Goal: Task Accomplishment & Management: Manage account settings

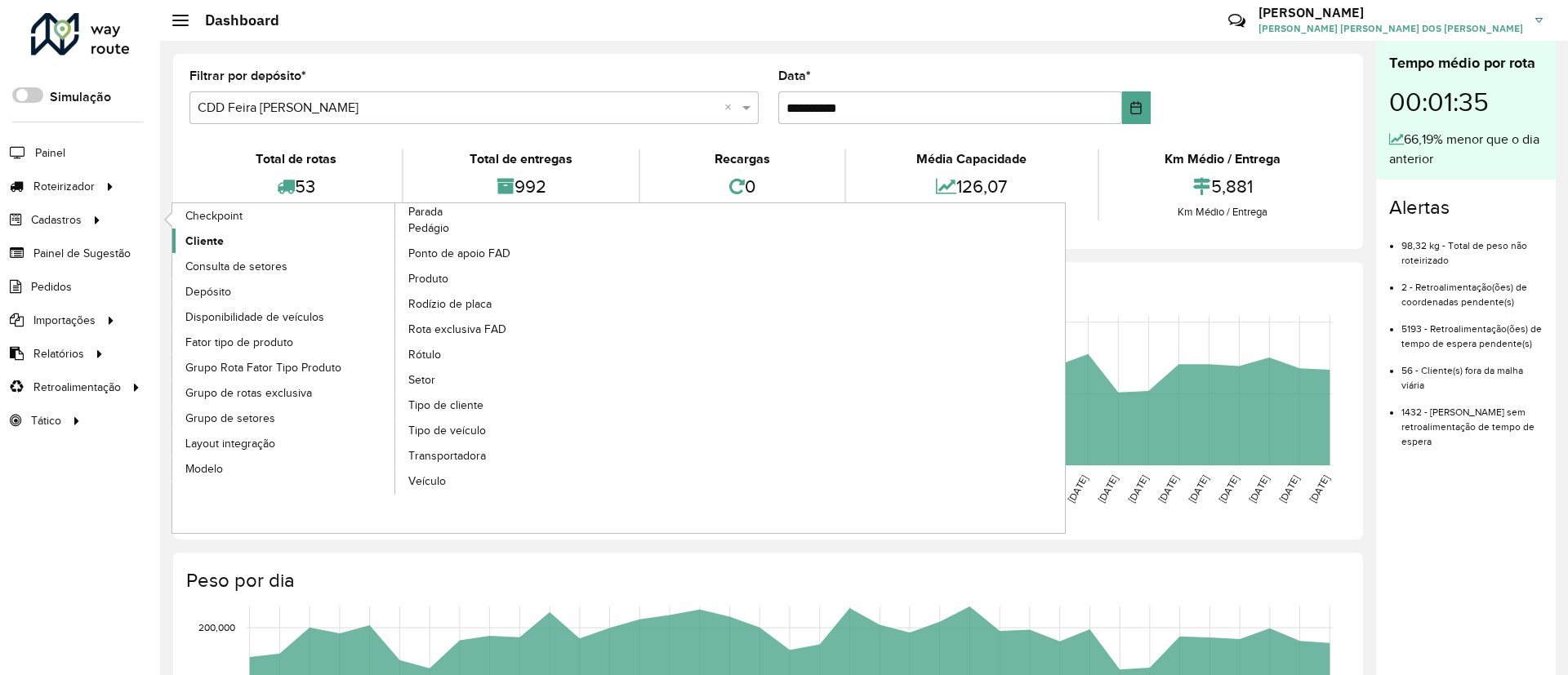
click at [209, 236] on span "Cliente" at bounding box center [204, 241] width 39 height 17
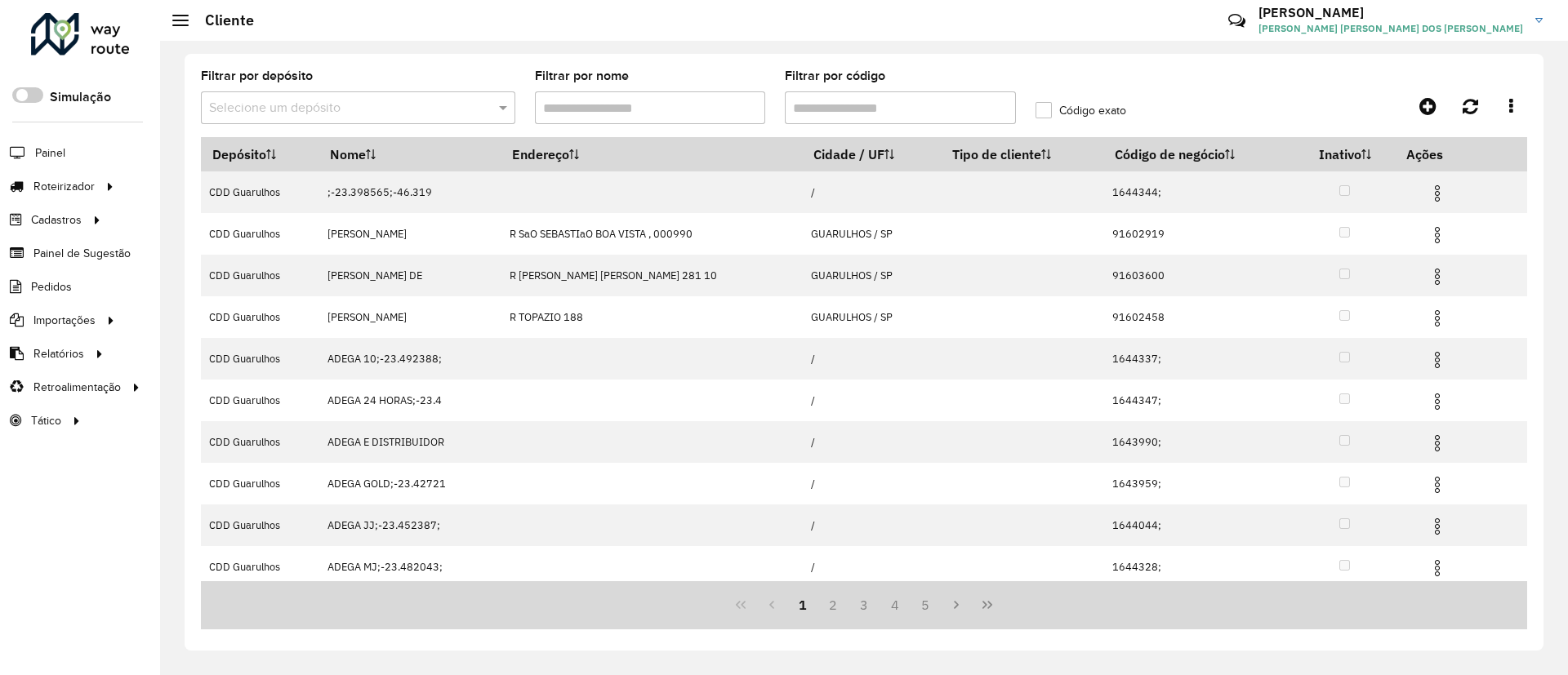
click at [414, 113] on input "text" at bounding box center [342, 108] width 266 height 20
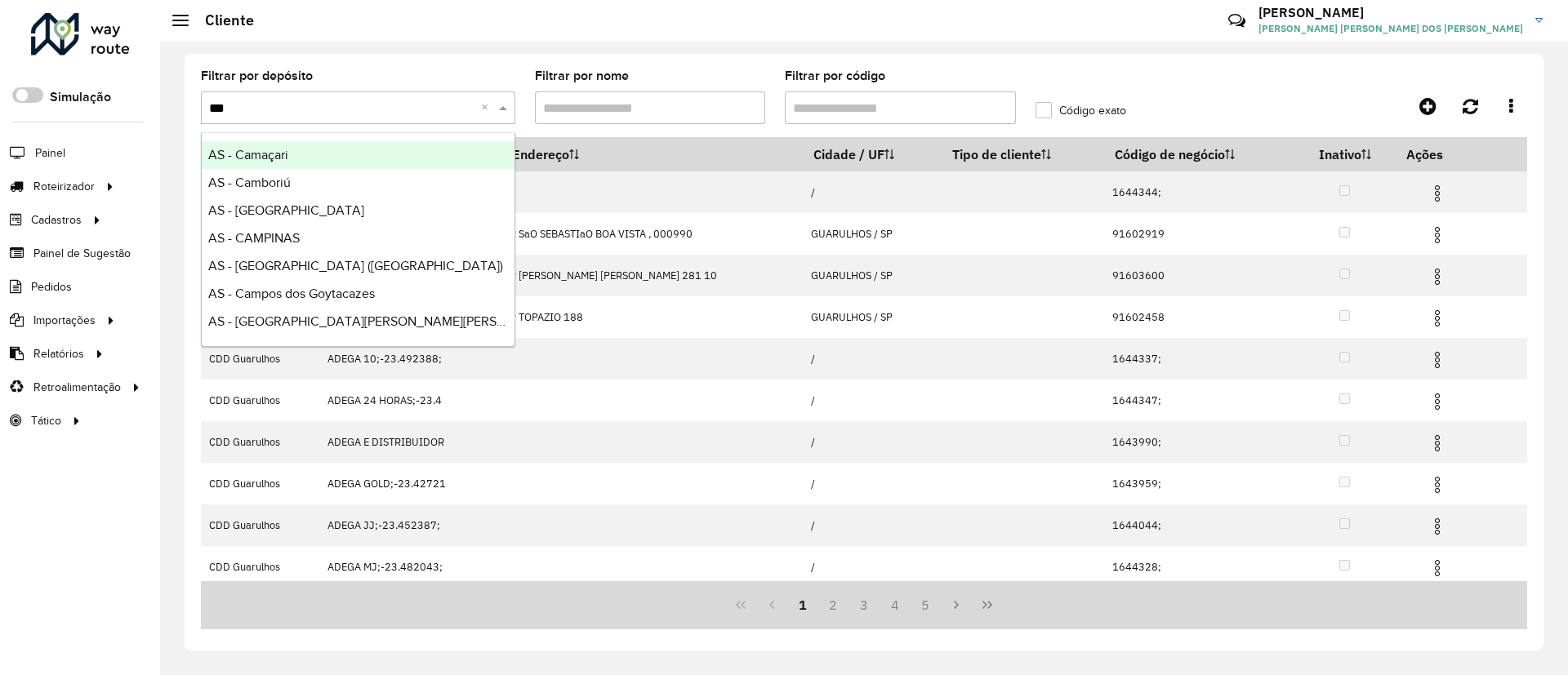
type input "****"
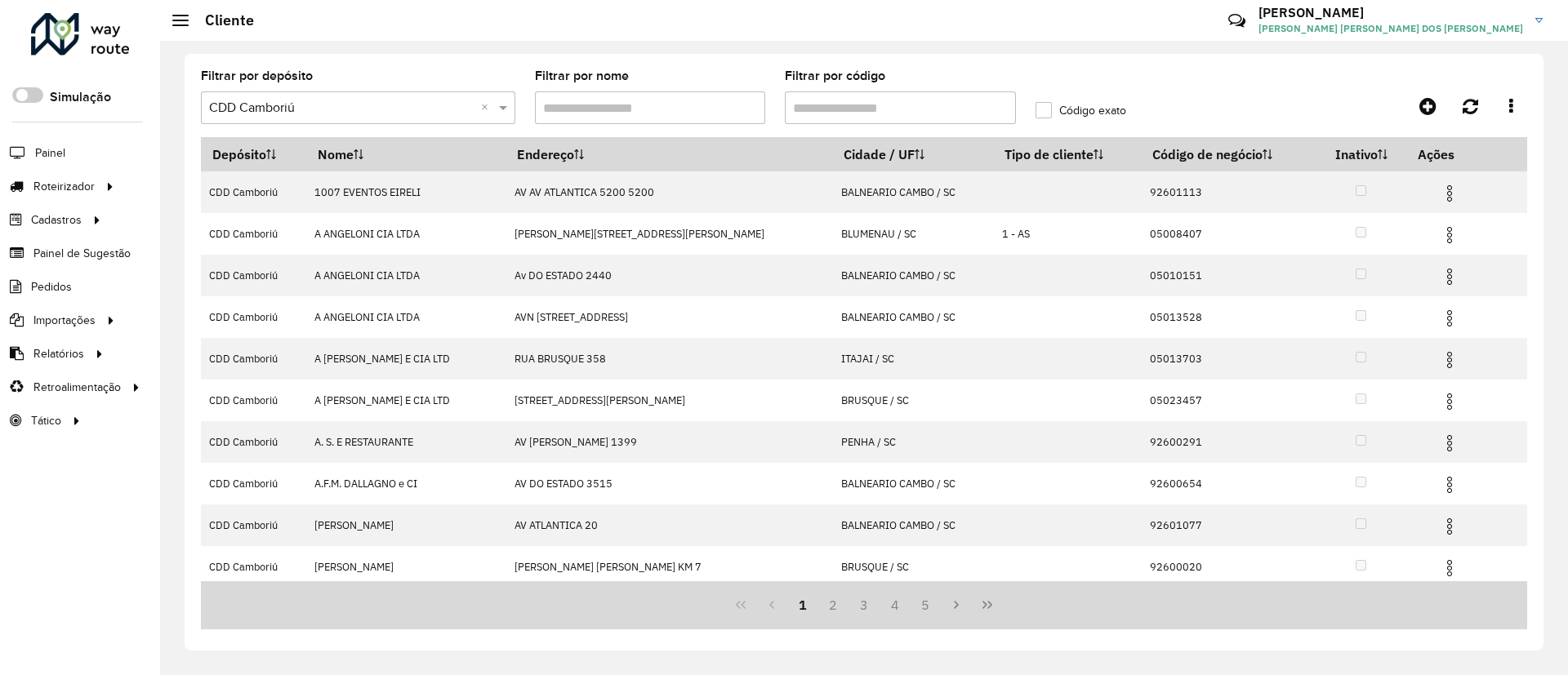
click at [855, 103] on input "Filtrar por código" at bounding box center [900, 108] width 231 height 33
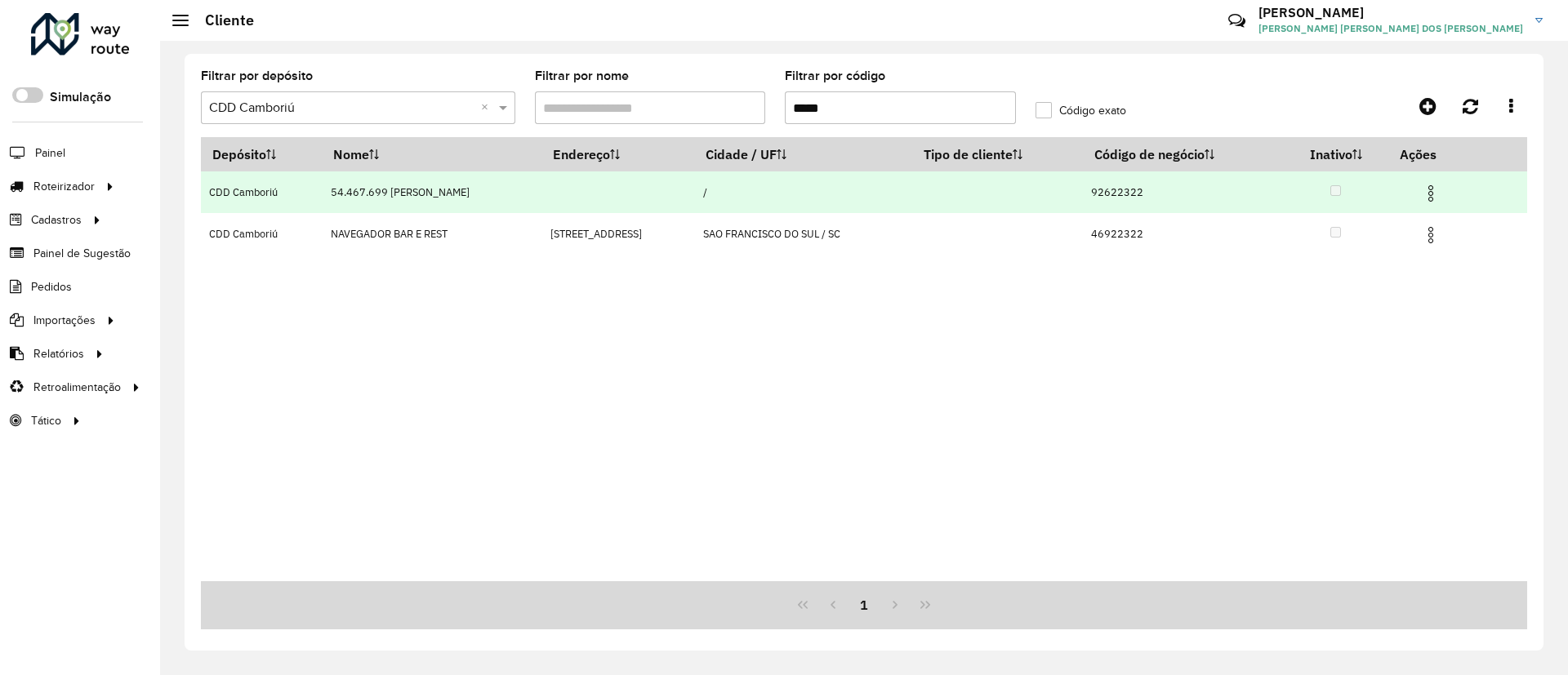
type input "*****"
click at [1433, 192] on img at bounding box center [1431, 194] width 20 height 20
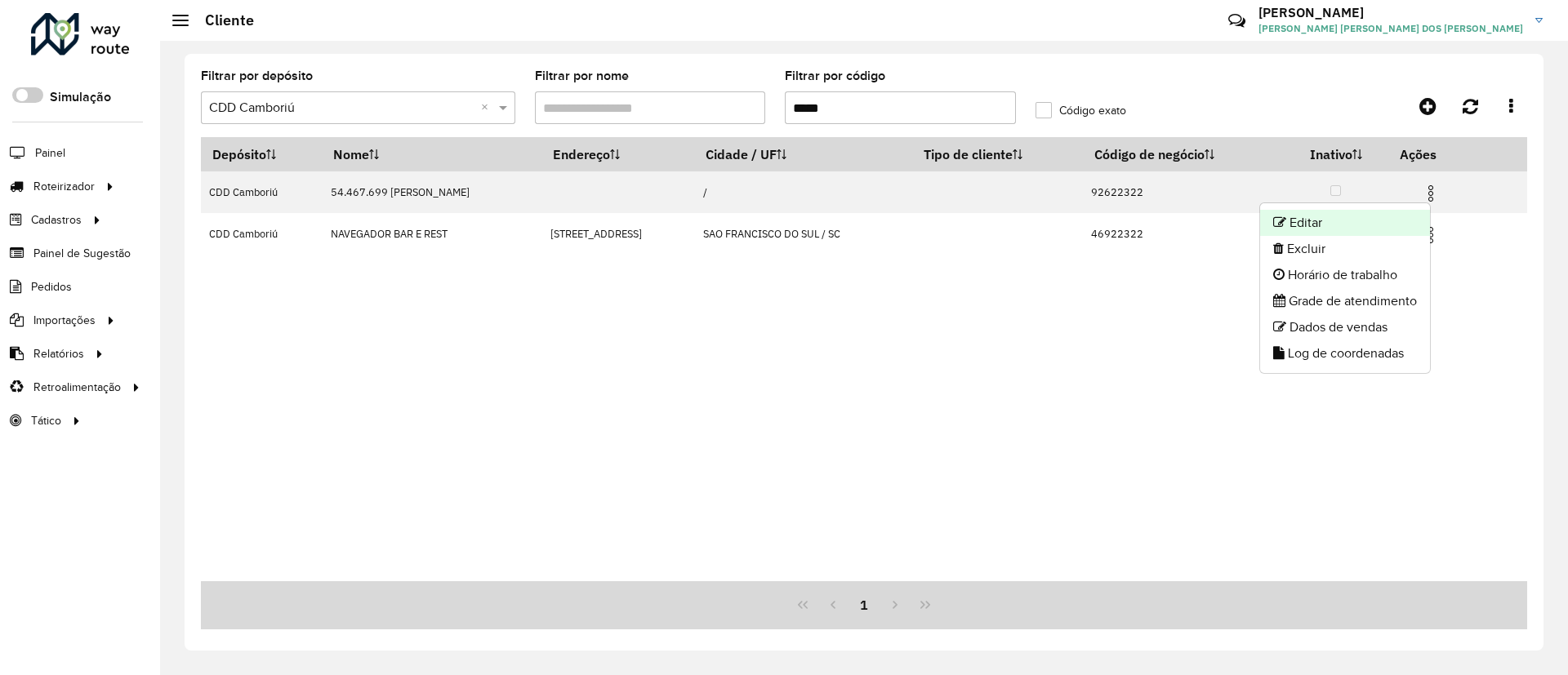
click at [1370, 222] on li "Editar" at bounding box center [1344, 223] width 170 height 26
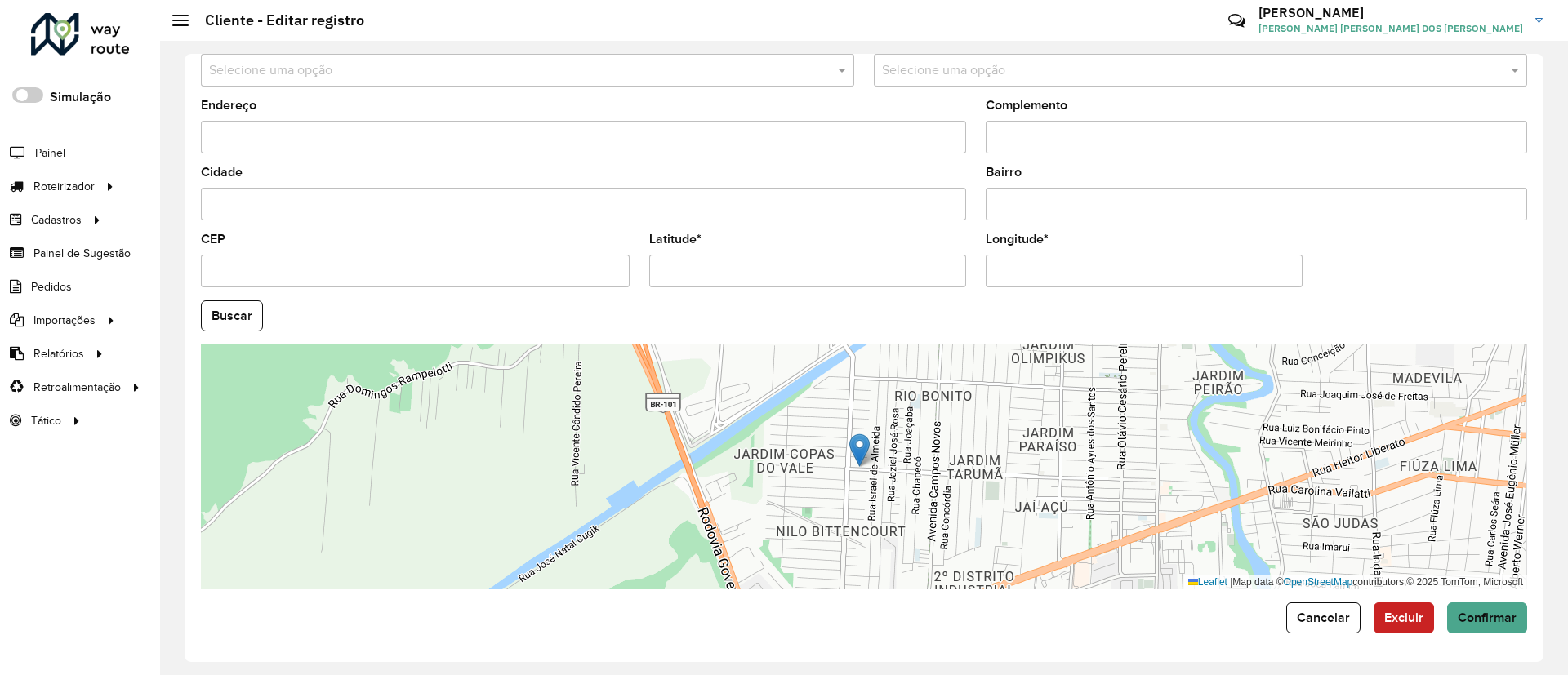
scroll to position [540, 0]
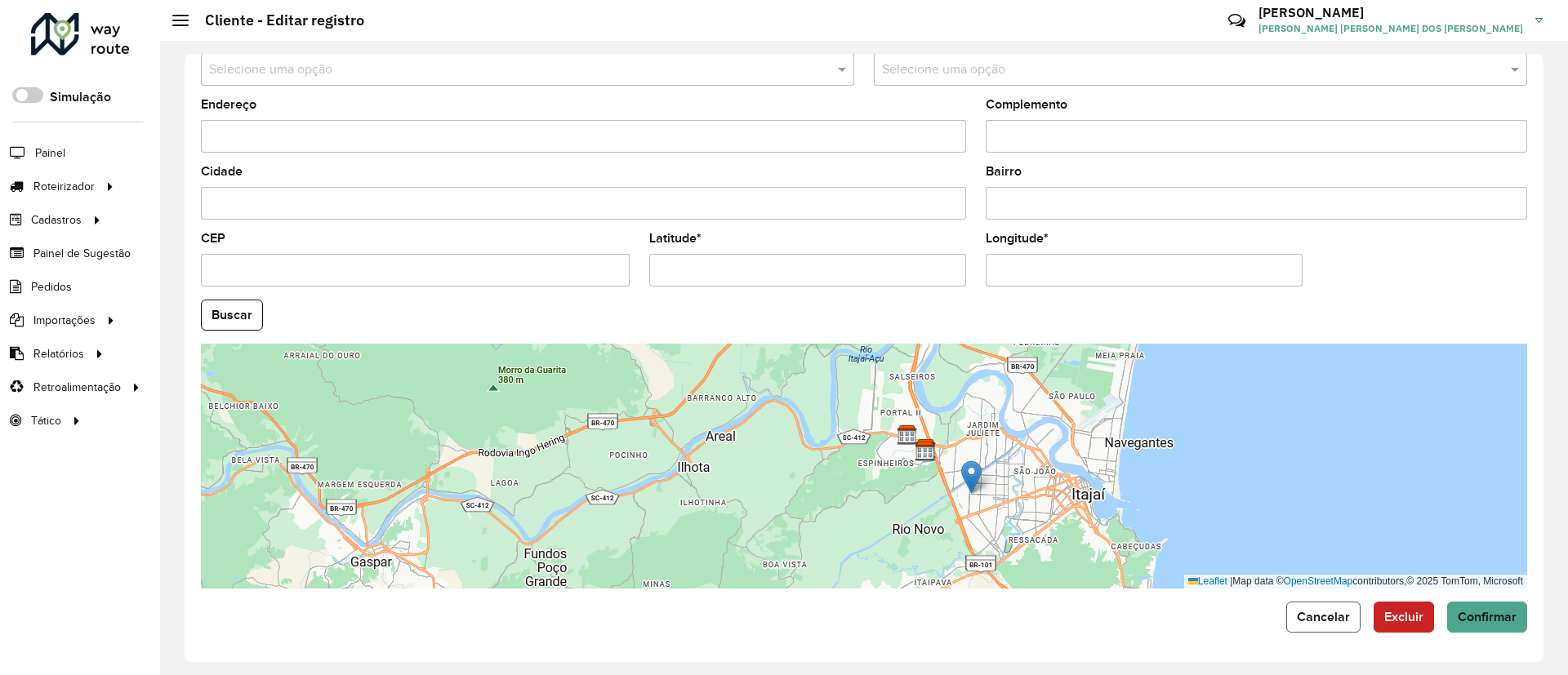
click at [1333, 611] on span "Cancelar" at bounding box center [1323, 617] width 53 height 14
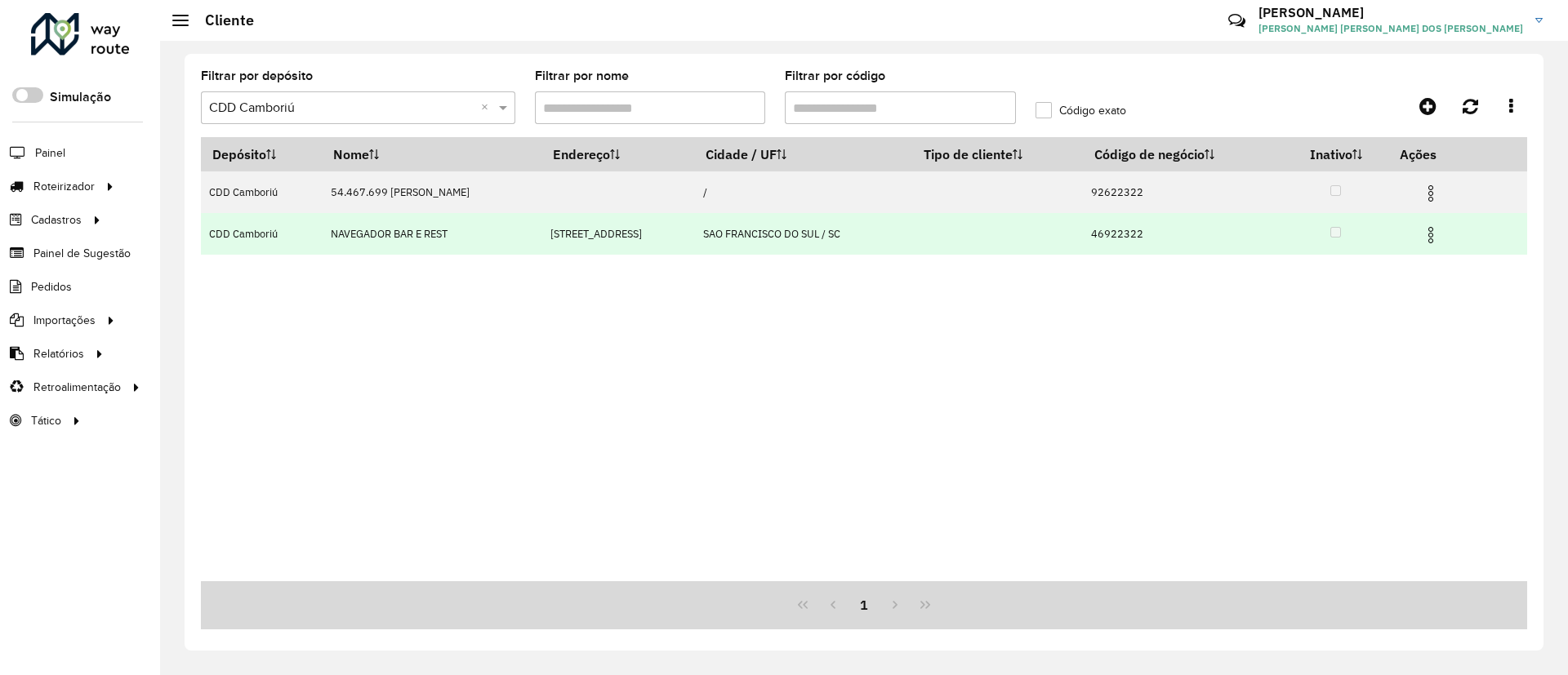
click at [1440, 244] on img at bounding box center [1431, 235] width 20 height 20
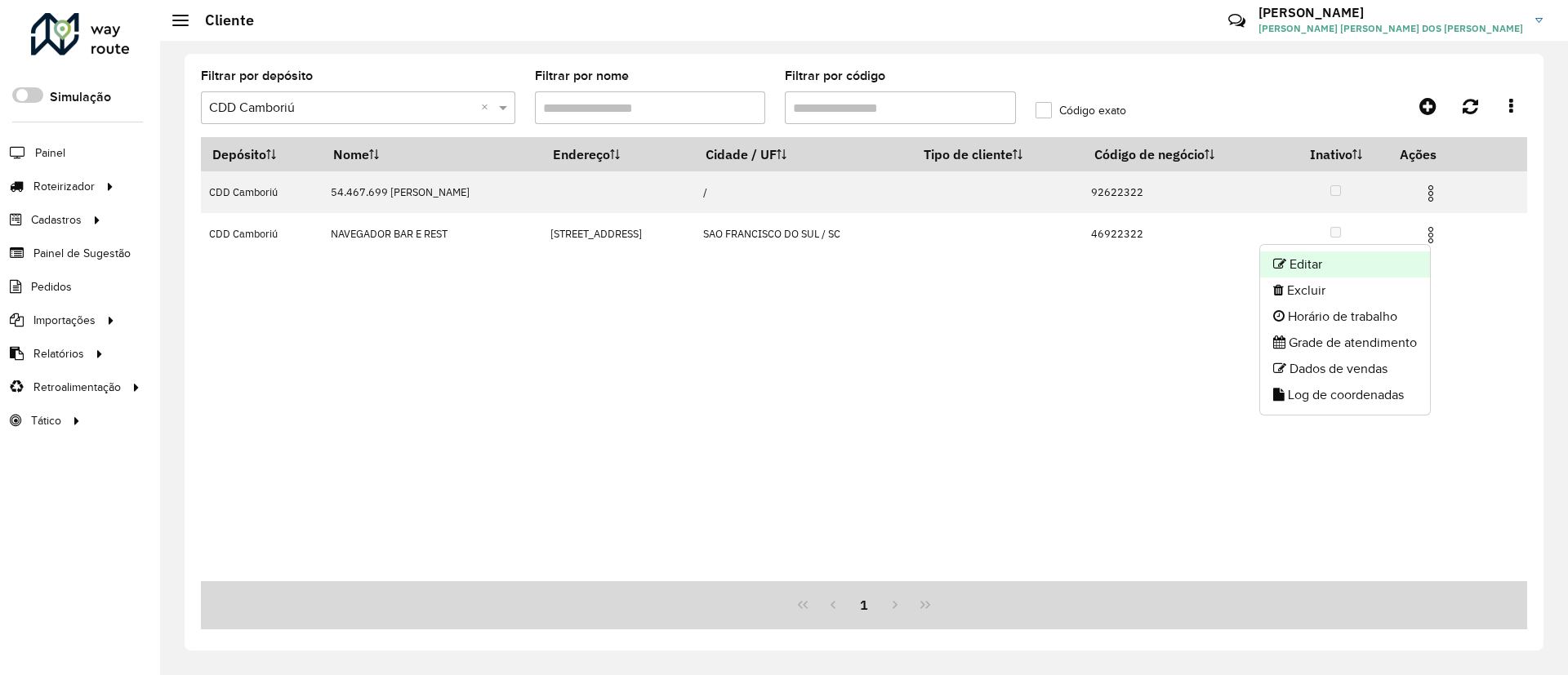
click at [1350, 271] on li "Editar" at bounding box center [1344, 265] width 170 height 26
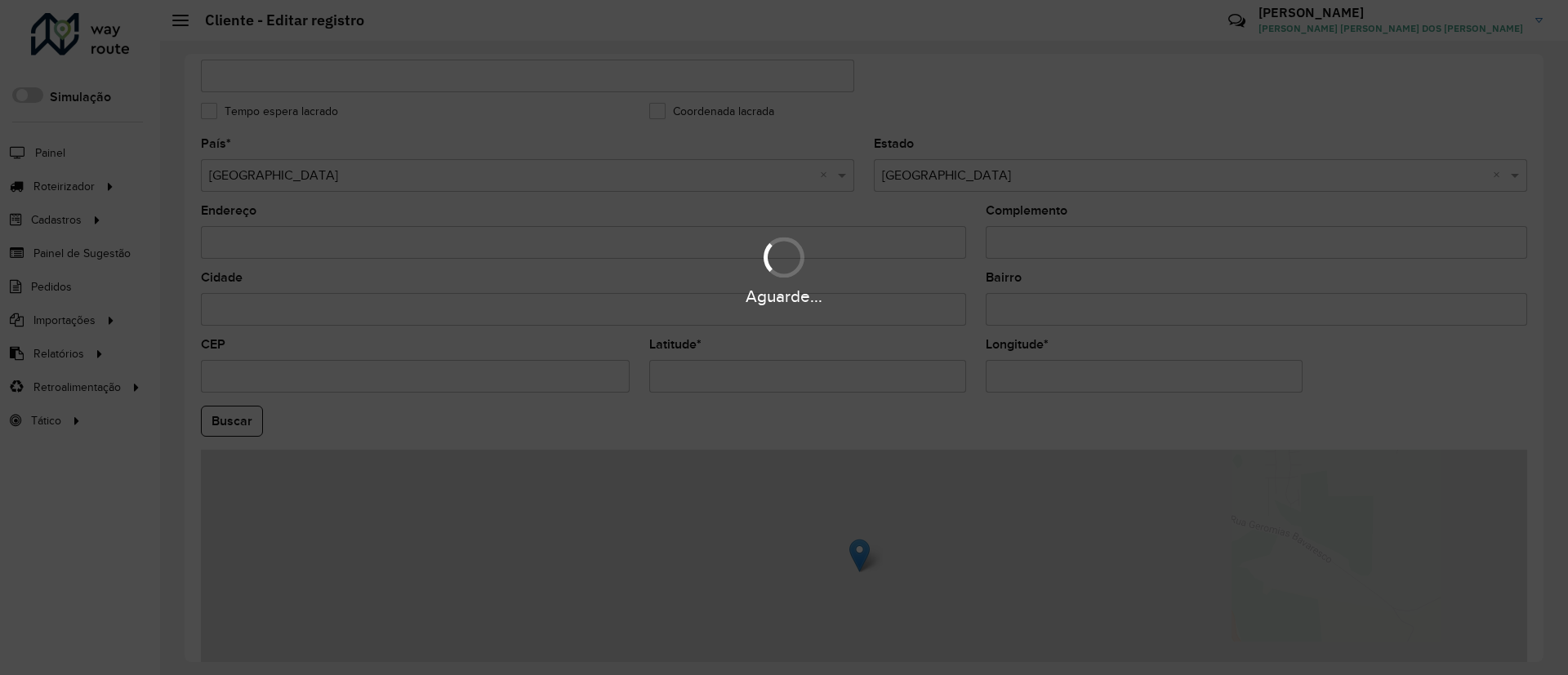
scroll to position [490, 0]
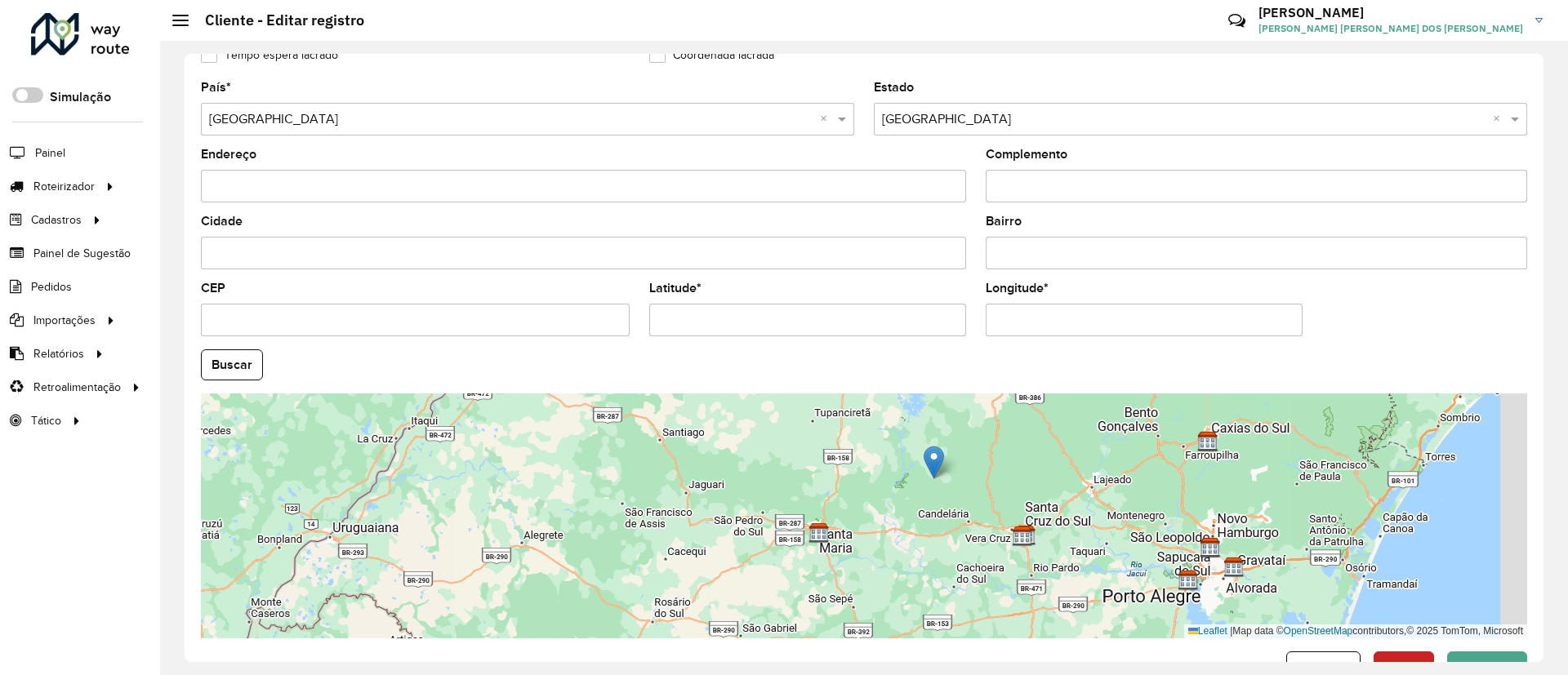
drag, startPoint x: 1224, startPoint y: 504, endPoint x: 1015, endPoint y: 477, distance: 210.7
click at [1015, 477] on div "Leaflet | Map data © OpenStreetMap contributors,© 2025 TomTom, Microsoft" at bounding box center [864, 516] width 1326 height 245
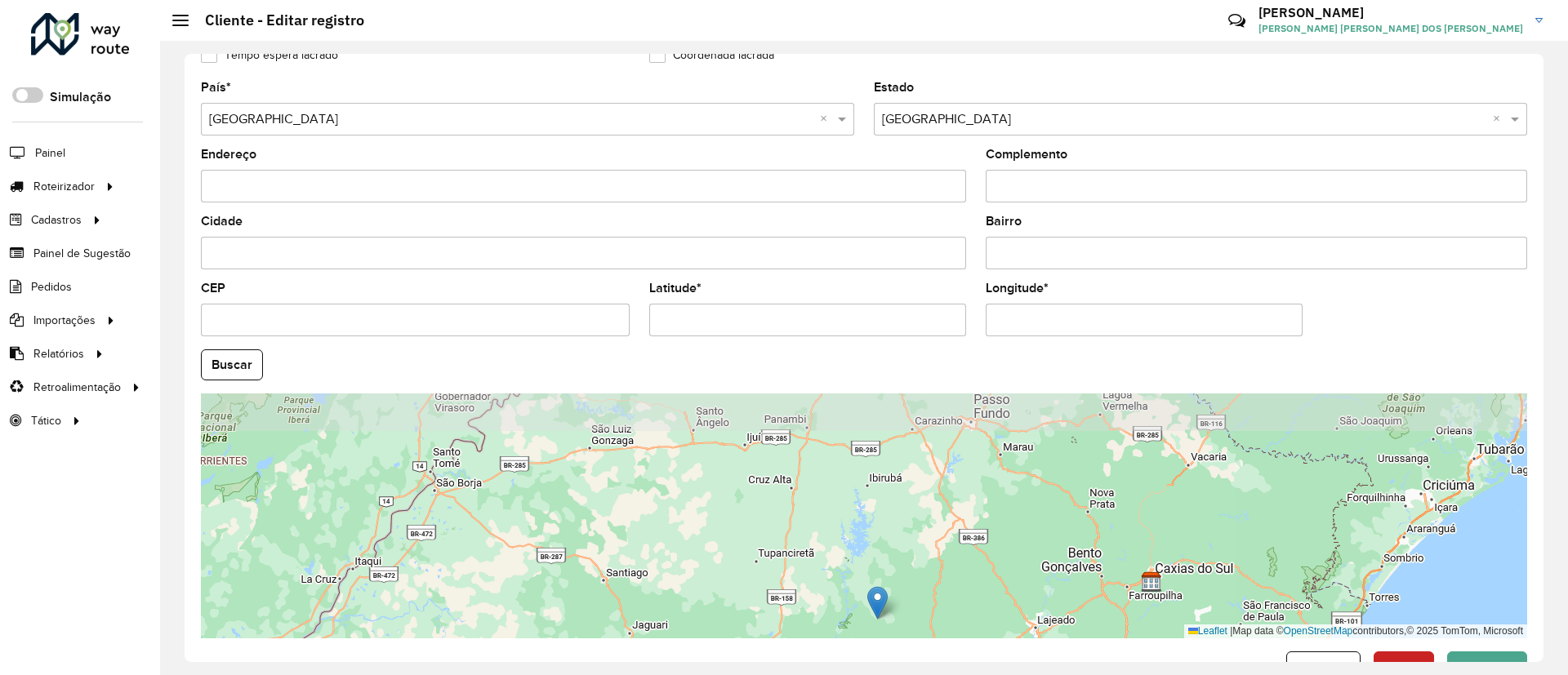
drag, startPoint x: 1015, startPoint y: 477, endPoint x: 995, endPoint y: 624, distance: 148.4
click at [995, 624] on div "Leaflet | Map data © OpenStreetMap contributors,© 2025 TomTom, Microsoft" at bounding box center [864, 516] width 1326 height 245
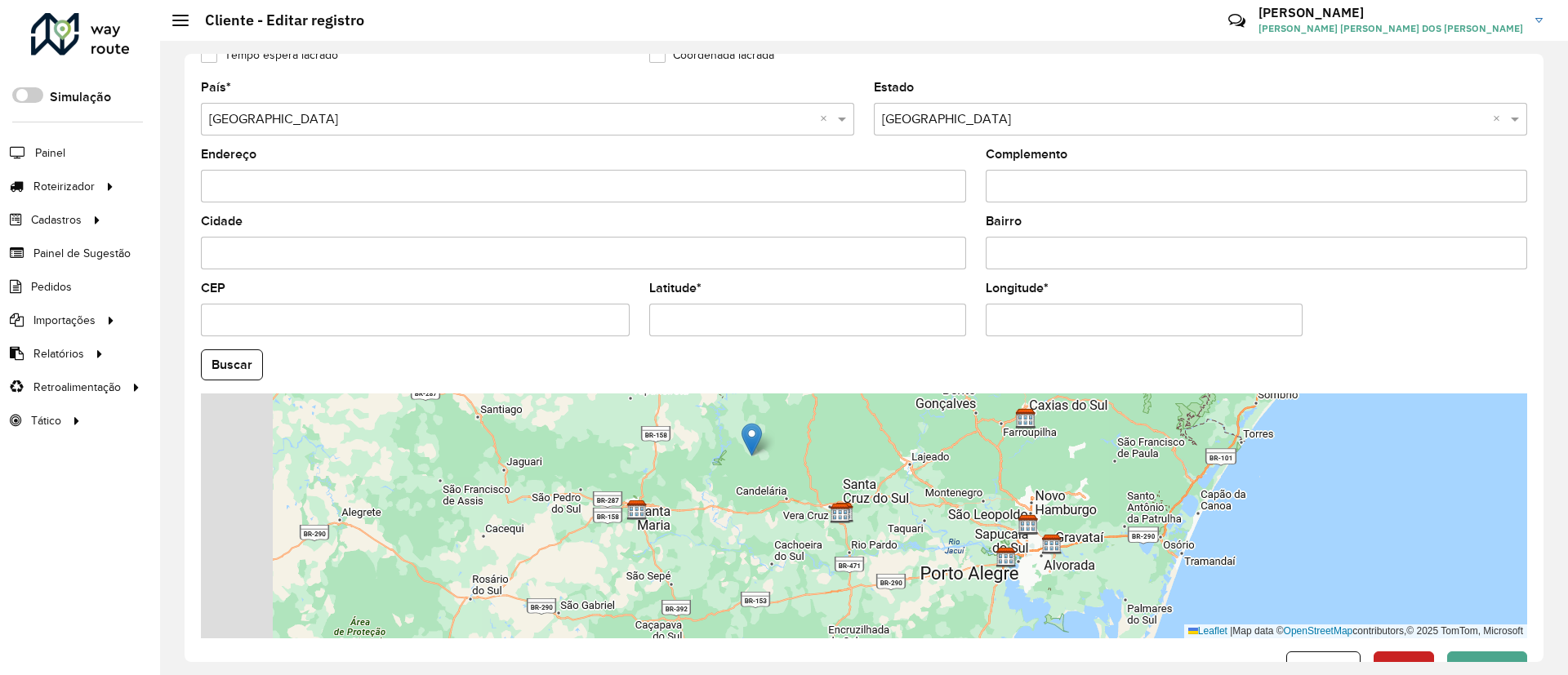
drag, startPoint x: 886, startPoint y: 530, endPoint x: 963, endPoint y: 407, distance: 145.1
click at [963, 407] on div "Leaflet | Map data © OpenStreetMap contributors,© 2025 TomTom, Microsoft" at bounding box center [864, 516] width 1326 height 245
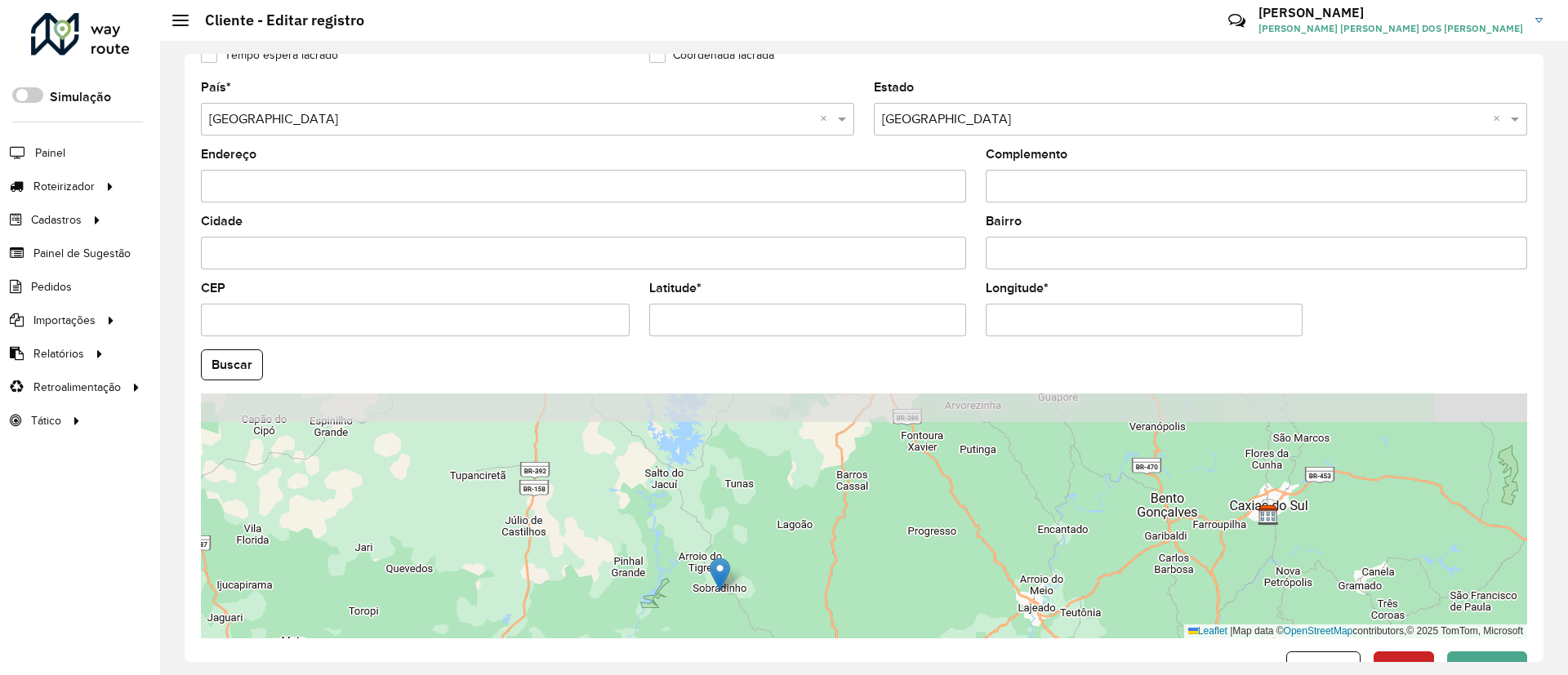
drag, startPoint x: 904, startPoint y: 458, endPoint x: 899, endPoint y: 609, distance: 151.1
click at [899, 609] on div "Leaflet | Map data © OpenStreetMap contributors,© 2025 TomTom, Microsoft" at bounding box center [864, 516] width 1326 height 245
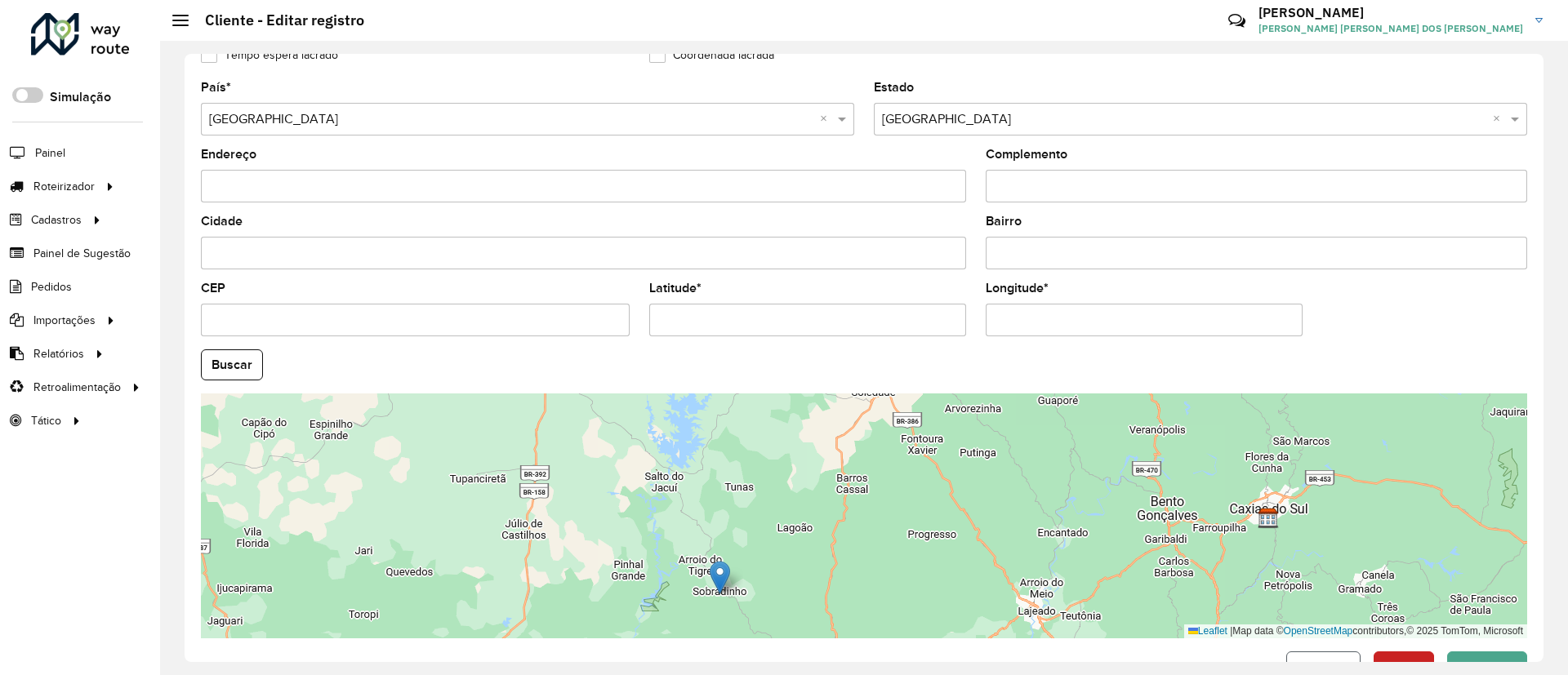
click at [1313, 660] on span "Cancelar" at bounding box center [1323, 667] width 53 height 14
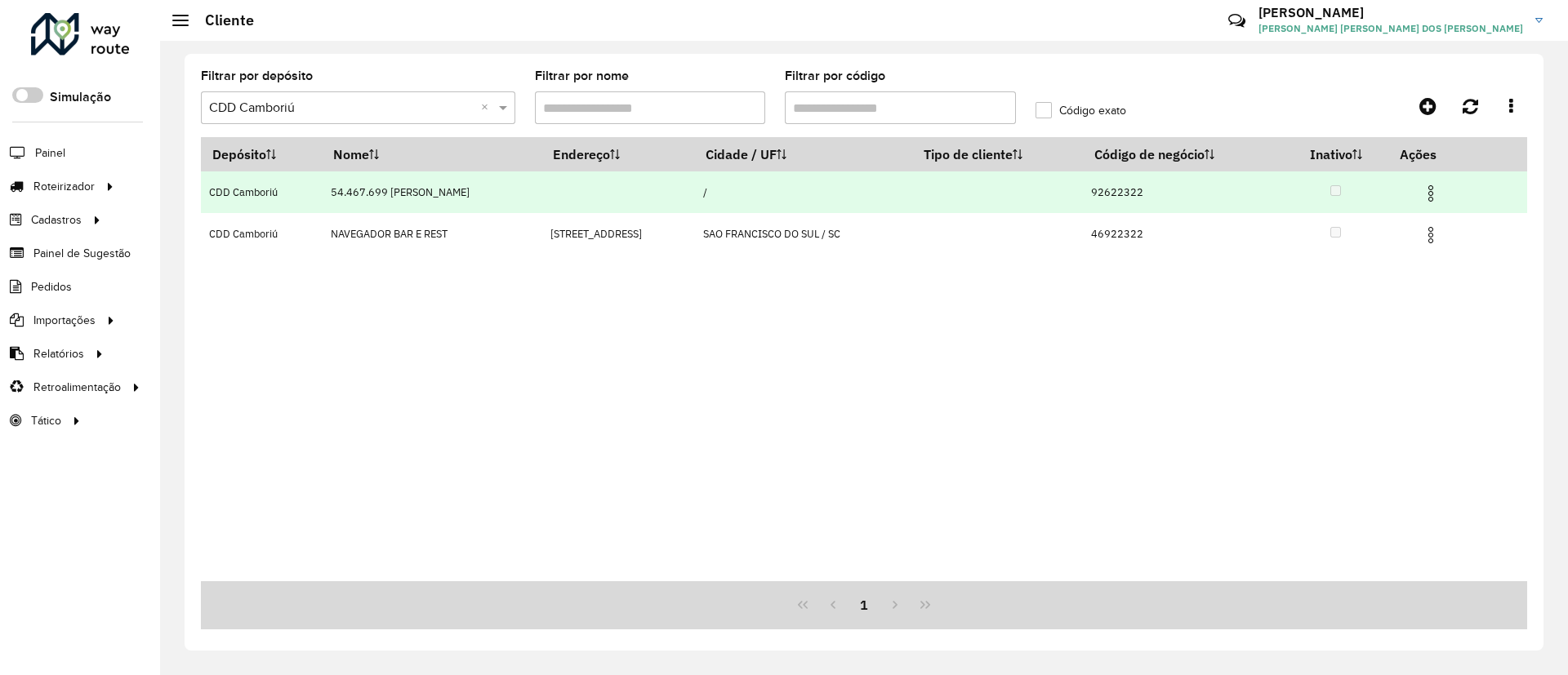
click at [1440, 197] on img at bounding box center [1431, 194] width 20 height 20
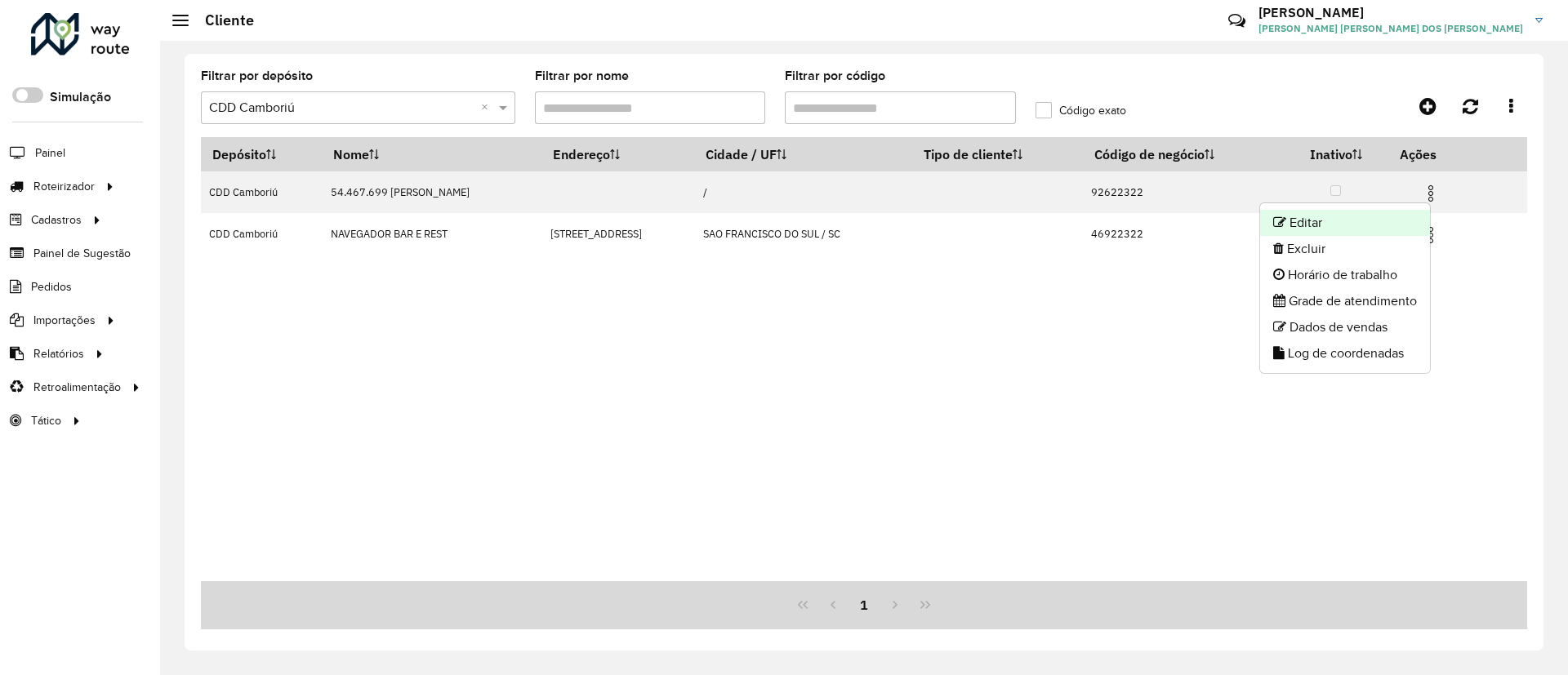
click at [1315, 221] on li "Editar" at bounding box center [1344, 223] width 170 height 26
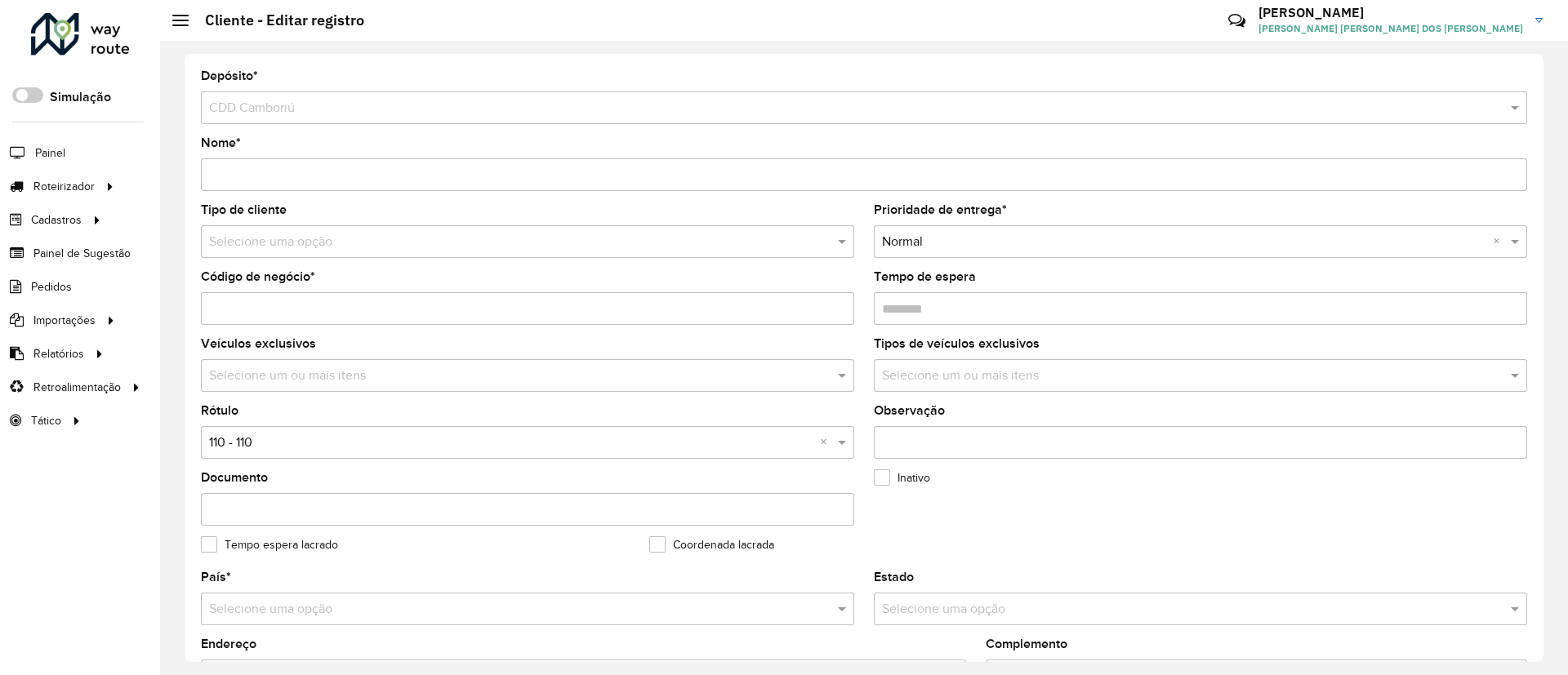
click at [300, 236] on input "text" at bounding box center [511, 243] width 604 height 20
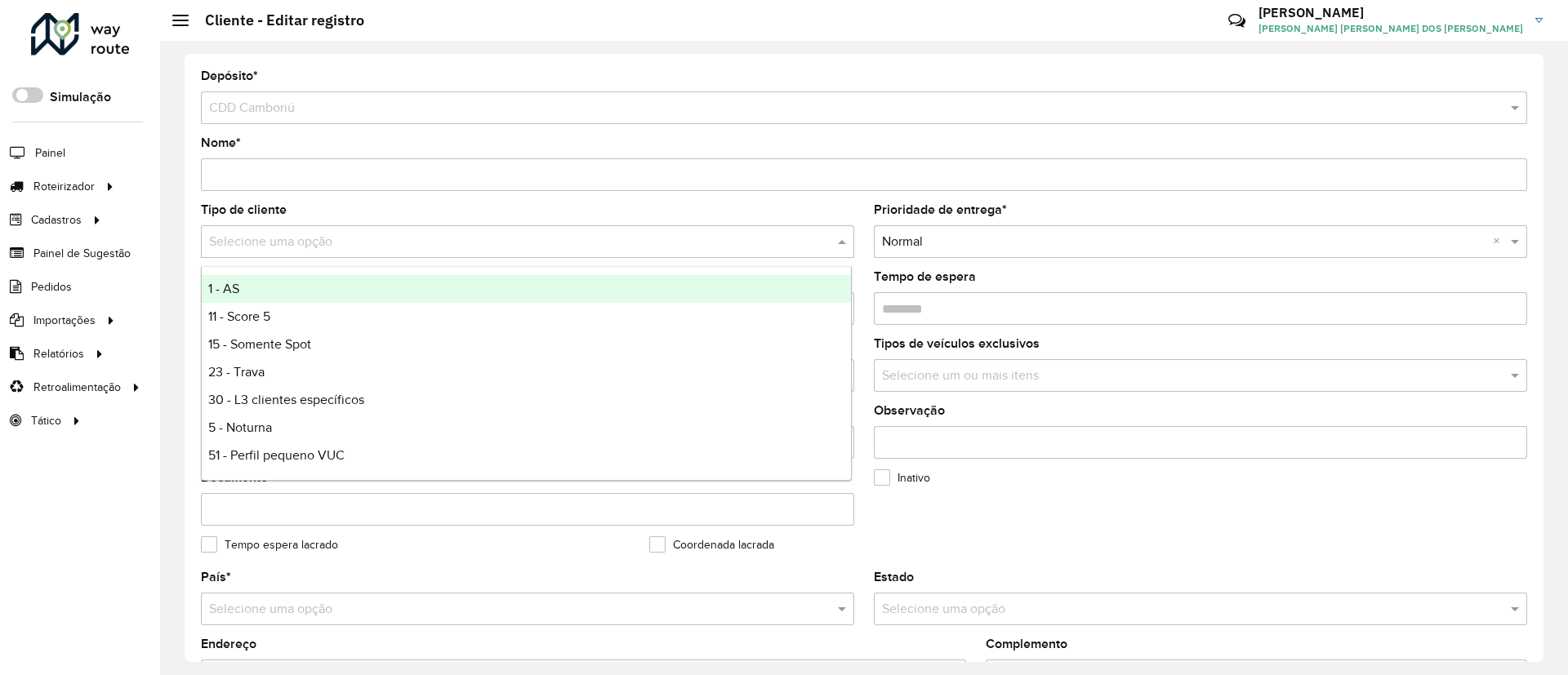
type input "*"
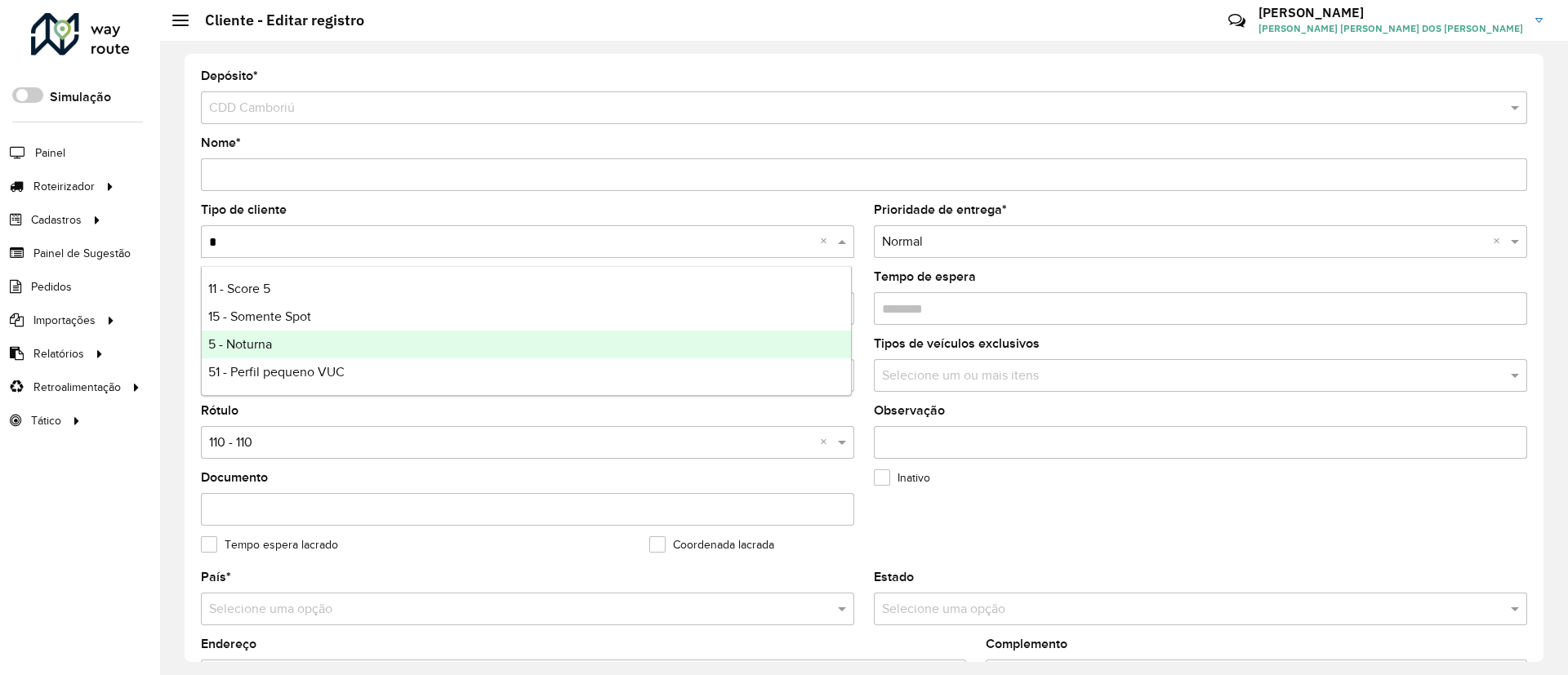
click at [293, 335] on div "5 - Noturna" at bounding box center [526, 344] width 650 height 28
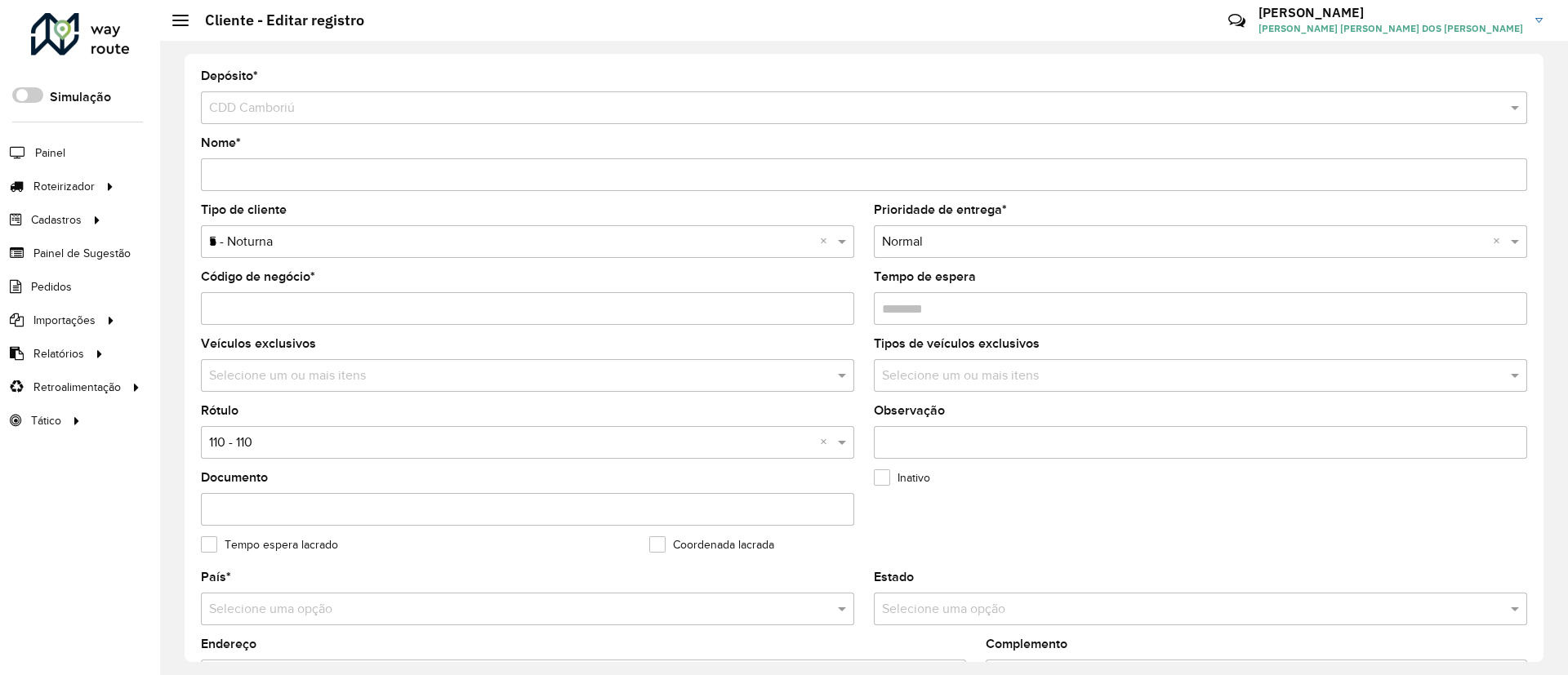
click at [189, 331] on div "Depósito * Selecione um depósito × CDD Camboriú Nome * Tipo de cliente Selecion…" at bounding box center [864, 358] width 1359 height 609
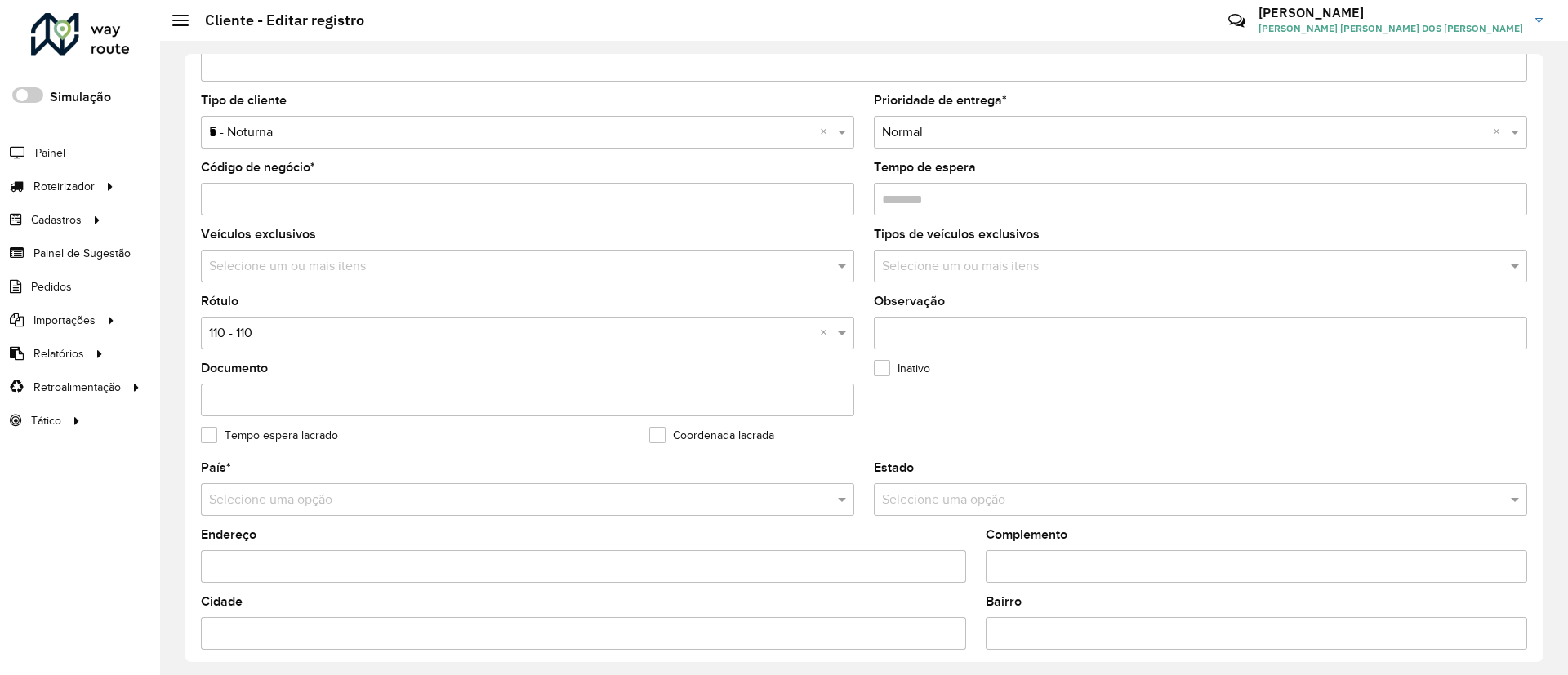
scroll to position [245, 0]
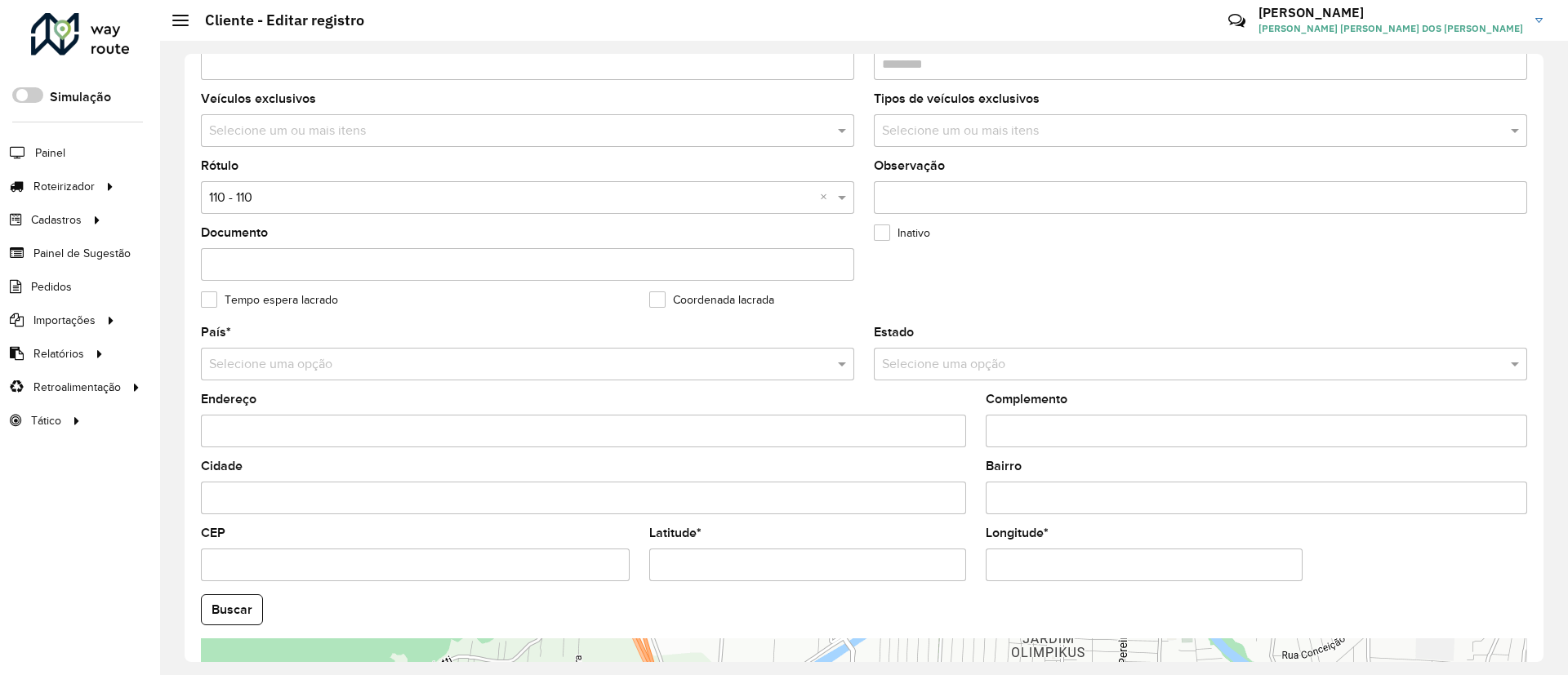
click at [306, 191] on input "text" at bounding box center [511, 198] width 604 height 20
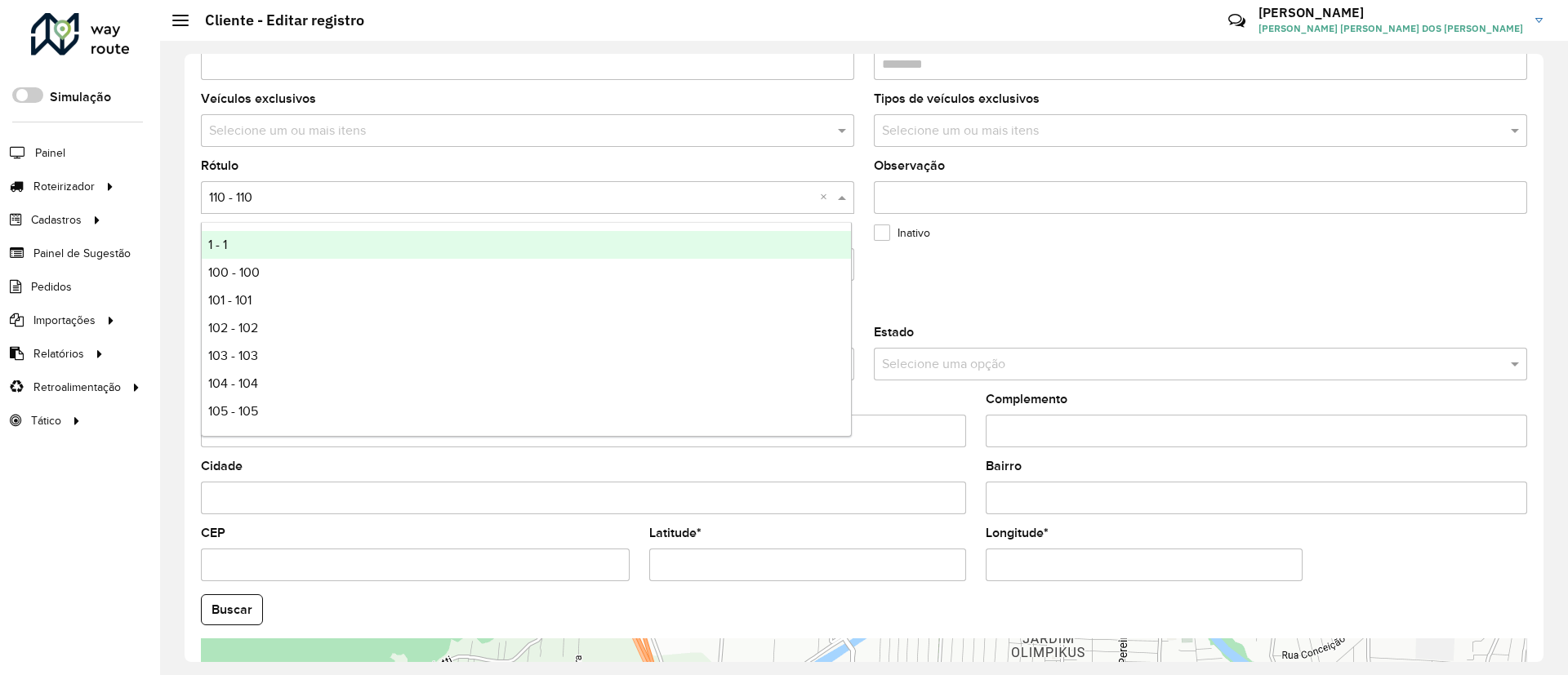
type input "*"
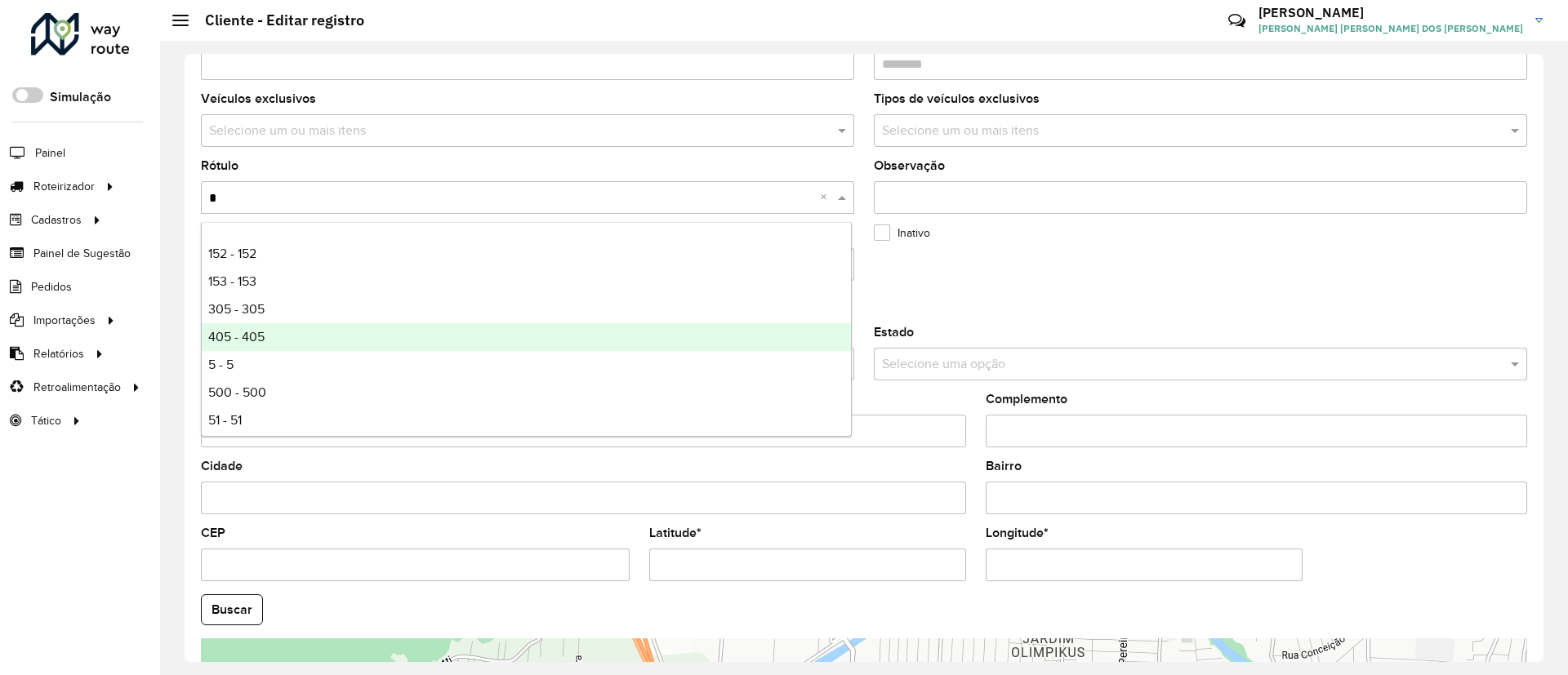
scroll to position [109, 0]
click at [321, 324] on div "5 - 5" at bounding box center [526, 330] width 650 height 28
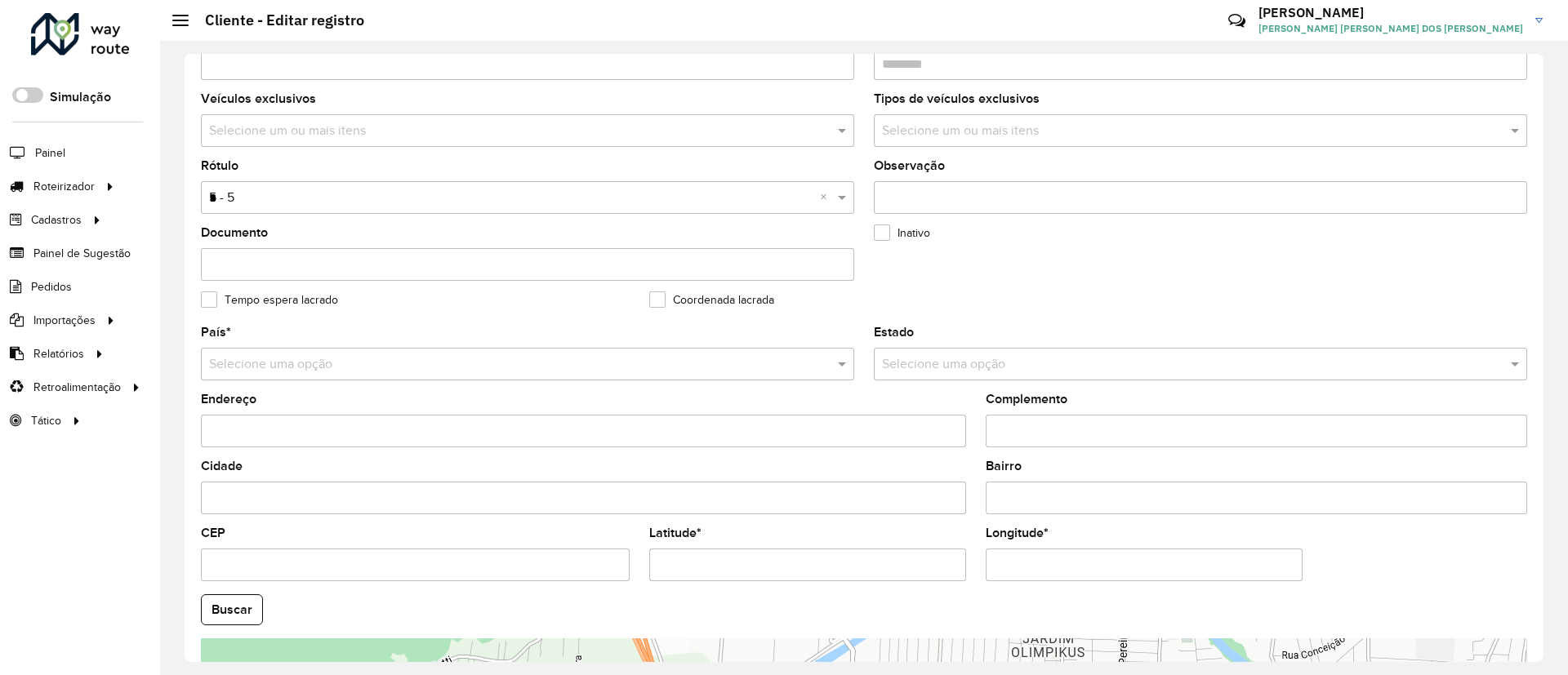
click at [836, 311] on div "Coordenada lacrada" at bounding box center [864, 303] width 429 height 20
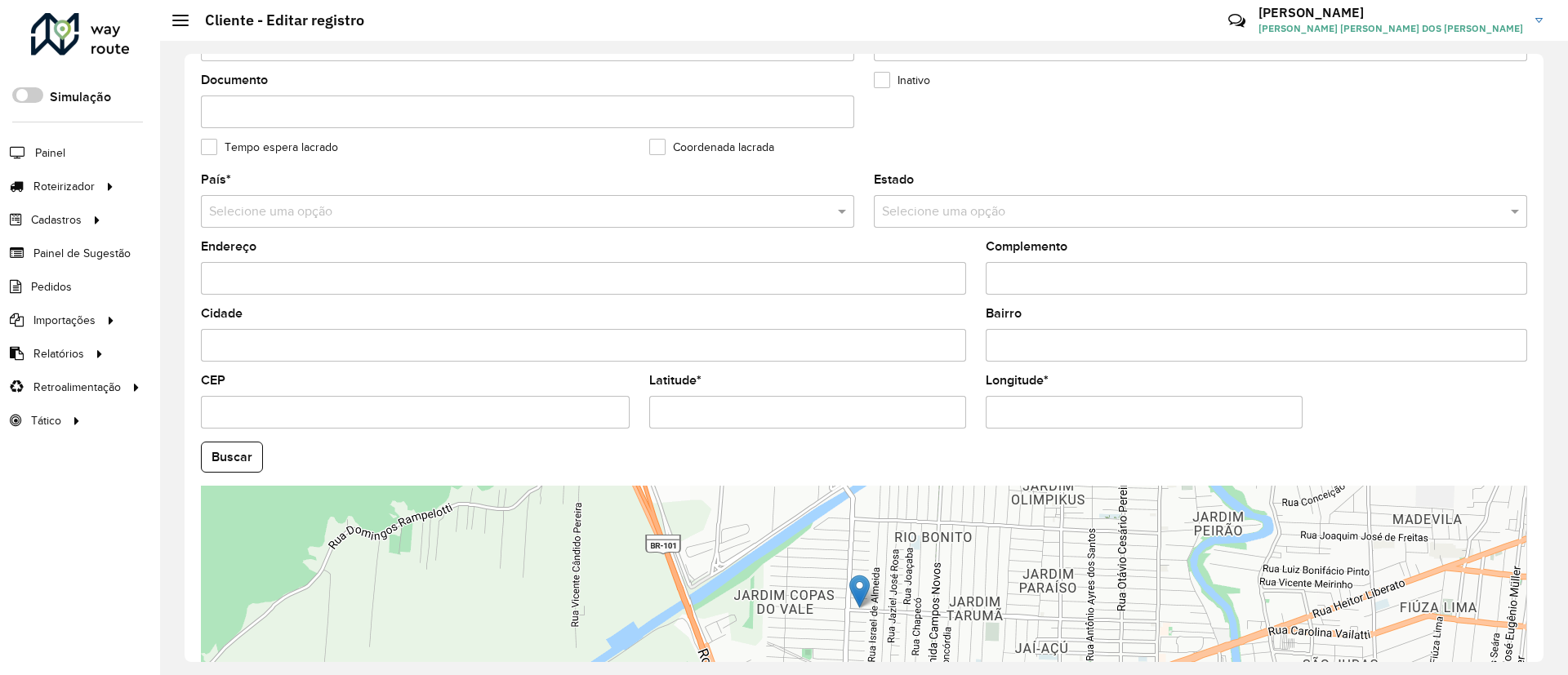
scroll to position [540, 0]
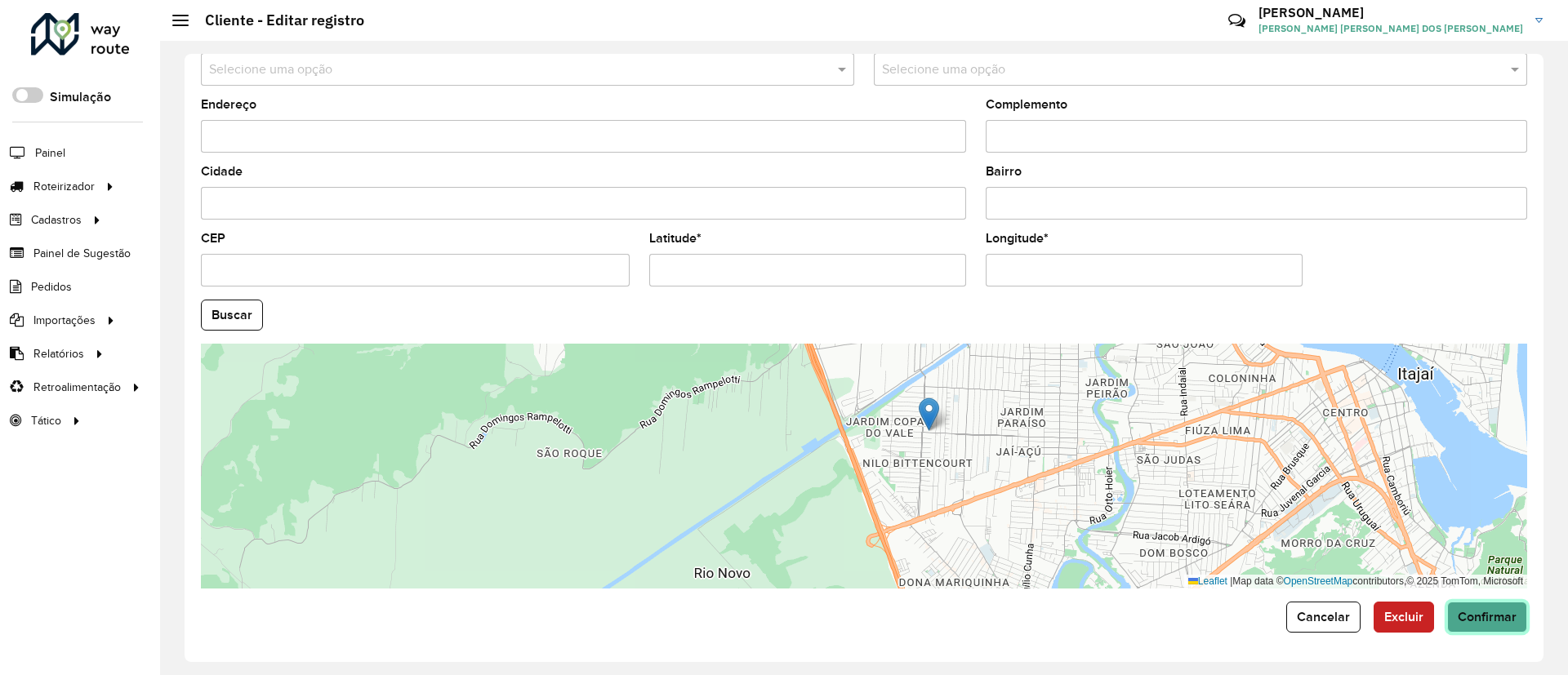
click at [1493, 618] on span "Confirmar" at bounding box center [1487, 617] width 59 height 14
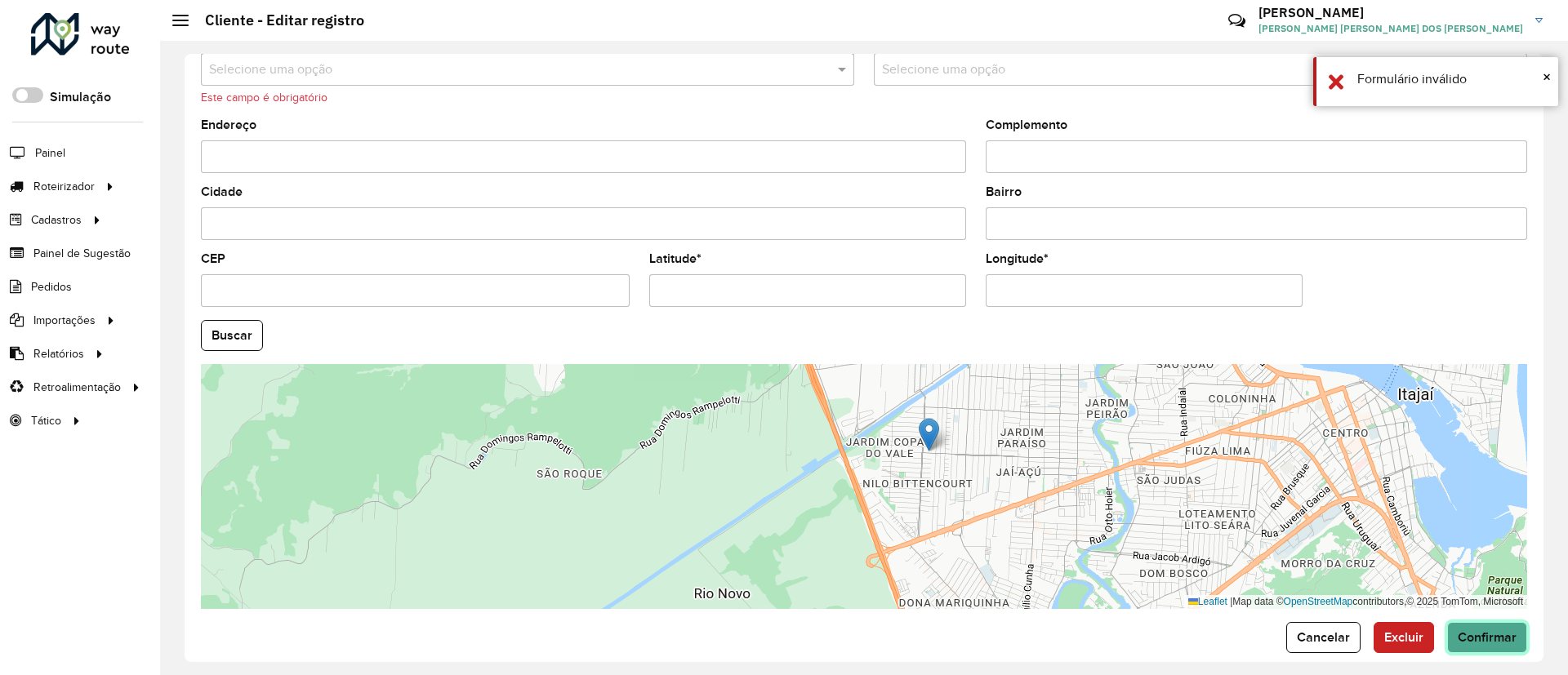
click at [1488, 638] on span "Confirmar" at bounding box center [1487, 637] width 59 height 14
click at [233, 320] on button "Buscar" at bounding box center [232, 335] width 62 height 31
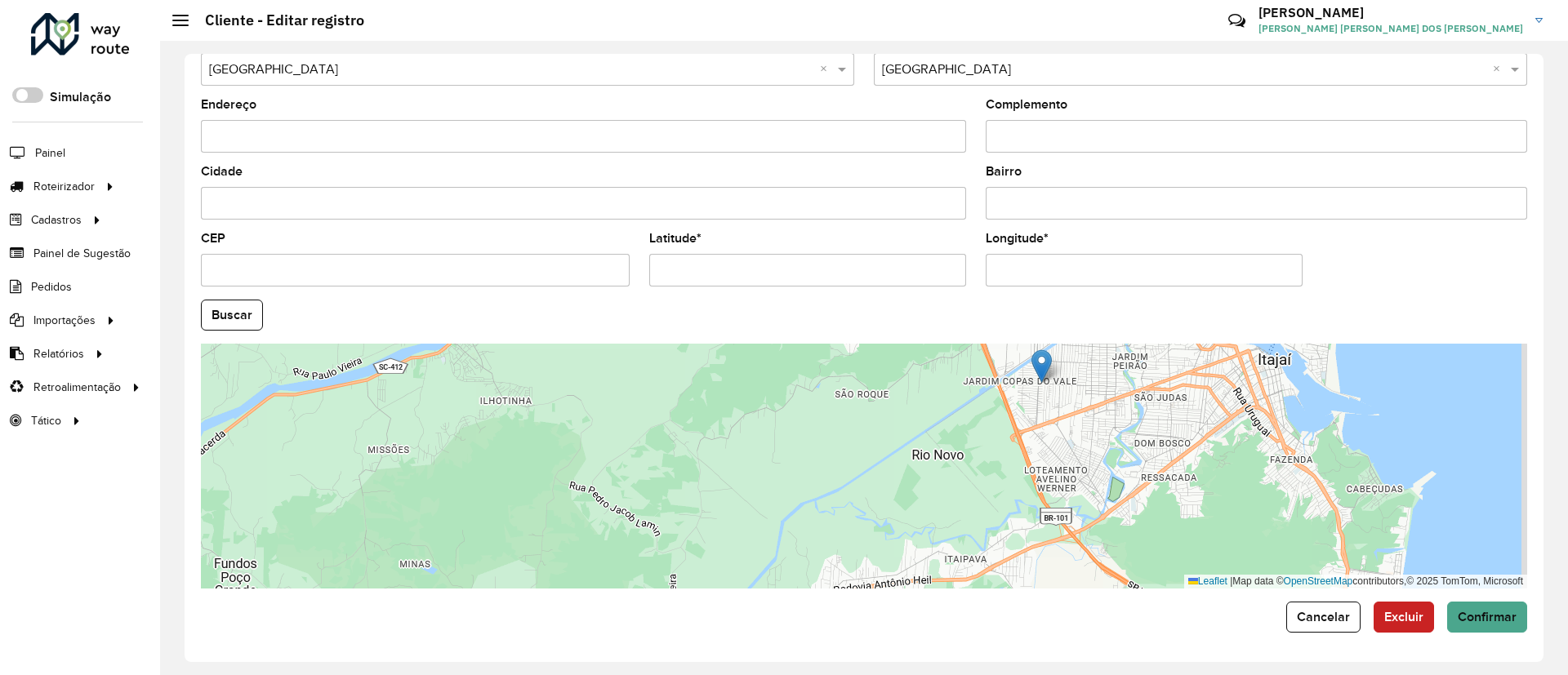
click at [1483, 598] on form "Depósito * Selecione um depósito × CDD Camboriú Nome * Tipo de cliente Selecion…" at bounding box center [864, 81] width 1326 height 1102
click at [1479, 613] on span "Confirmar" at bounding box center [1487, 617] width 59 height 14
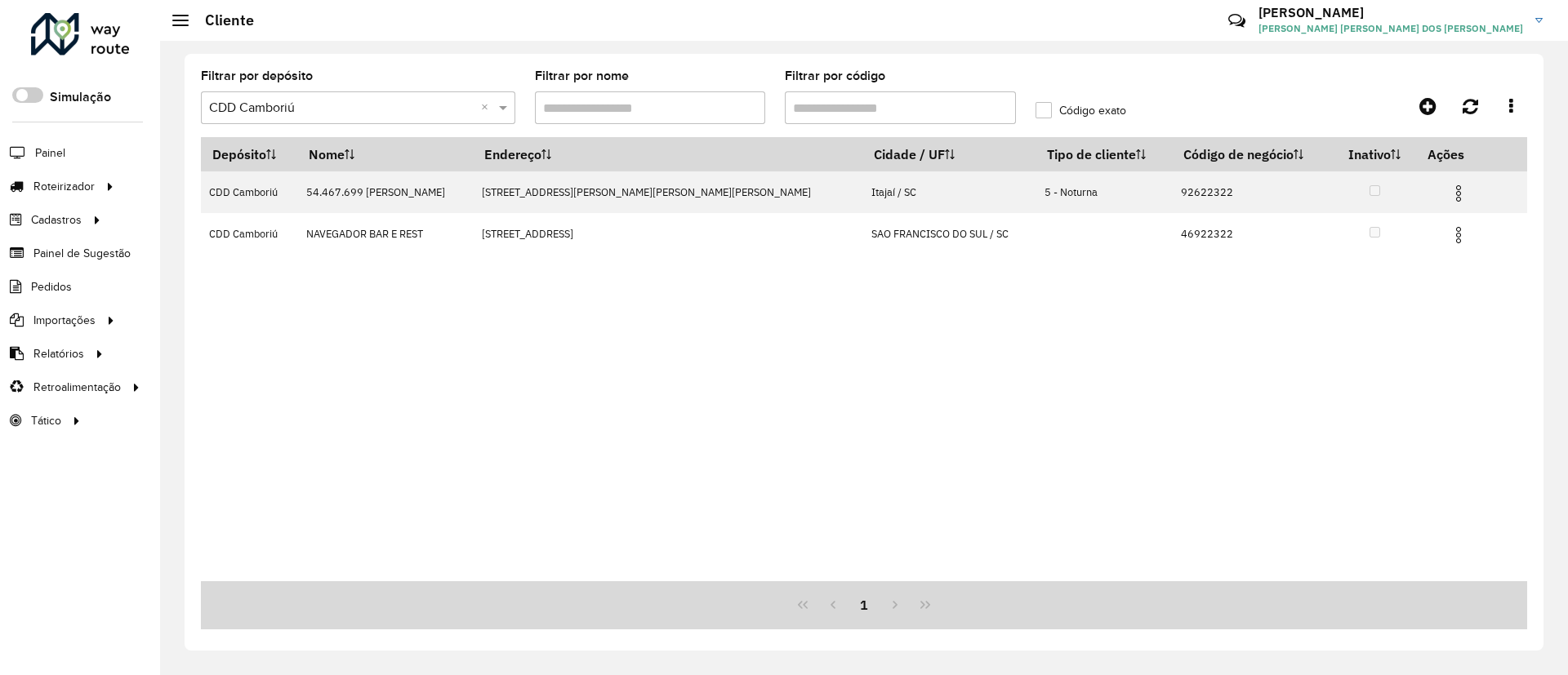
drag, startPoint x: 855, startPoint y: 114, endPoint x: 750, endPoint y: 112, distance: 105.0
click at [750, 112] on formly-group "Filtrar por depósito Selecione um depósito × CDD Camboriú × Filtrar por nome Fi…" at bounding box center [691, 104] width 1001 height 67
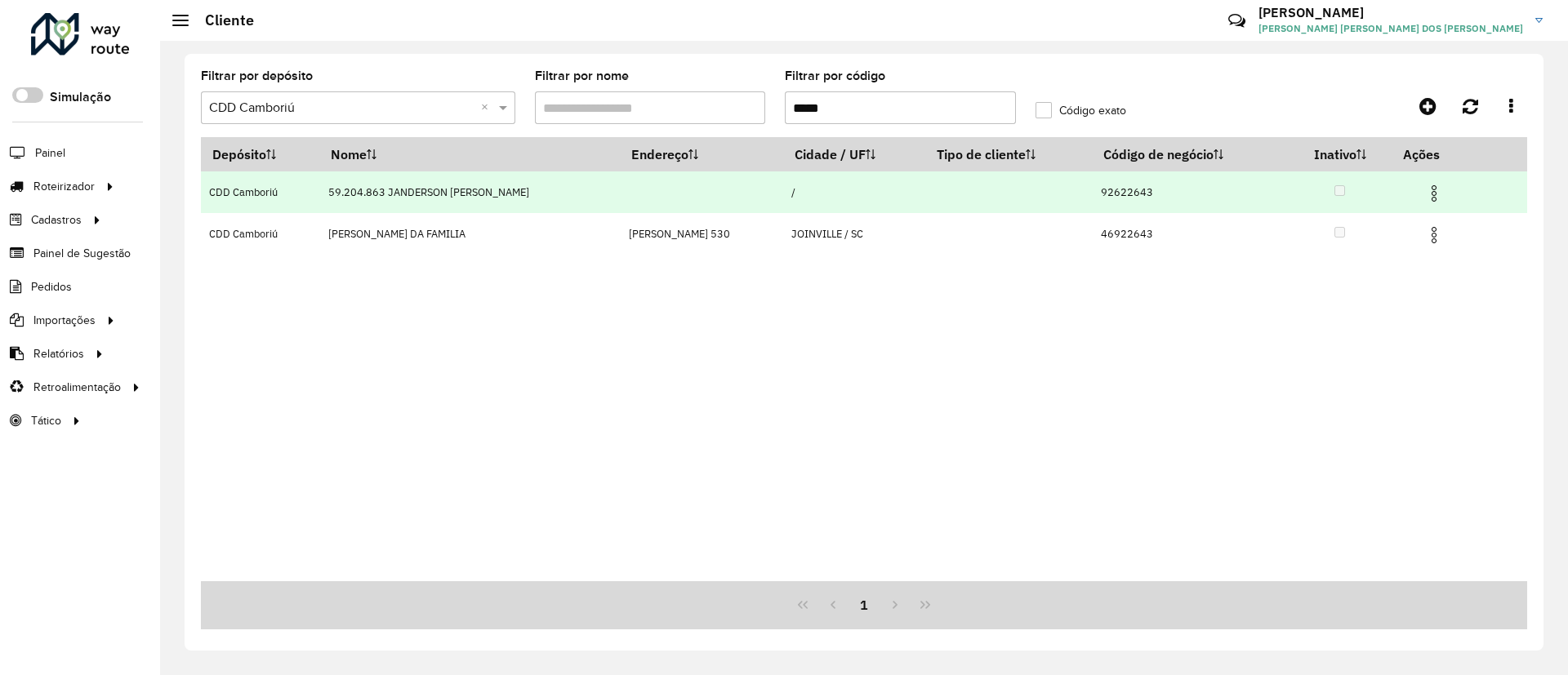
type input "*****"
click at [1436, 186] on img at bounding box center [1434, 194] width 20 height 20
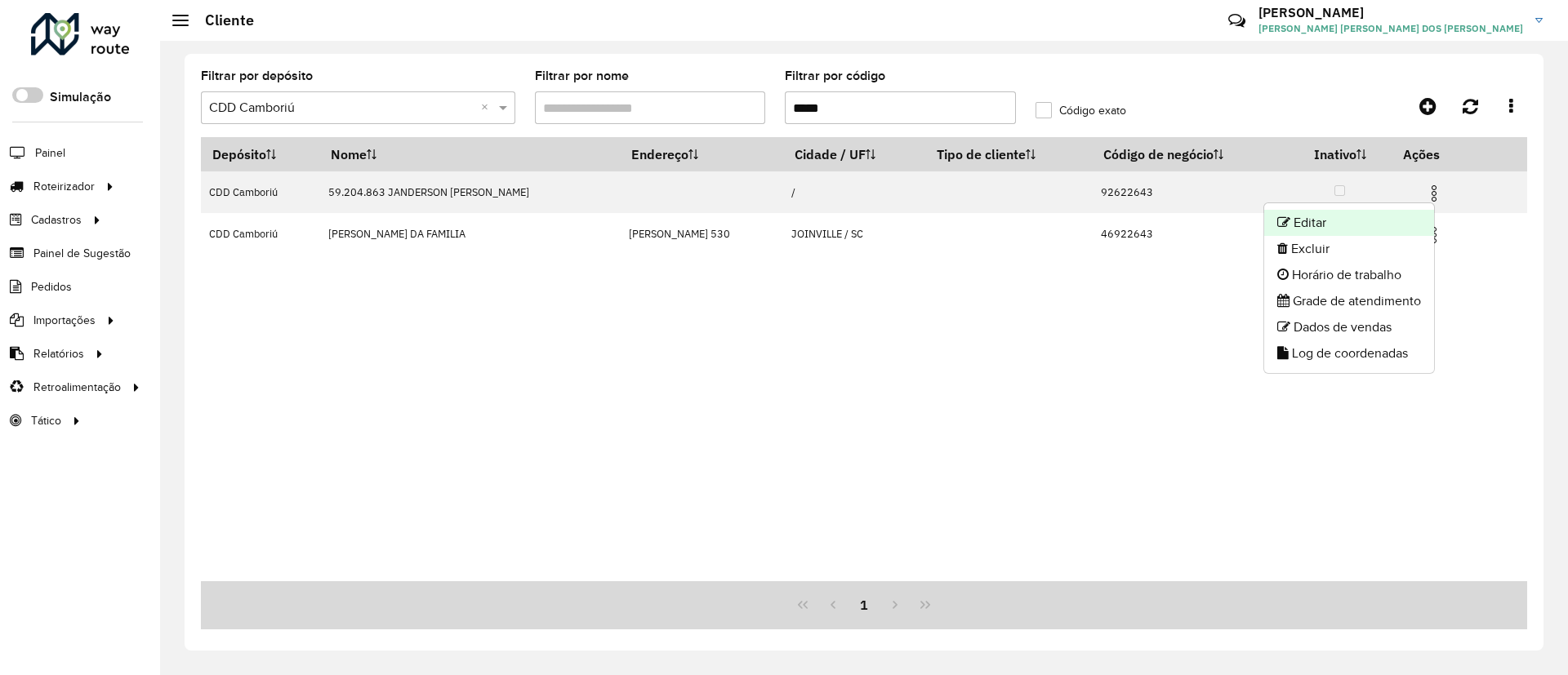
click at [1342, 223] on li "Editar" at bounding box center [1348, 223] width 170 height 26
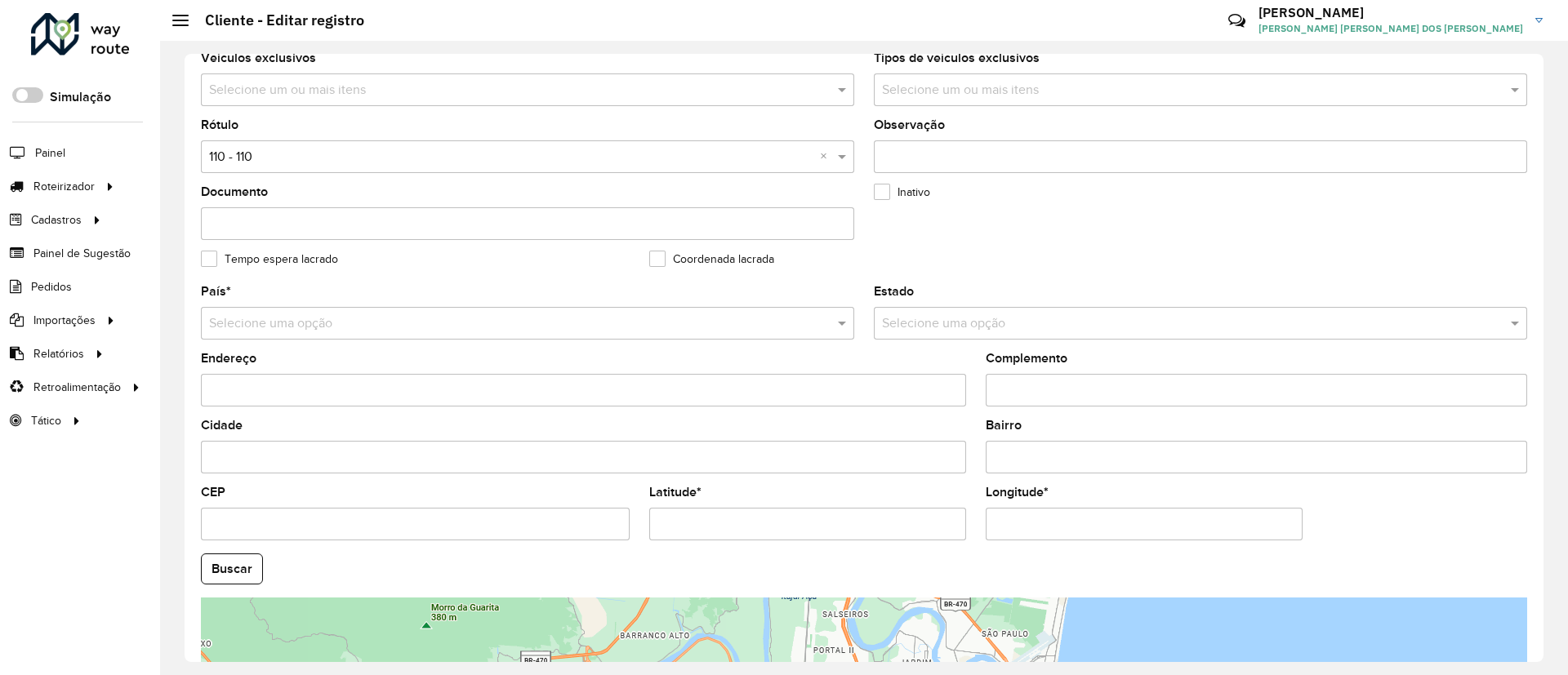
scroll to position [245, 0]
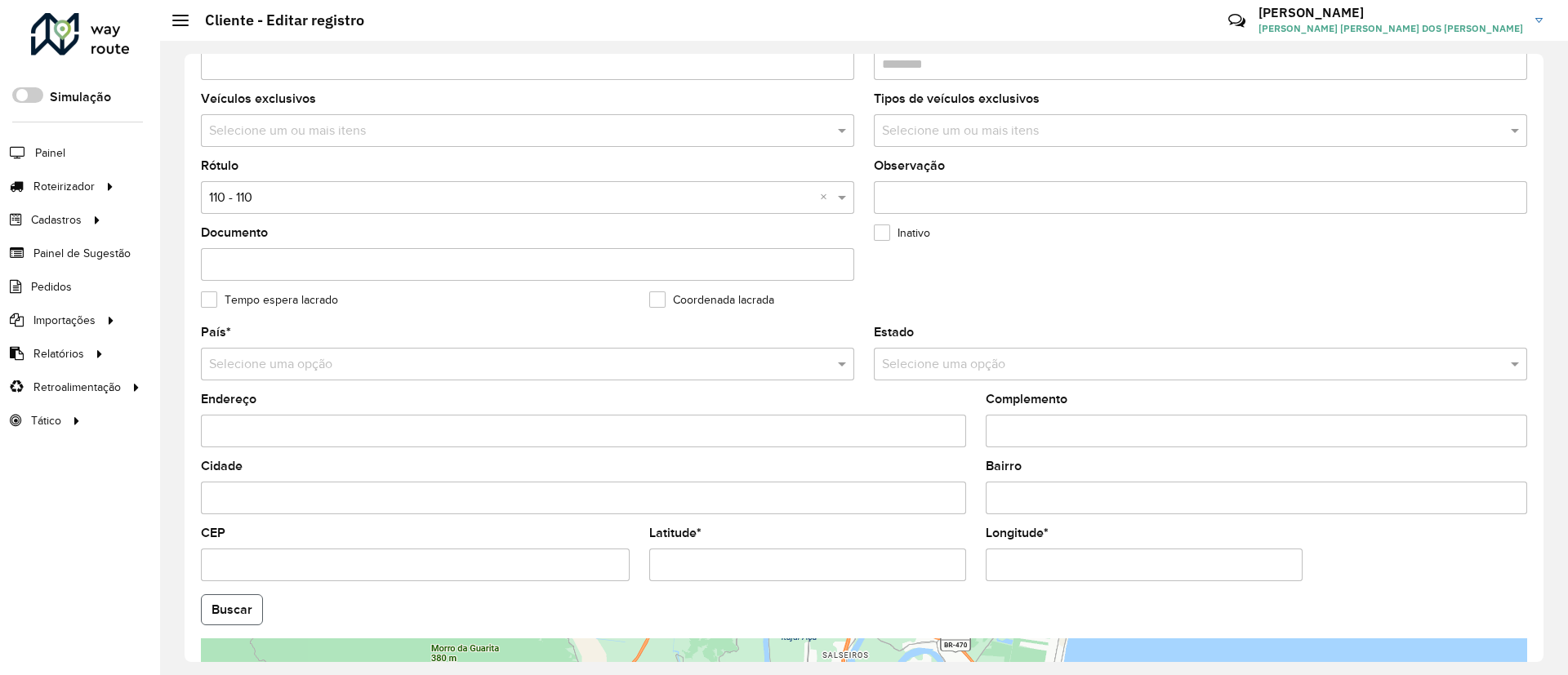
click at [235, 614] on button "Buscar" at bounding box center [232, 610] width 62 height 31
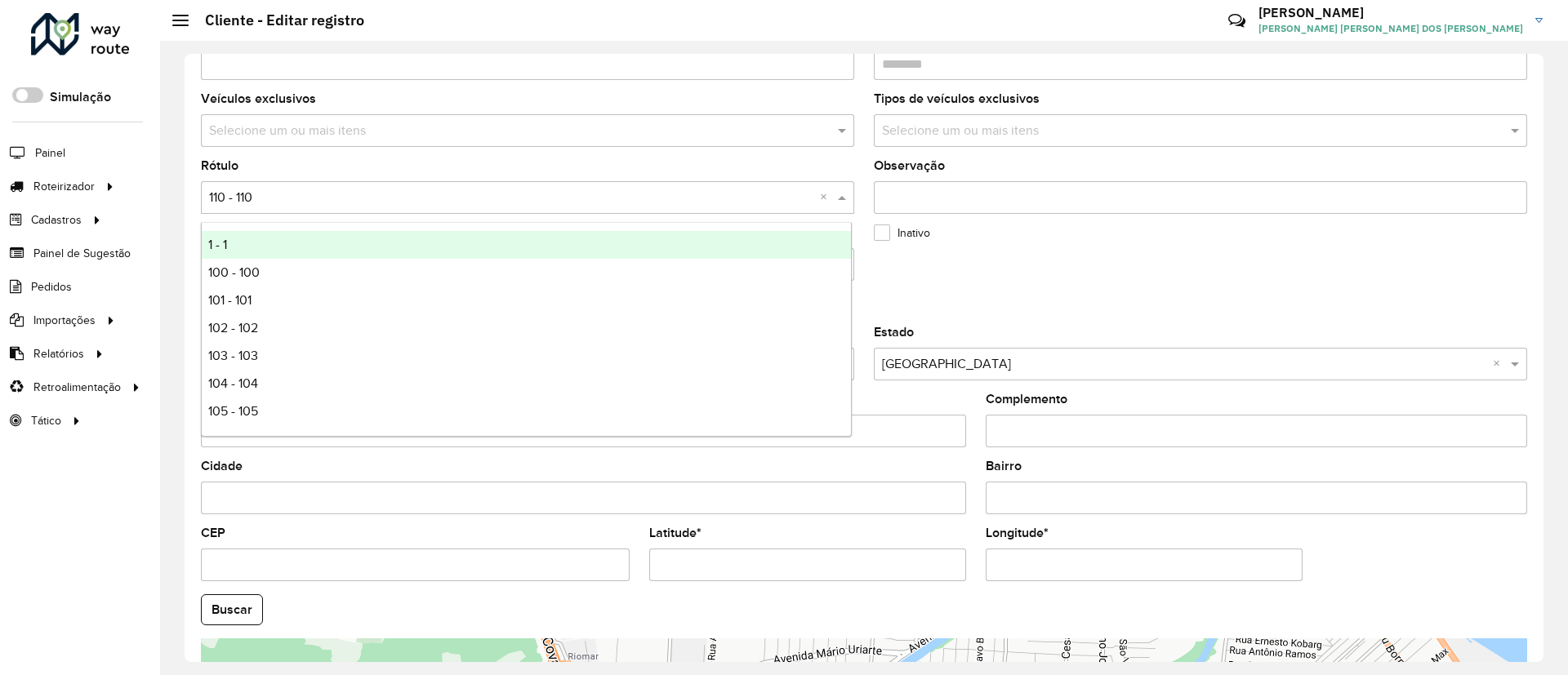
click at [303, 200] on input "text" at bounding box center [511, 198] width 604 height 20
type input "*"
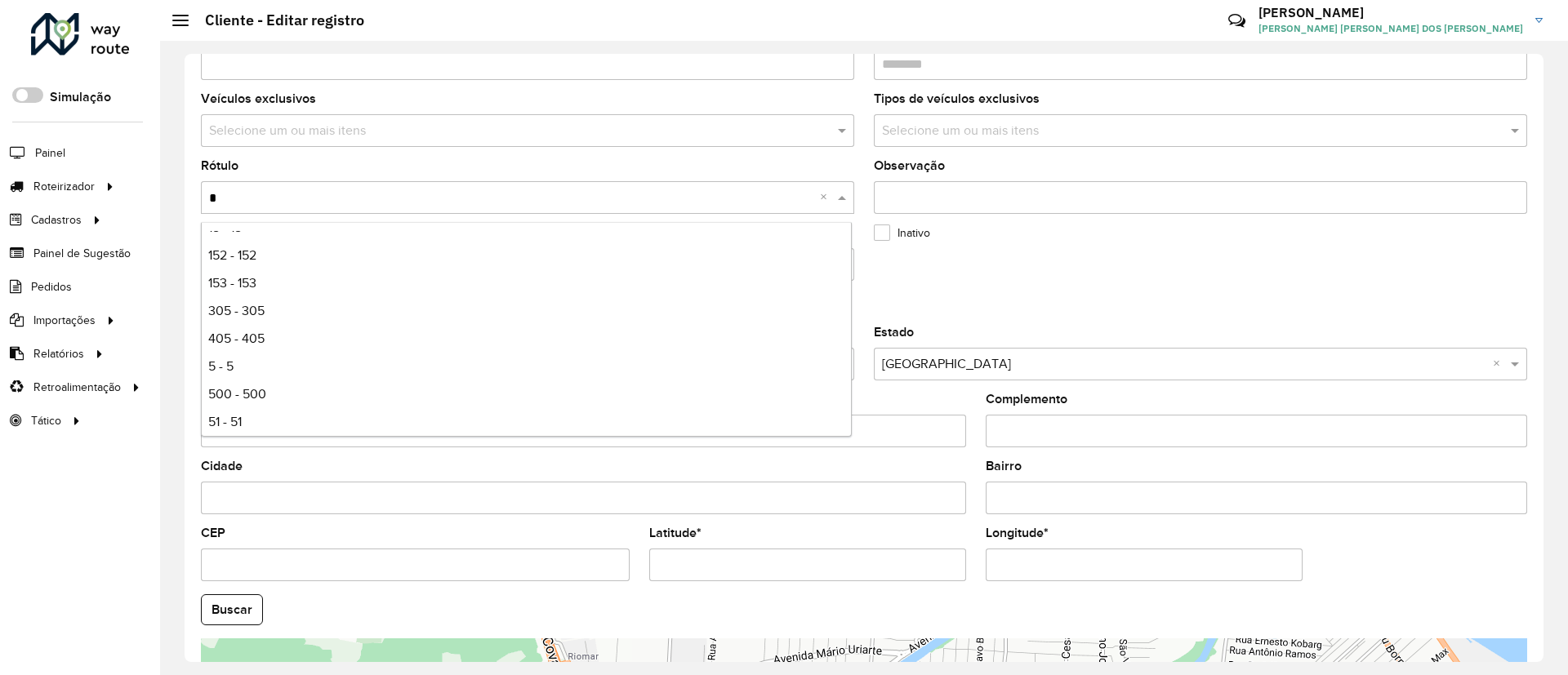
scroll to position [109, 0]
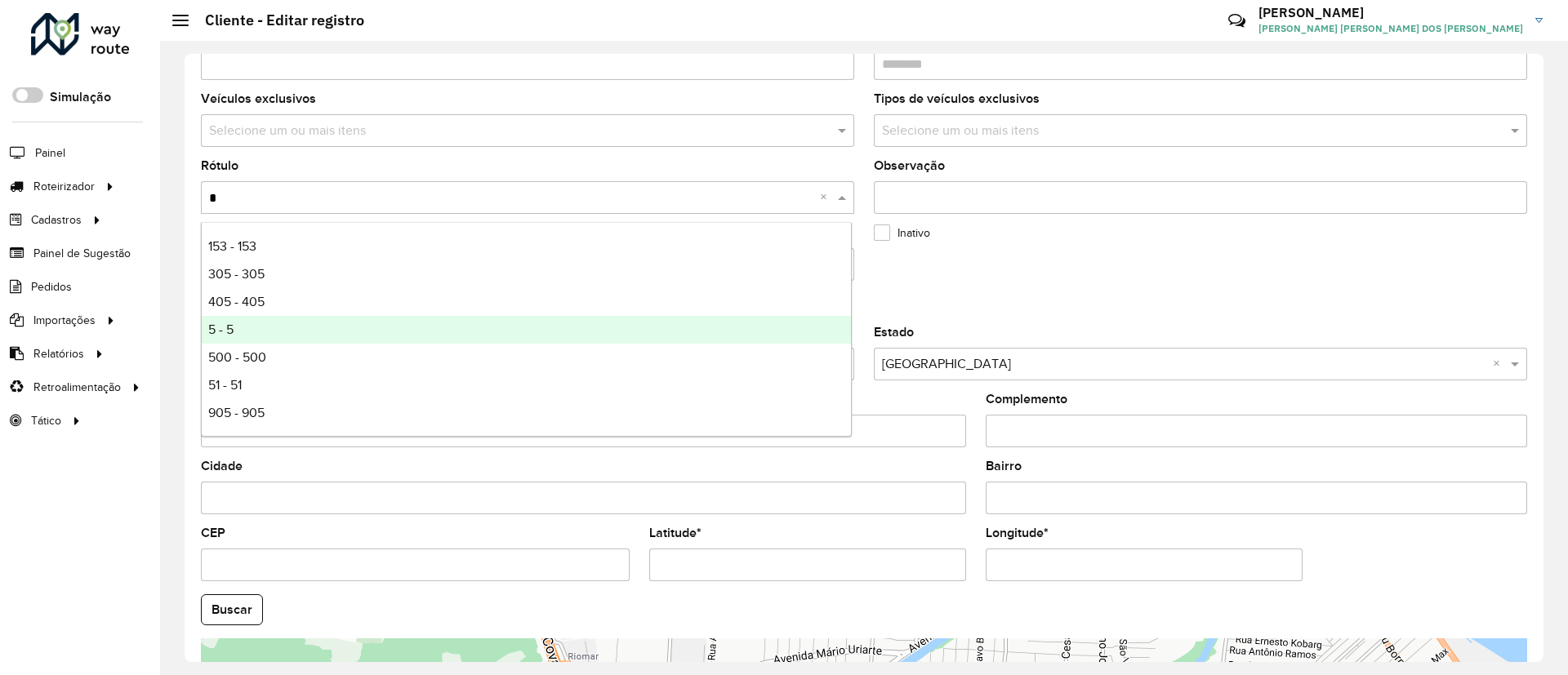
click at [331, 331] on div "5 - 5" at bounding box center [526, 330] width 650 height 28
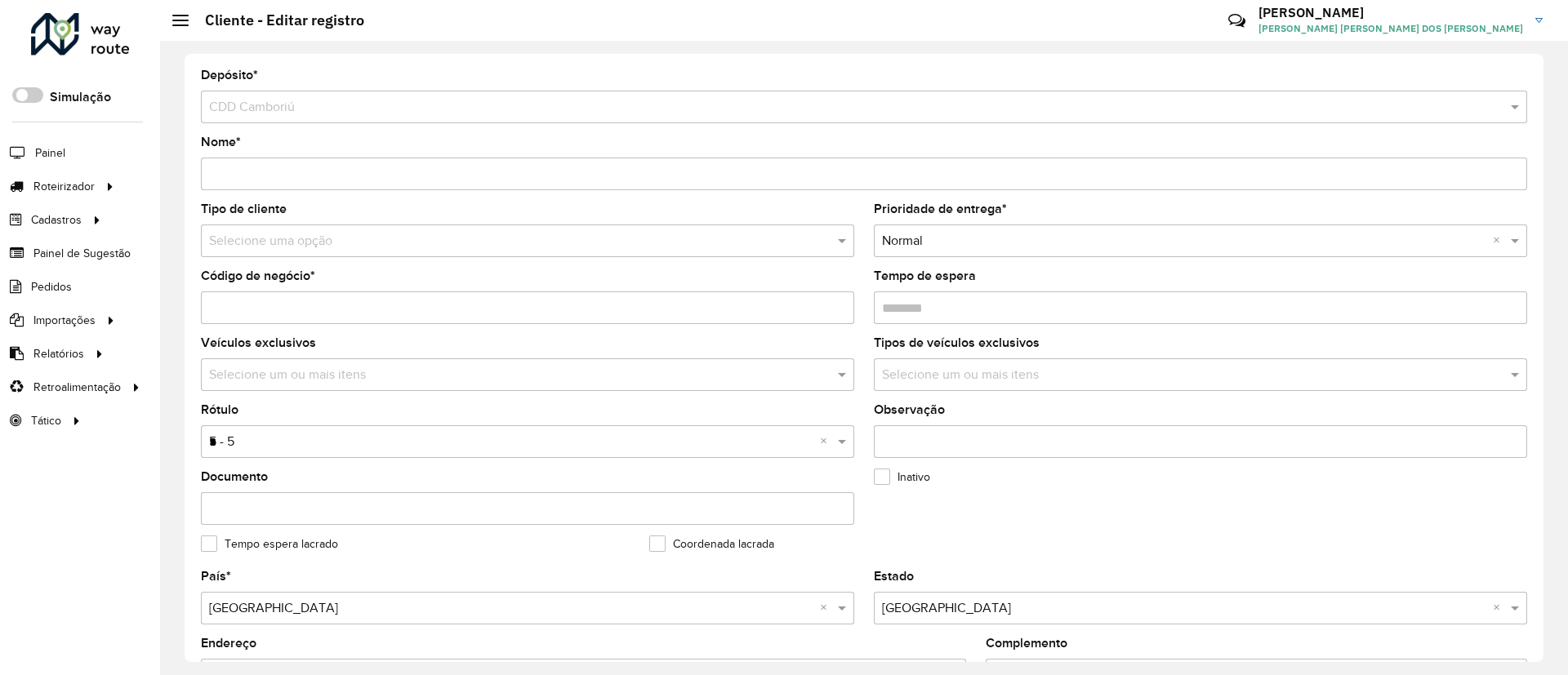
scroll to position [0, 0]
click at [325, 233] on input "text" at bounding box center [511, 243] width 604 height 20
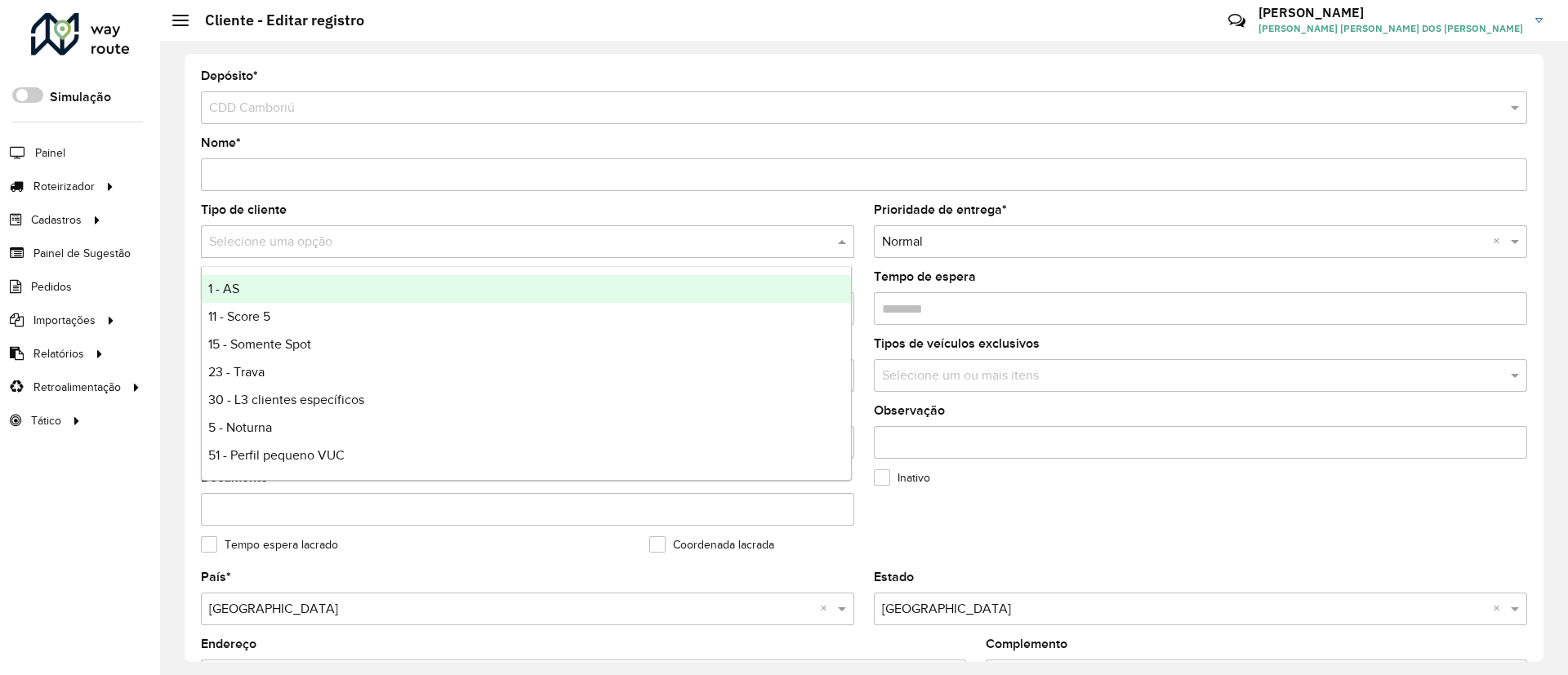
type input "*"
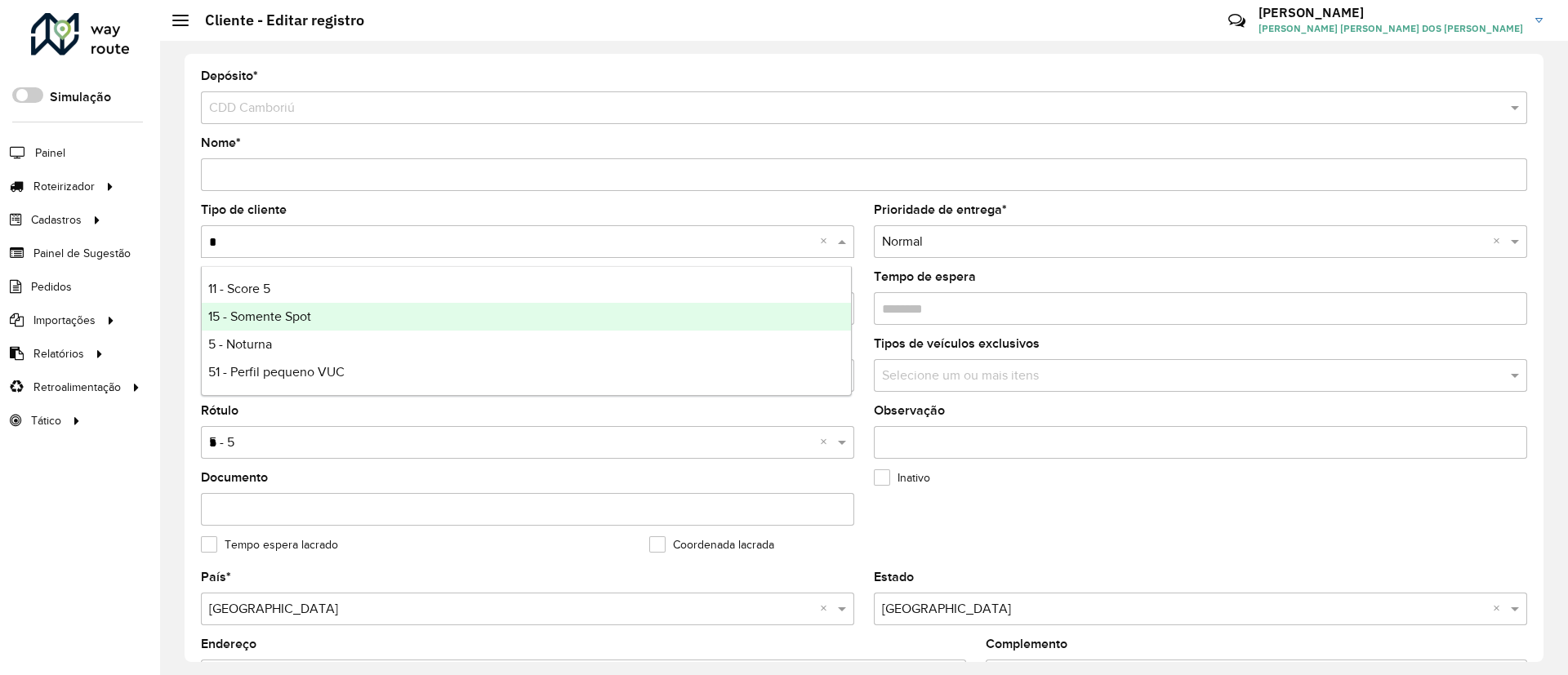
click at [321, 329] on div "15 - Somente Spot" at bounding box center [526, 317] width 650 height 28
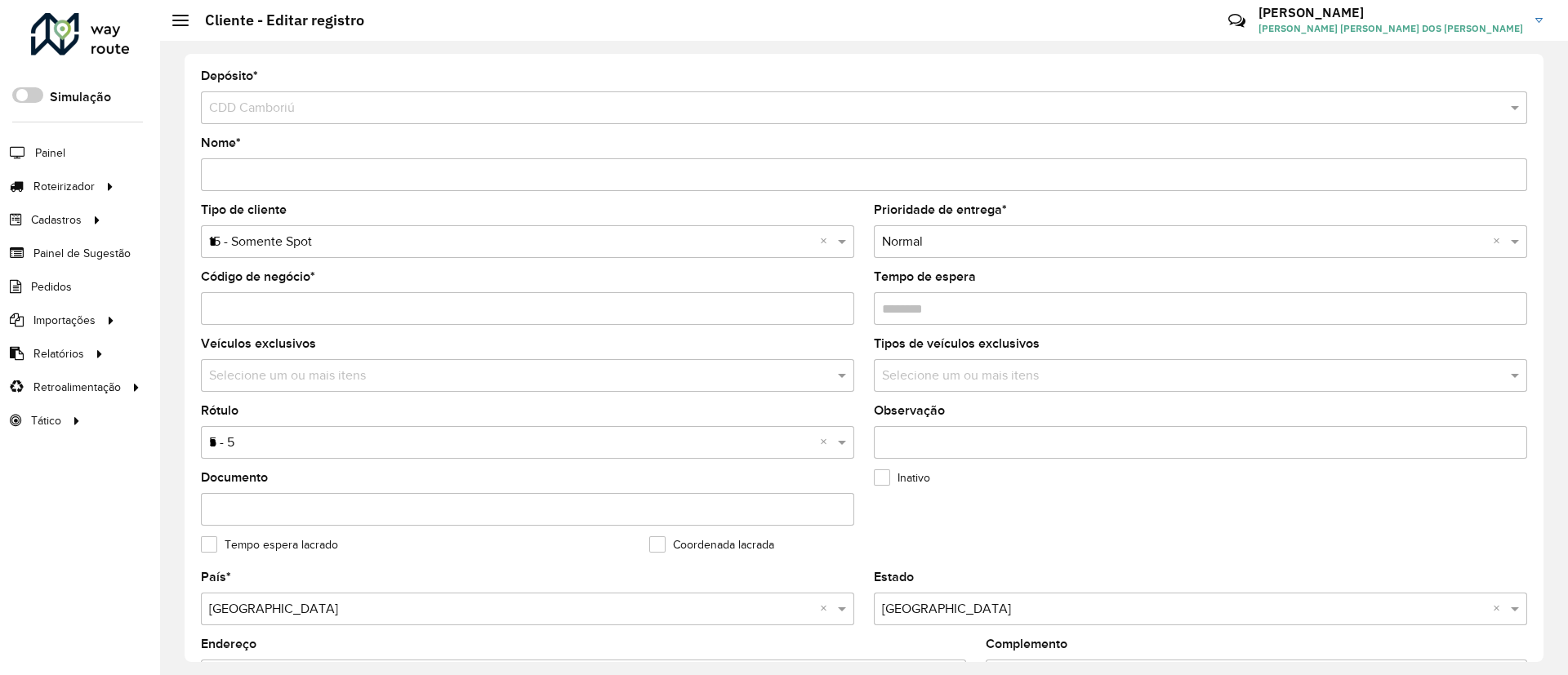
click at [345, 244] on input "*" at bounding box center [511, 243] width 604 height 20
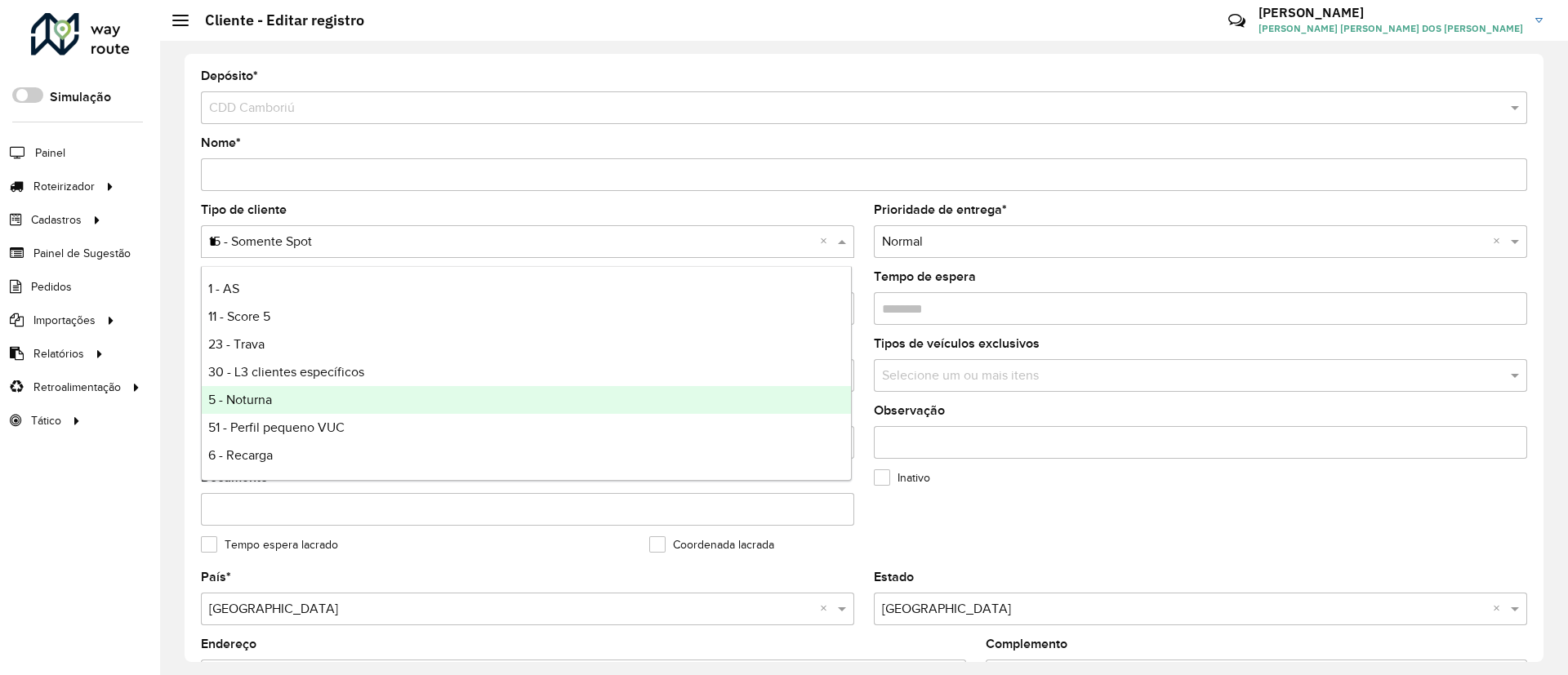
click at [334, 406] on div "5 - Noturna" at bounding box center [526, 400] width 650 height 28
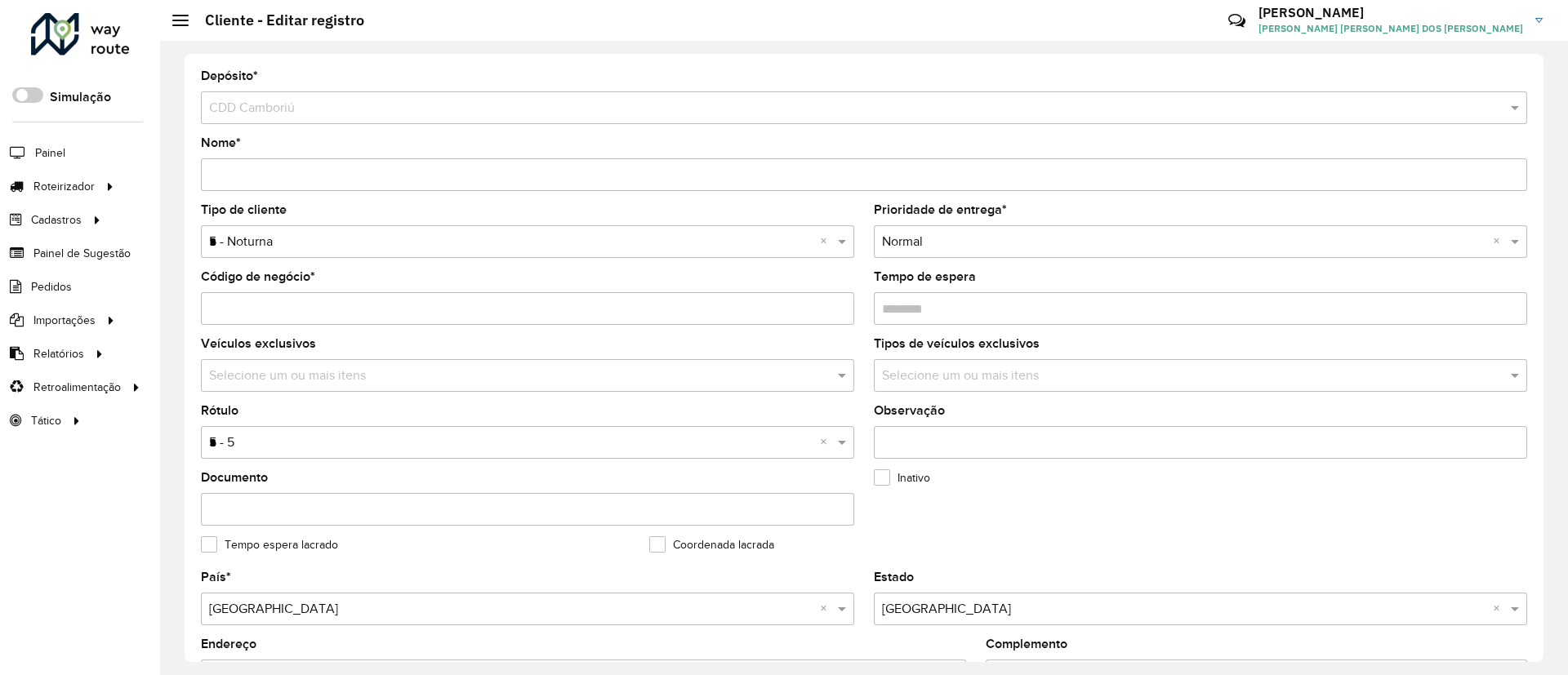
click at [867, 496] on formly-field "Inativo" at bounding box center [1087, 506] width 449 height 67
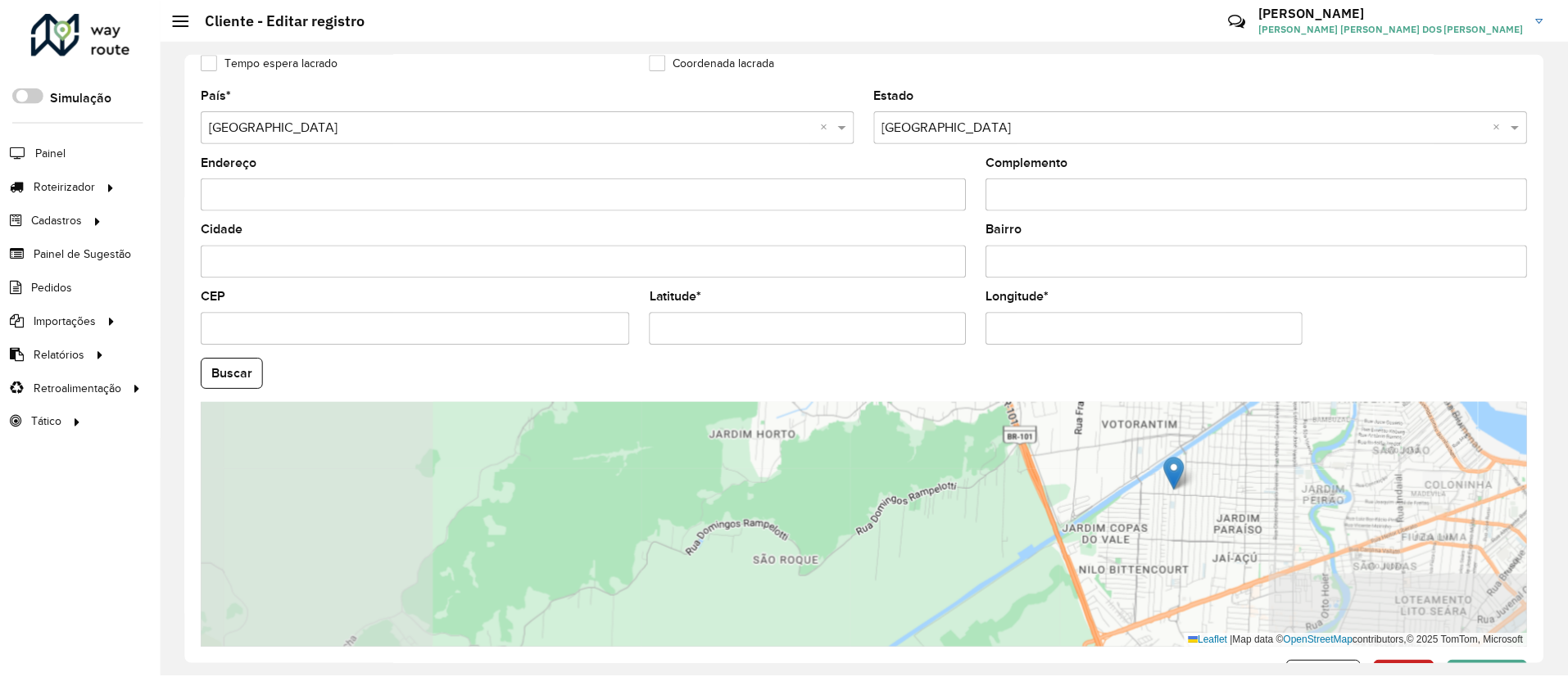
scroll to position [541, 0]
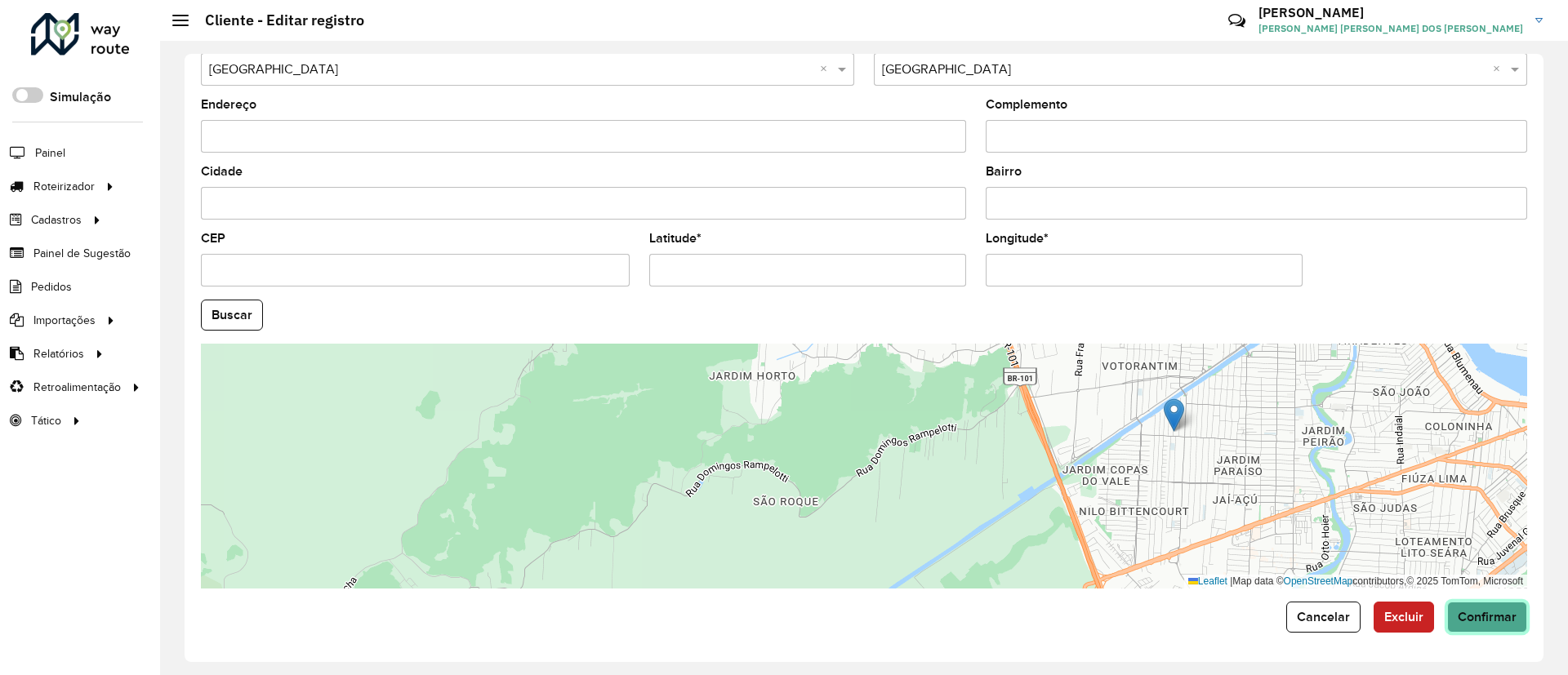
click at [1484, 632] on button "Confirmar" at bounding box center [1487, 618] width 80 height 31
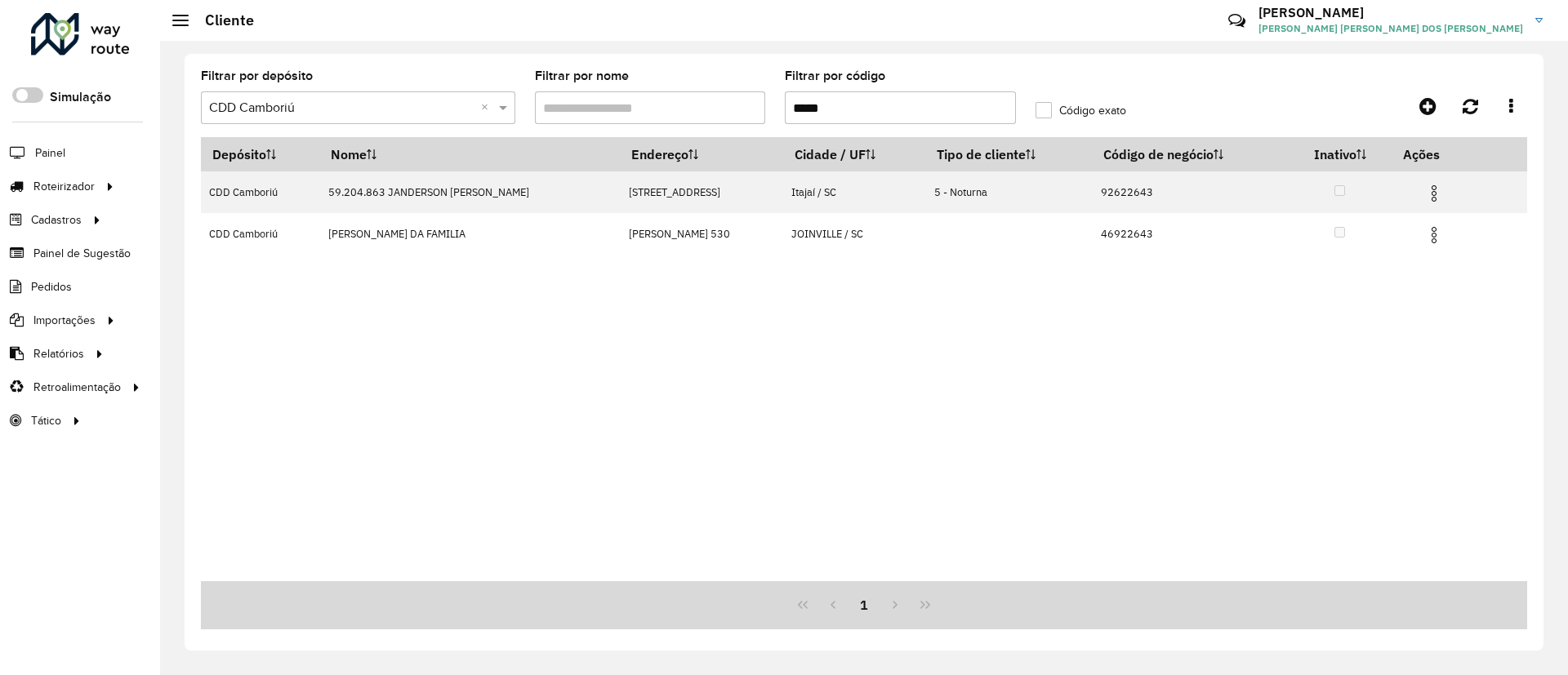
drag, startPoint x: 872, startPoint y: 105, endPoint x: 685, endPoint y: 109, distance: 187.0
click at [685, 109] on formly-group "Filtrar por depósito Selecione um depósito × CDD Camboriú × Filtrar por nome Fi…" at bounding box center [691, 104] width 1001 height 67
paste input "text"
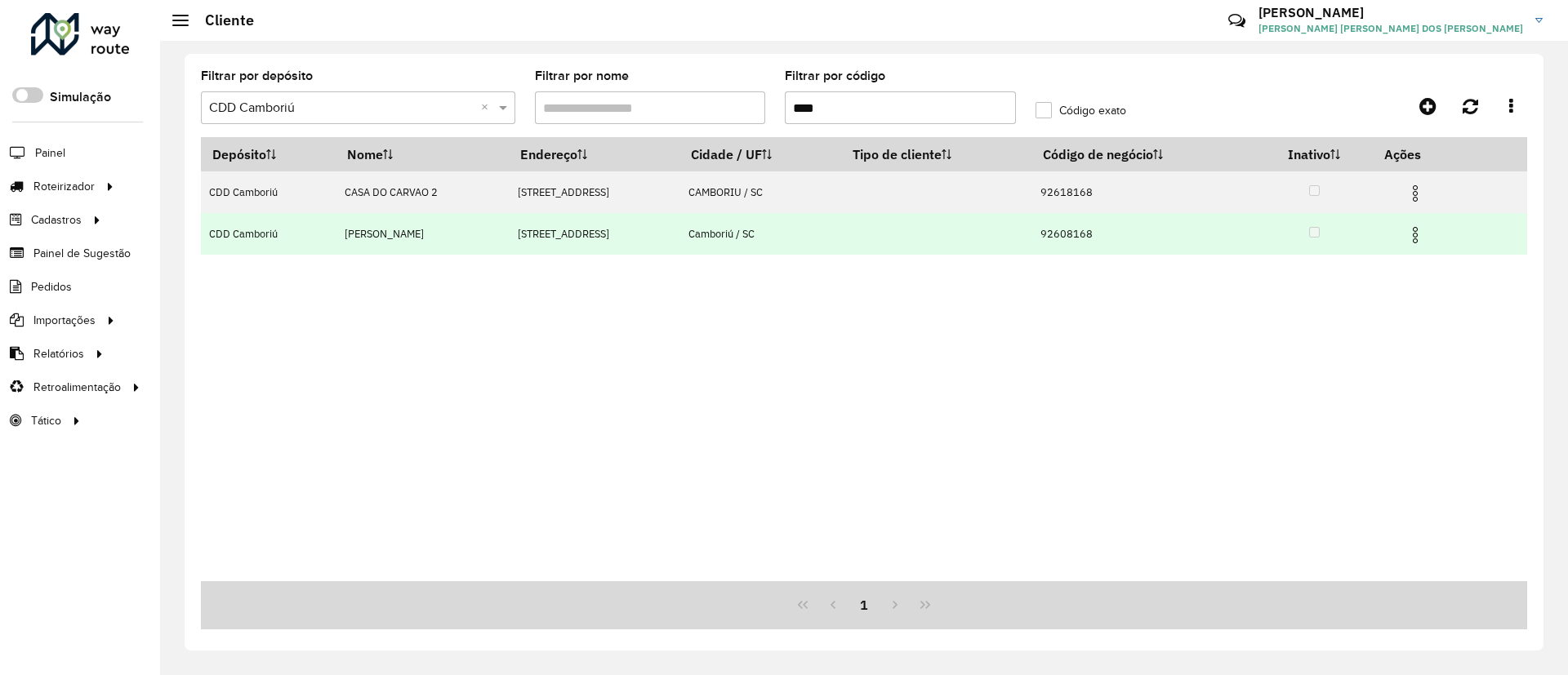
type input "****"
click at [1421, 238] on img at bounding box center [1415, 235] width 20 height 20
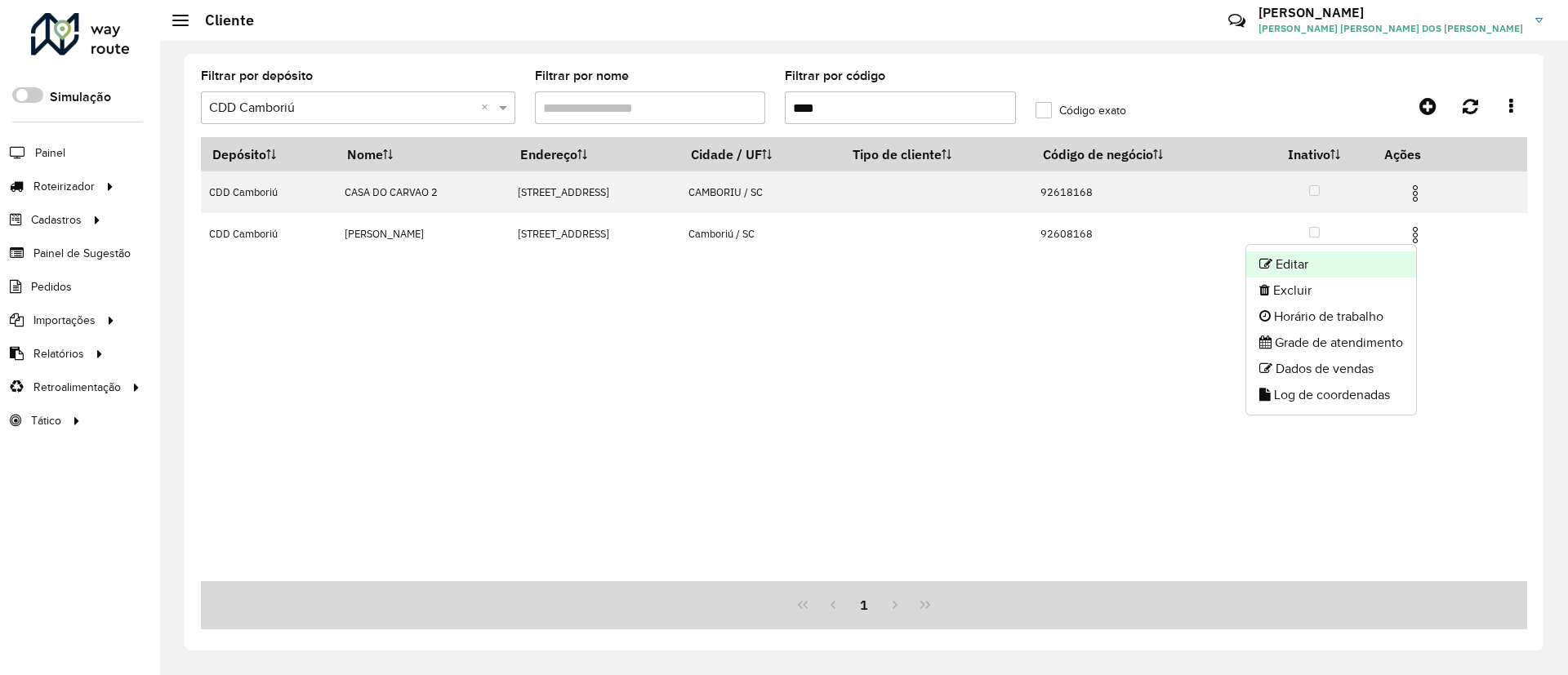
click at [1339, 259] on li "Editar" at bounding box center [1331, 265] width 170 height 26
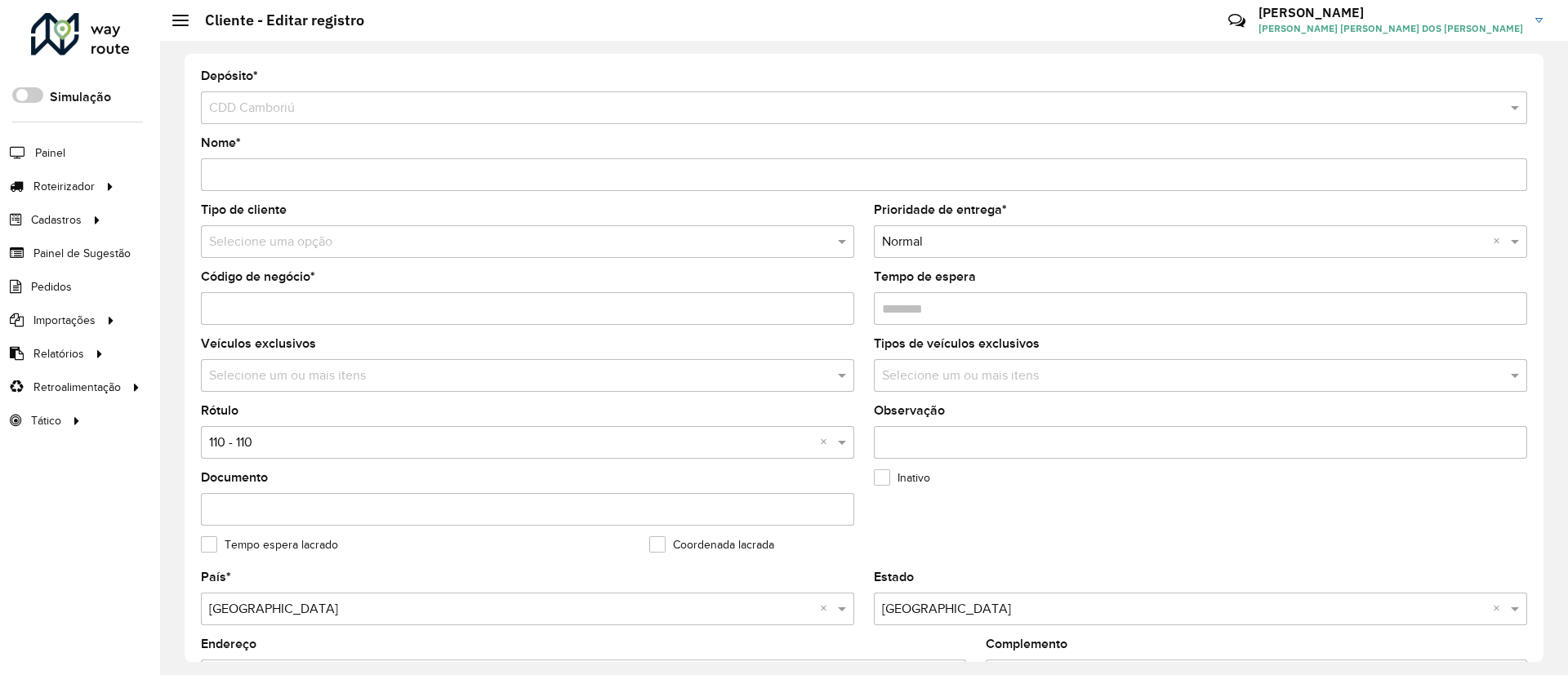
click at [526, 249] on input "text" at bounding box center [511, 243] width 604 height 20
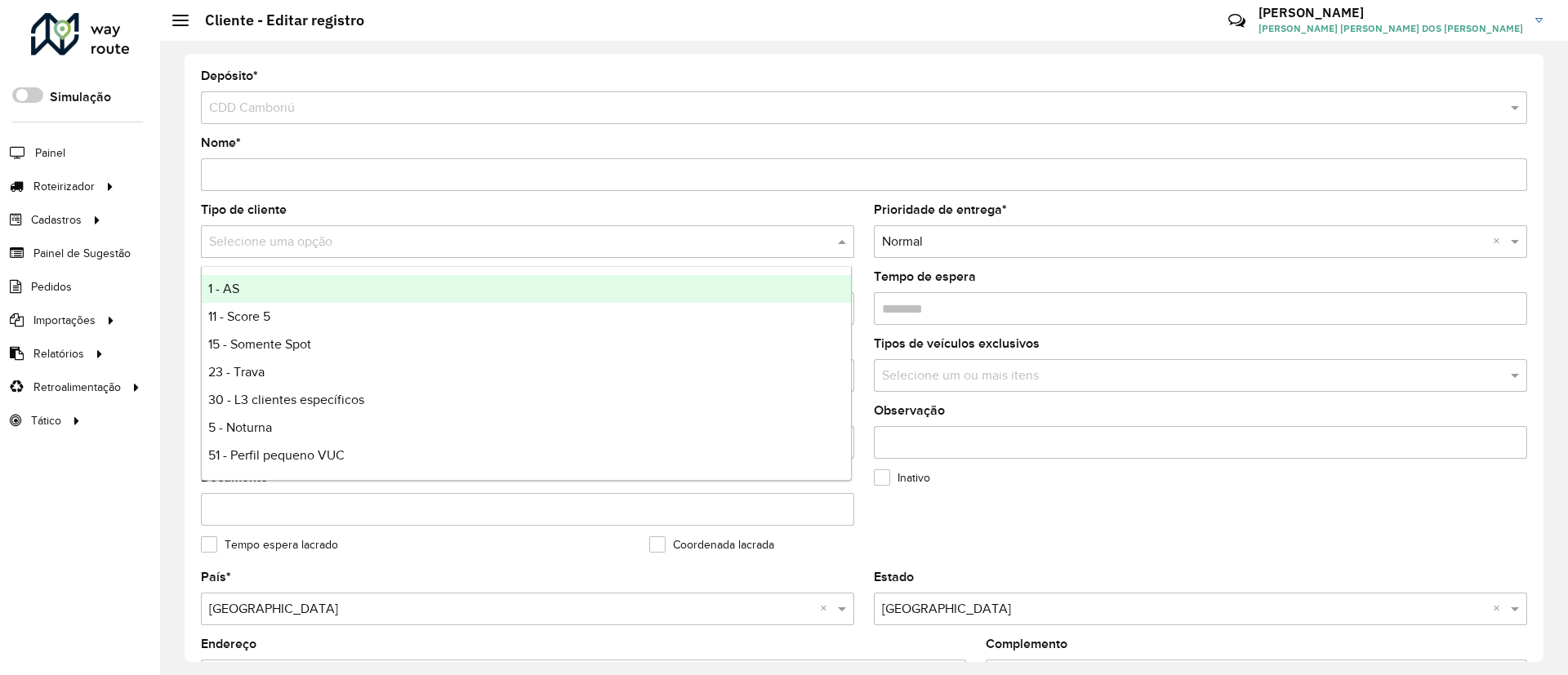
type input "*"
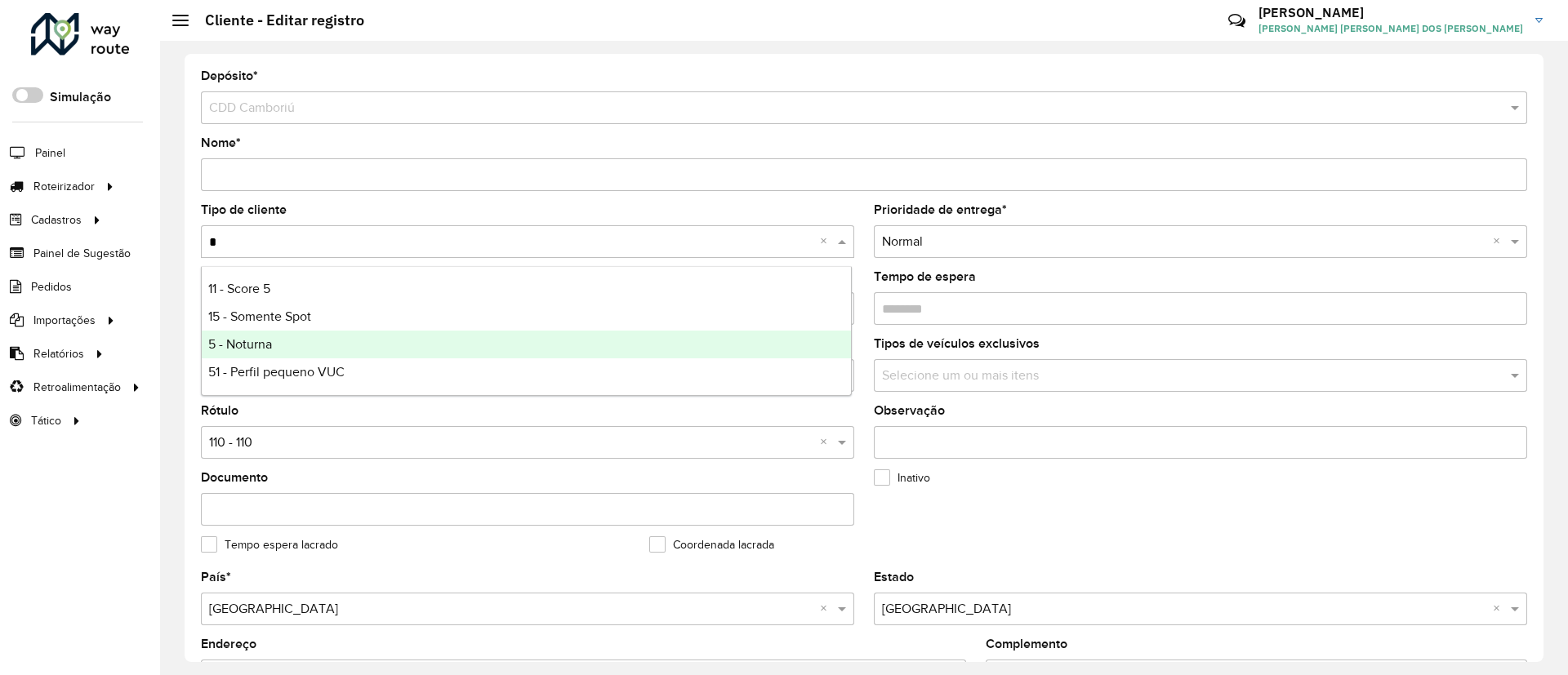
click at [467, 338] on div "5 - Noturna" at bounding box center [526, 344] width 650 height 28
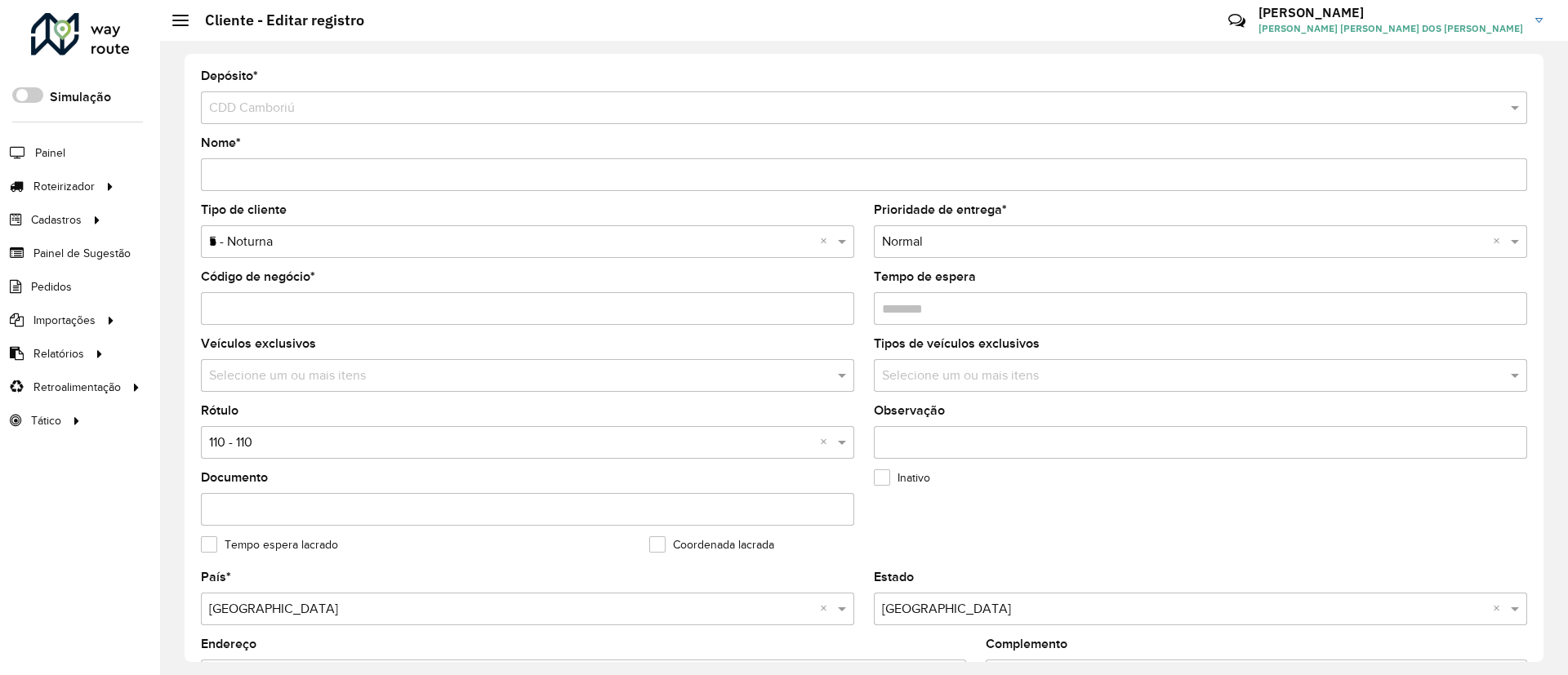
click at [439, 434] on input "text" at bounding box center [511, 444] width 604 height 20
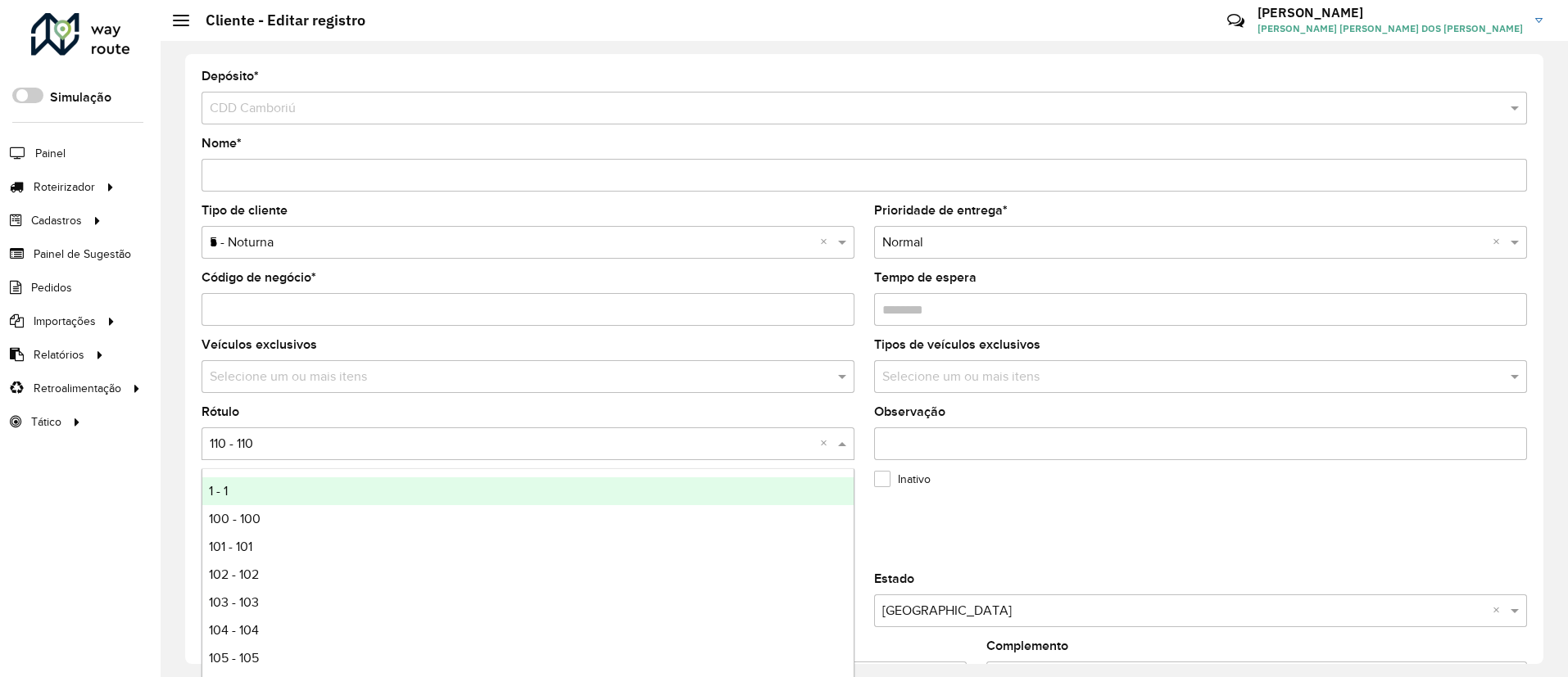
type input "*"
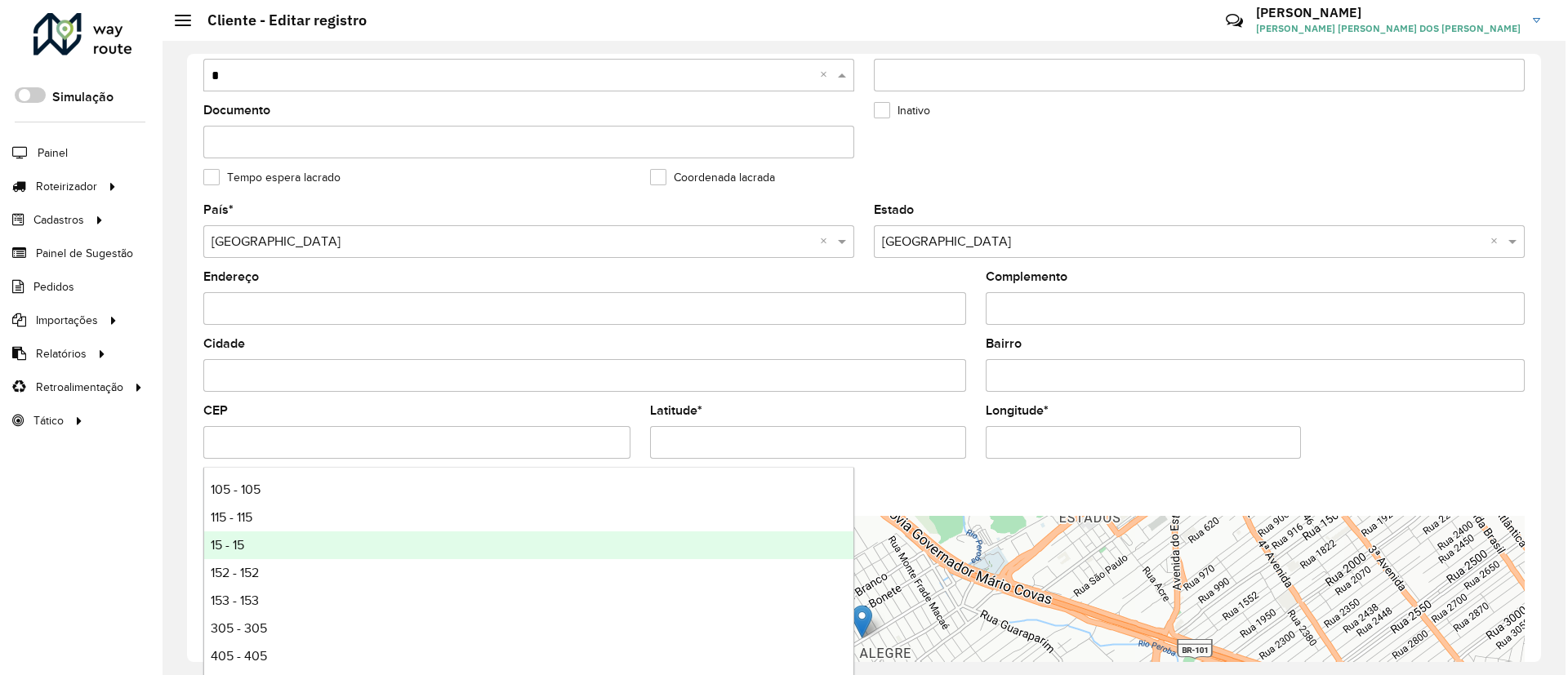
scroll to position [109, 0]
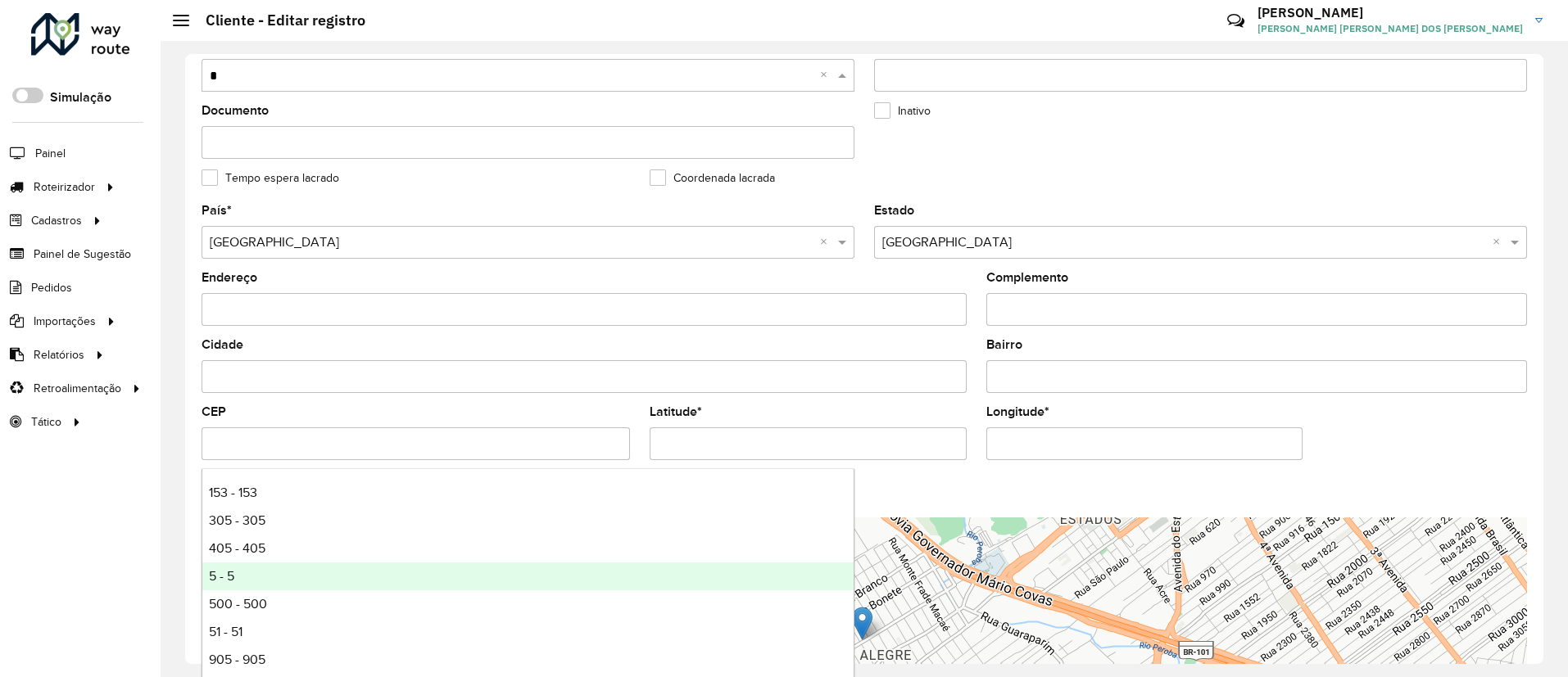
click at [428, 576] on div "5 - 5" at bounding box center [528, 577] width 652 height 28
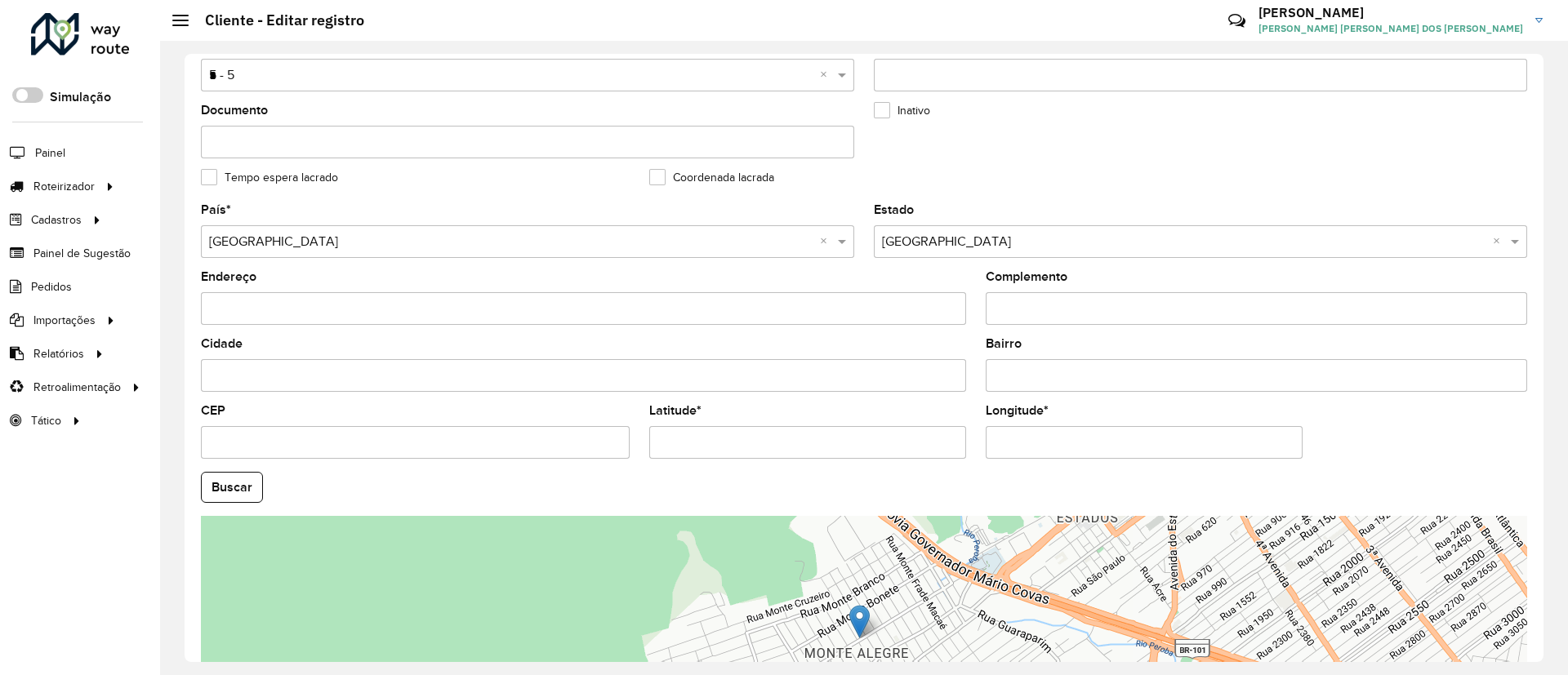
click at [890, 491] on hb-field-button "Buscar" at bounding box center [864, 488] width 1326 height 31
click at [235, 480] on button "Buscar" at bounding box center [232, 488] width 62 height 31
click at [424, 486] on hb-field-button "Buscar" at bounding box center [864, 488] width 1326 height 31
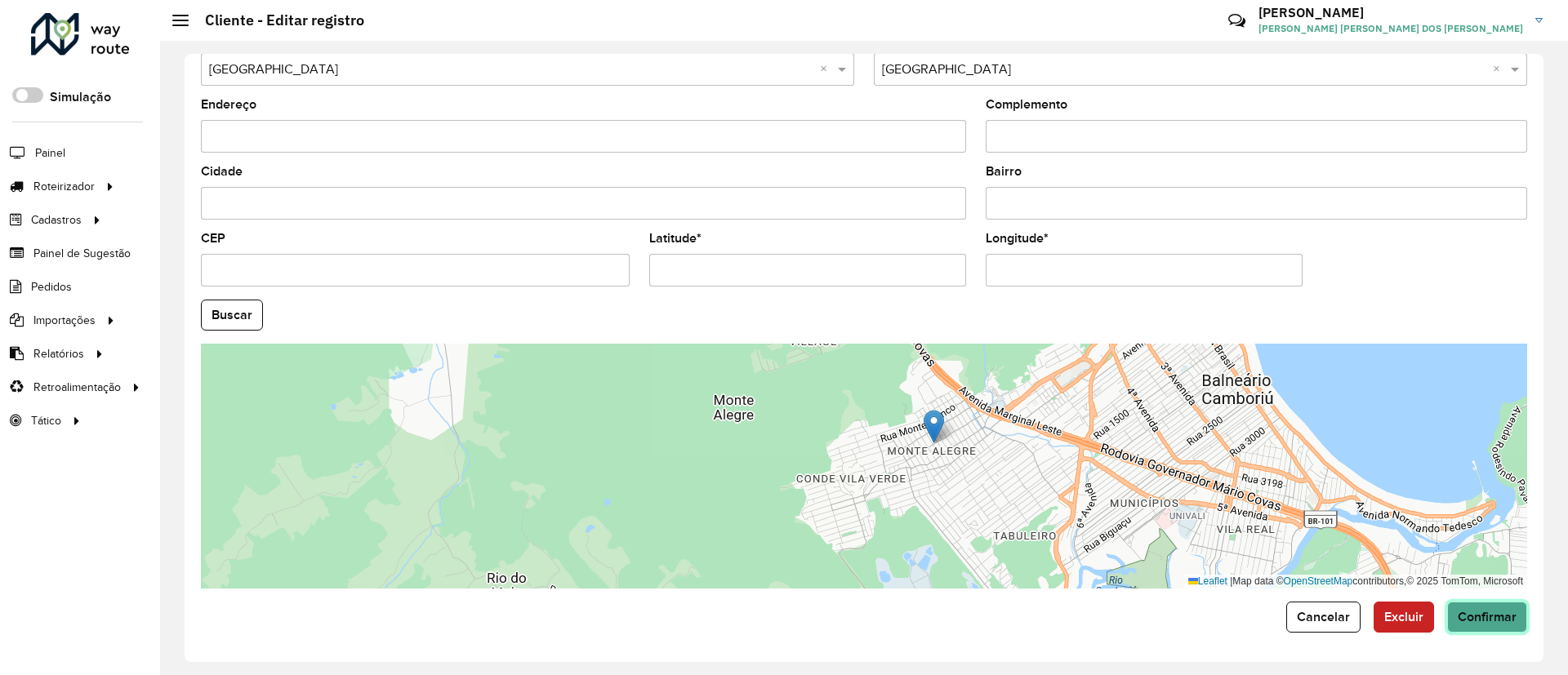
click at [1488, 619] on span "Confirmar" at bounding box center [1487, 617] width 59 height 14
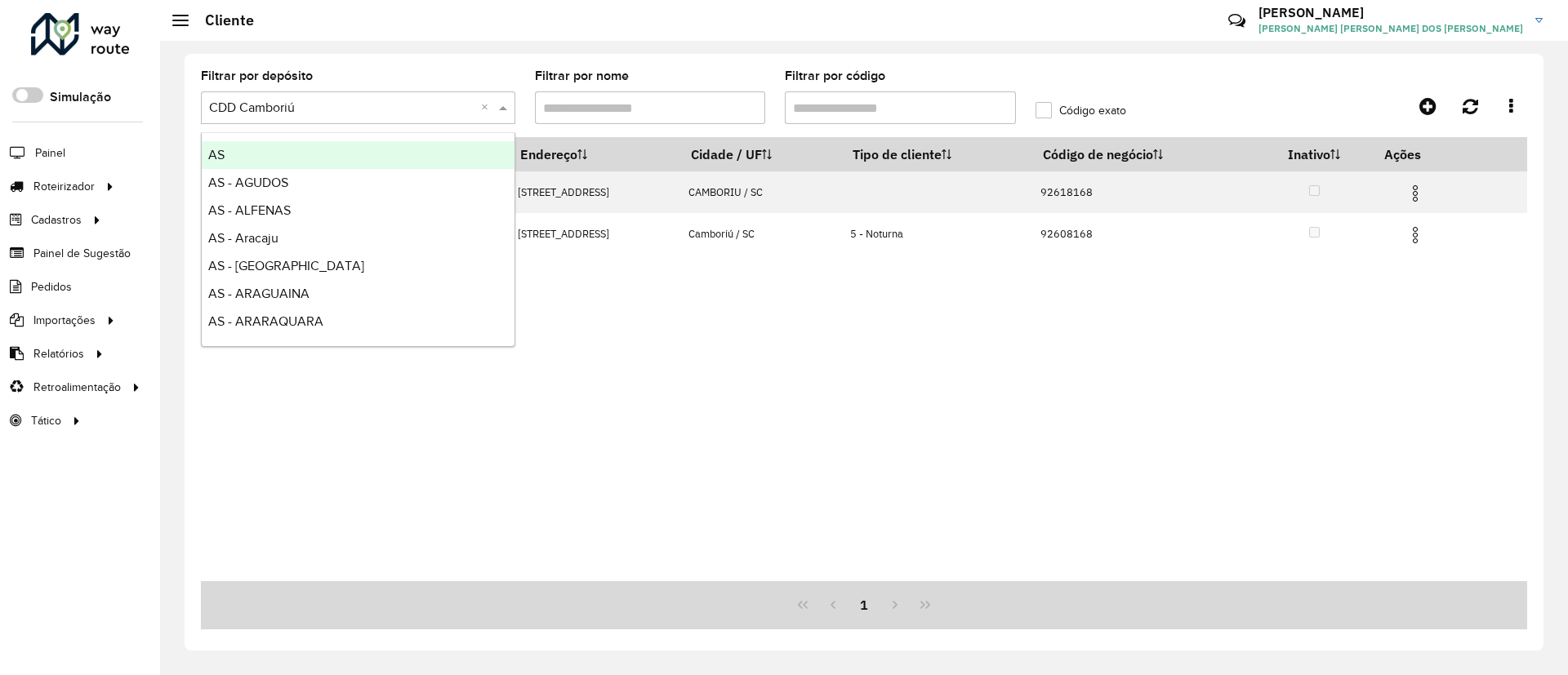
click at [389, 111] on input "text" at bounding box center [342, 108] width 266 height 20
type input "***"
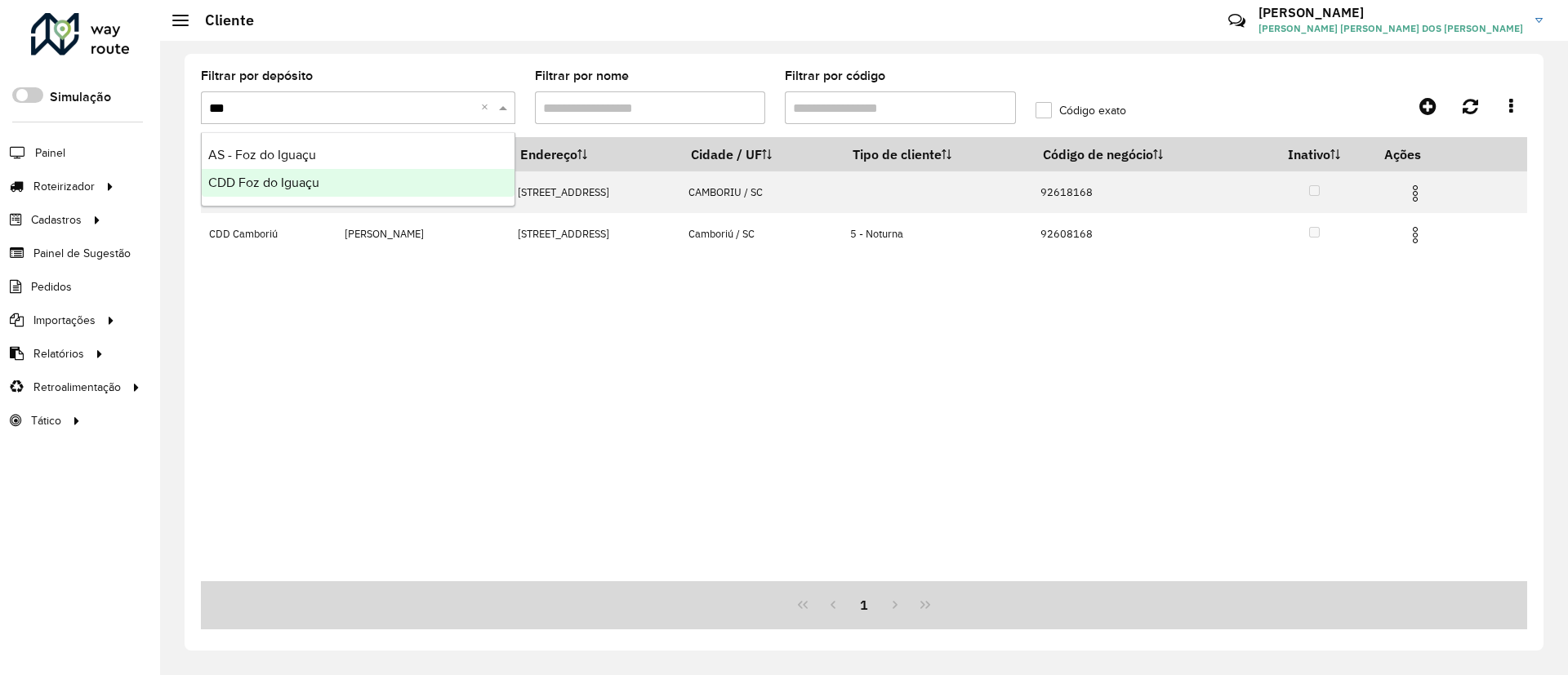
click at [374, 180] on div "CDD Foz do Iguaçu" at bounding box center [358, 183] width 312 height 28
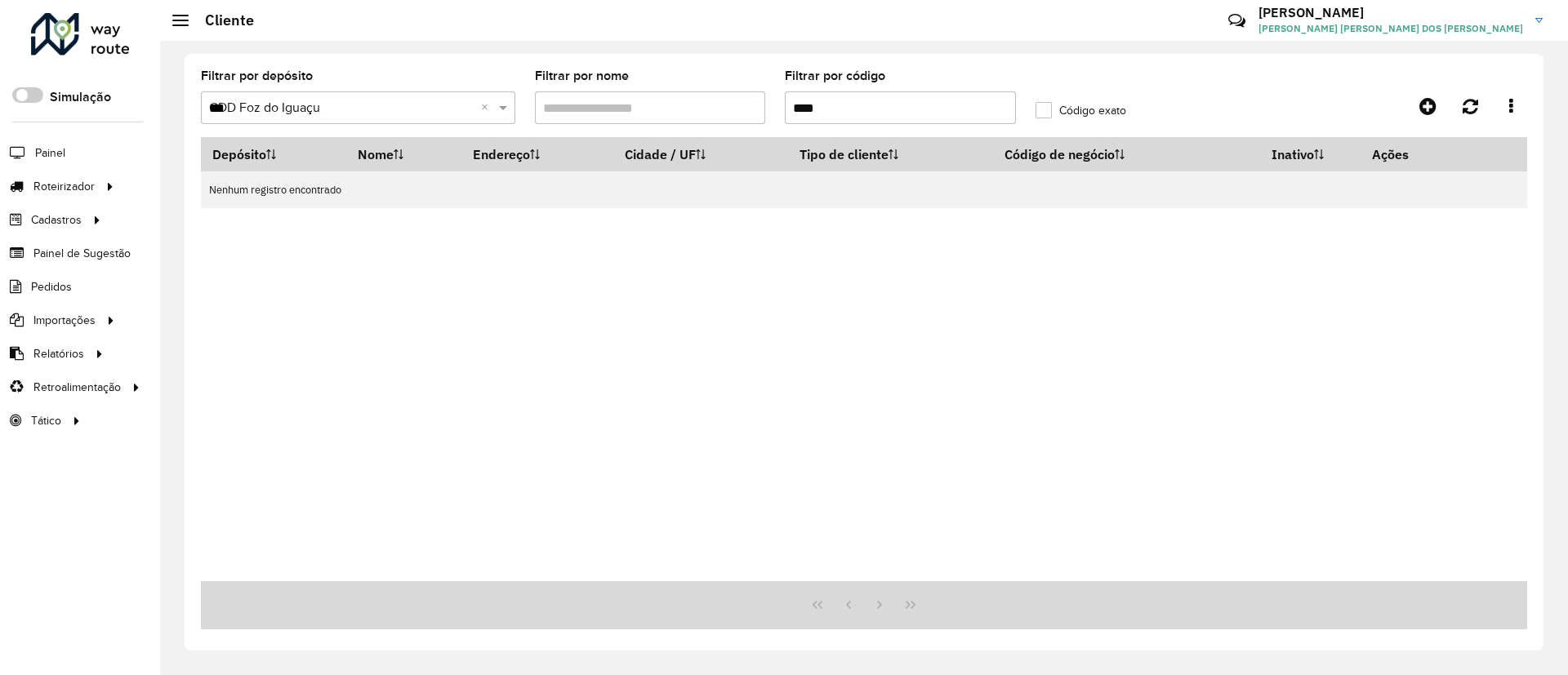
drag, startPoint x: 837, startPoint y: 103, endPoint x: 749, endPoint y: 105, distance: 88.0
click at [750, 105] on formly-group "Filtrar por depósito Selecione um depósito × CDD Foz do Iguaçu *** × Filtrar po…" at bounding box center [691, 104] width 1001 height 67
paste input "text"
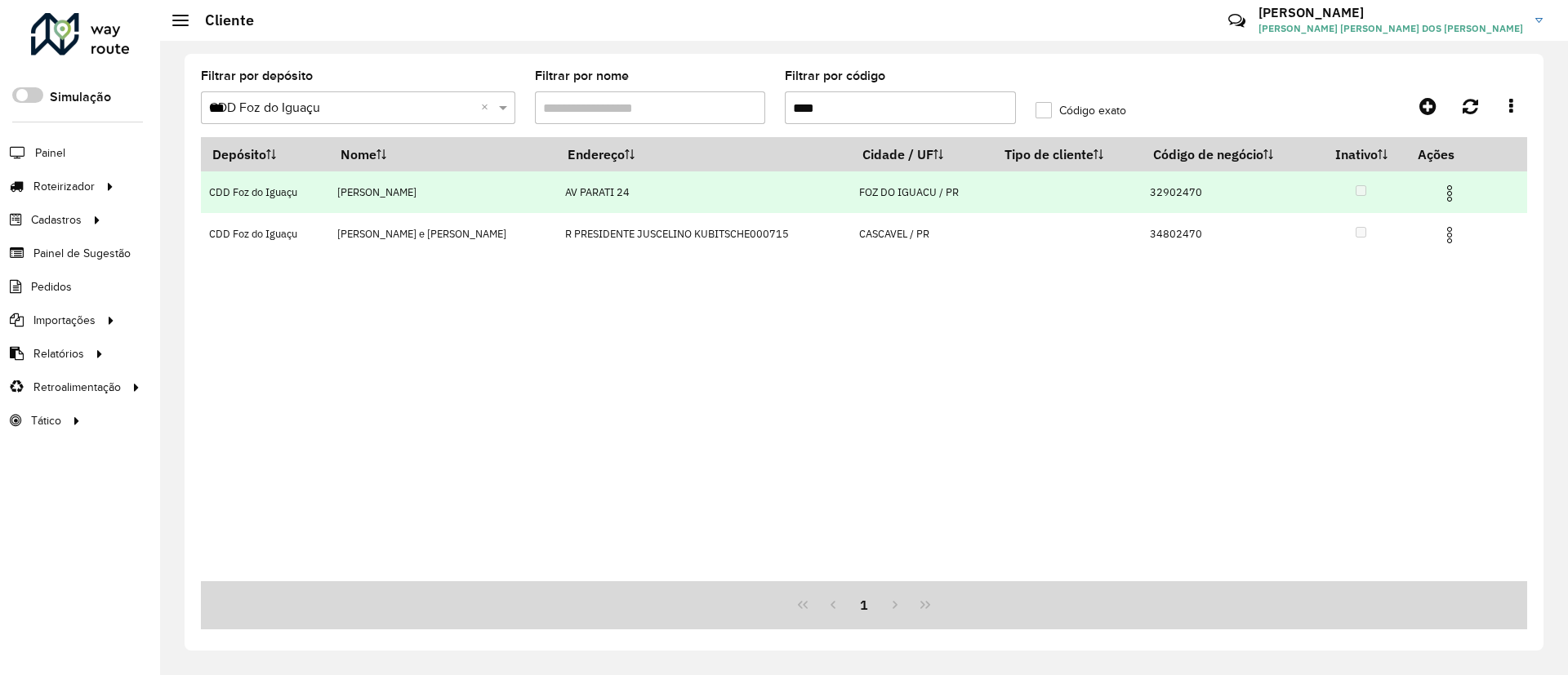
type input "****"
drag, startPoint x: 1152, startPoint y: 194, endPoint x: 1186, endPoint y: 194, distance: 34.0
click at [1186, 194] on td "32902470" at bounding box center [1228, 192] width 174 height 42
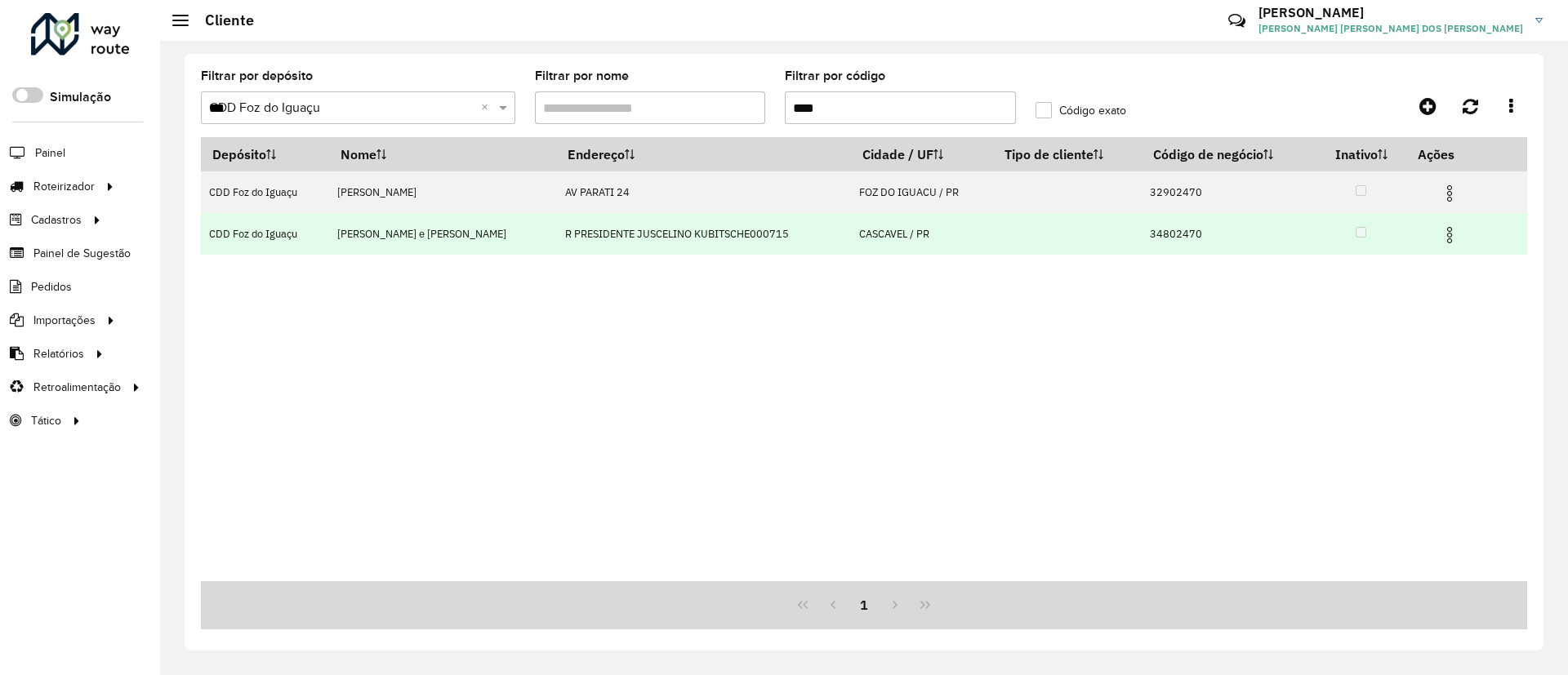
drag, startPoint x: 1151, startPoint y: 235, endPoint x: 1182, endPoint y: 235, distance: 31.0
click at [1182, 235] on td "34802470" at bounding box center [1228, 234] width 174 height 42
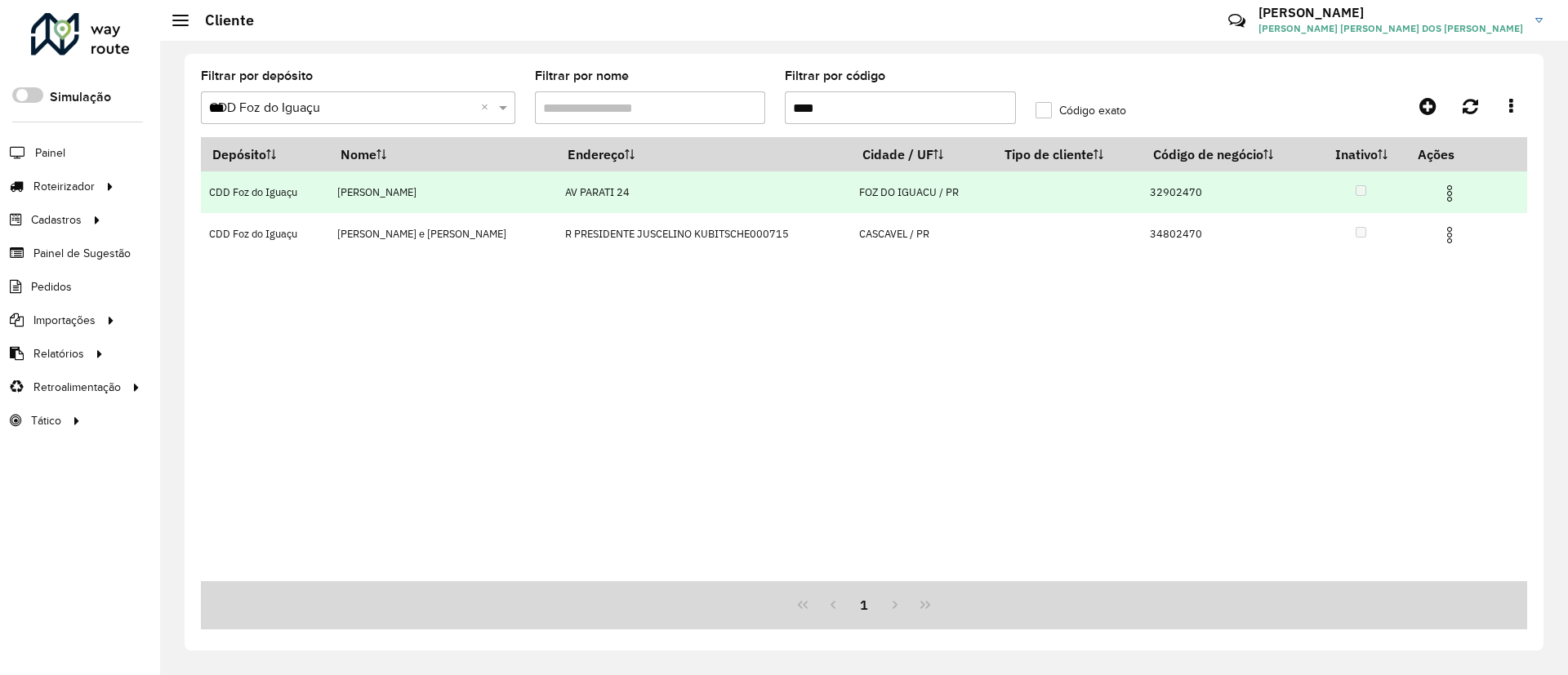
click at [1446, 189] on img at bounding box center [1449, 194] width 20 height 20
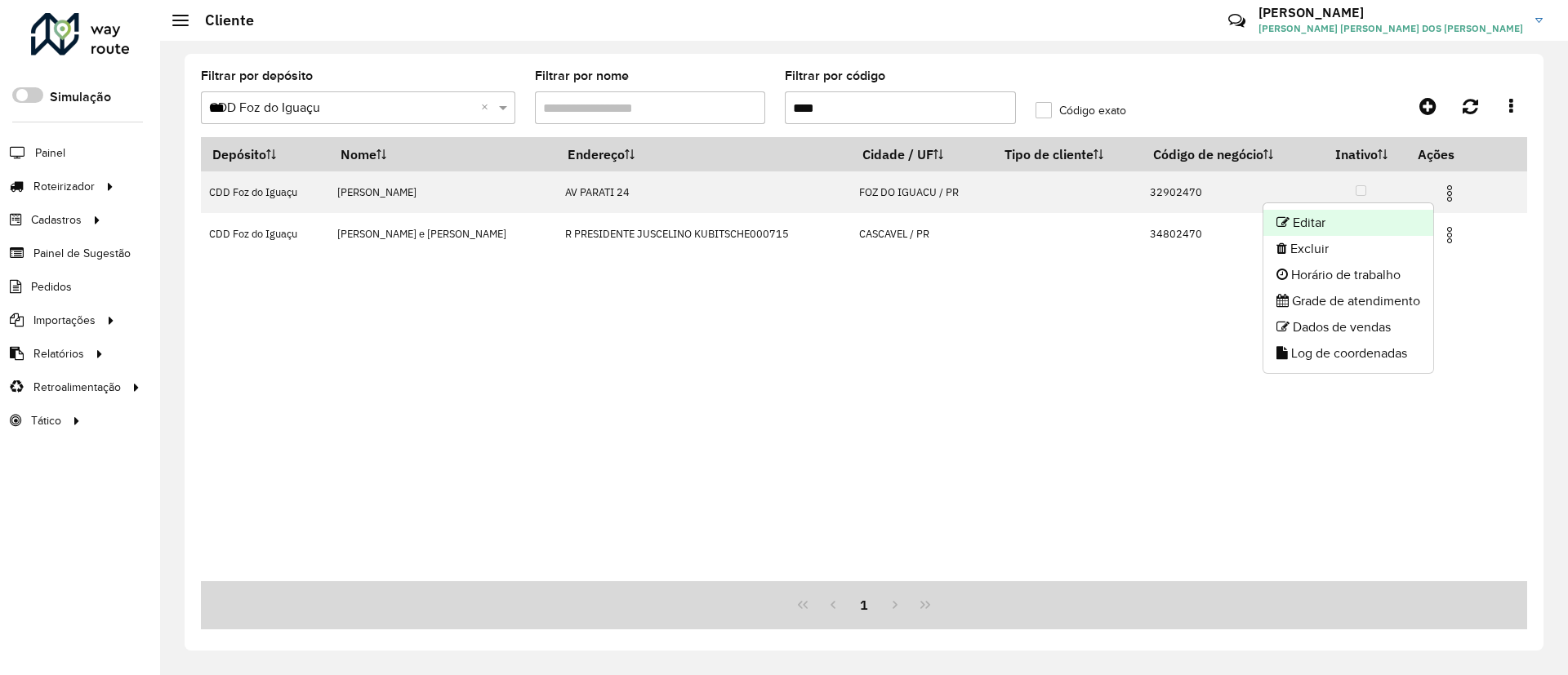
click at [1381, 222] on li "Editar" at bounding box center [1347, 223] width 170 height 26
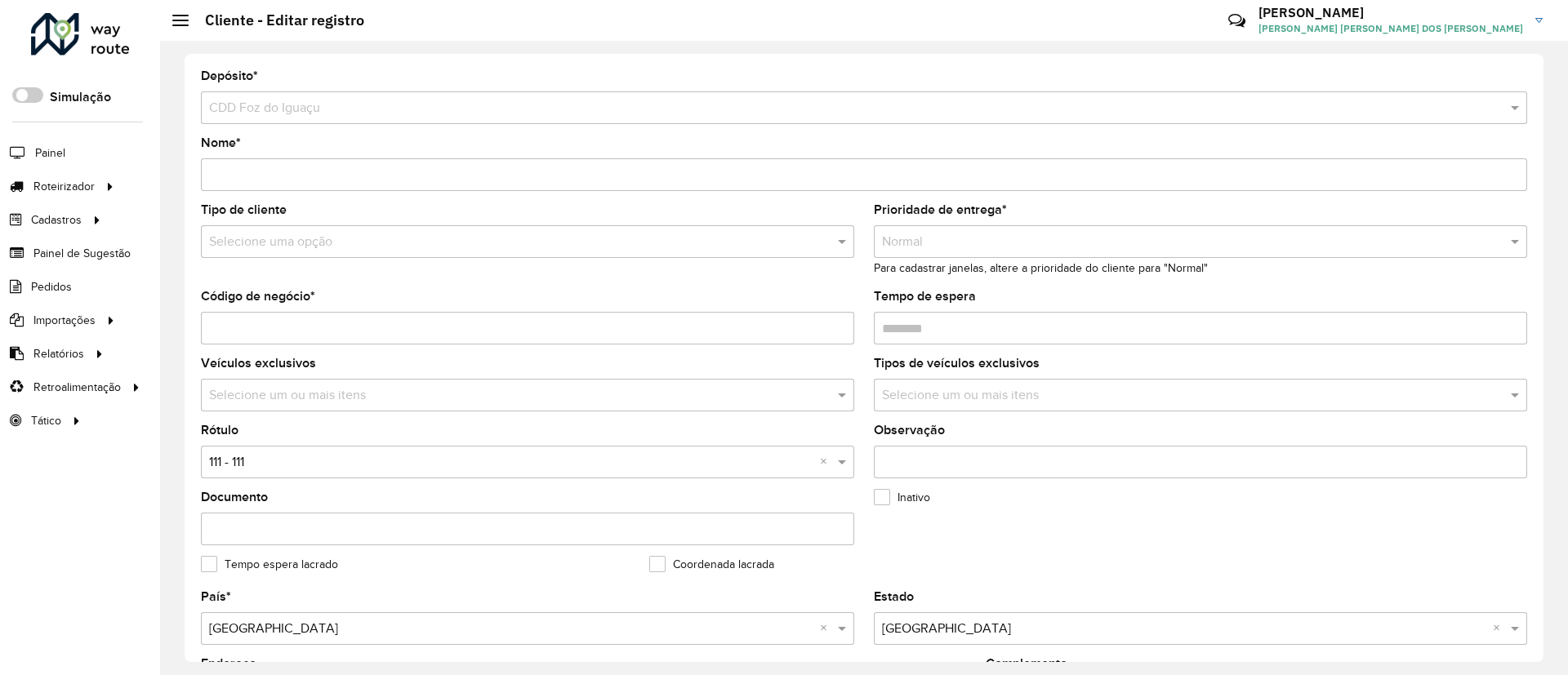
click at [417, 457] on hb-app "Aguarde... Pop-up bloqueado! Seu navegador bloqueou automáticamente a abertura …" at bounding box center [784, 337] width 1568 height 675
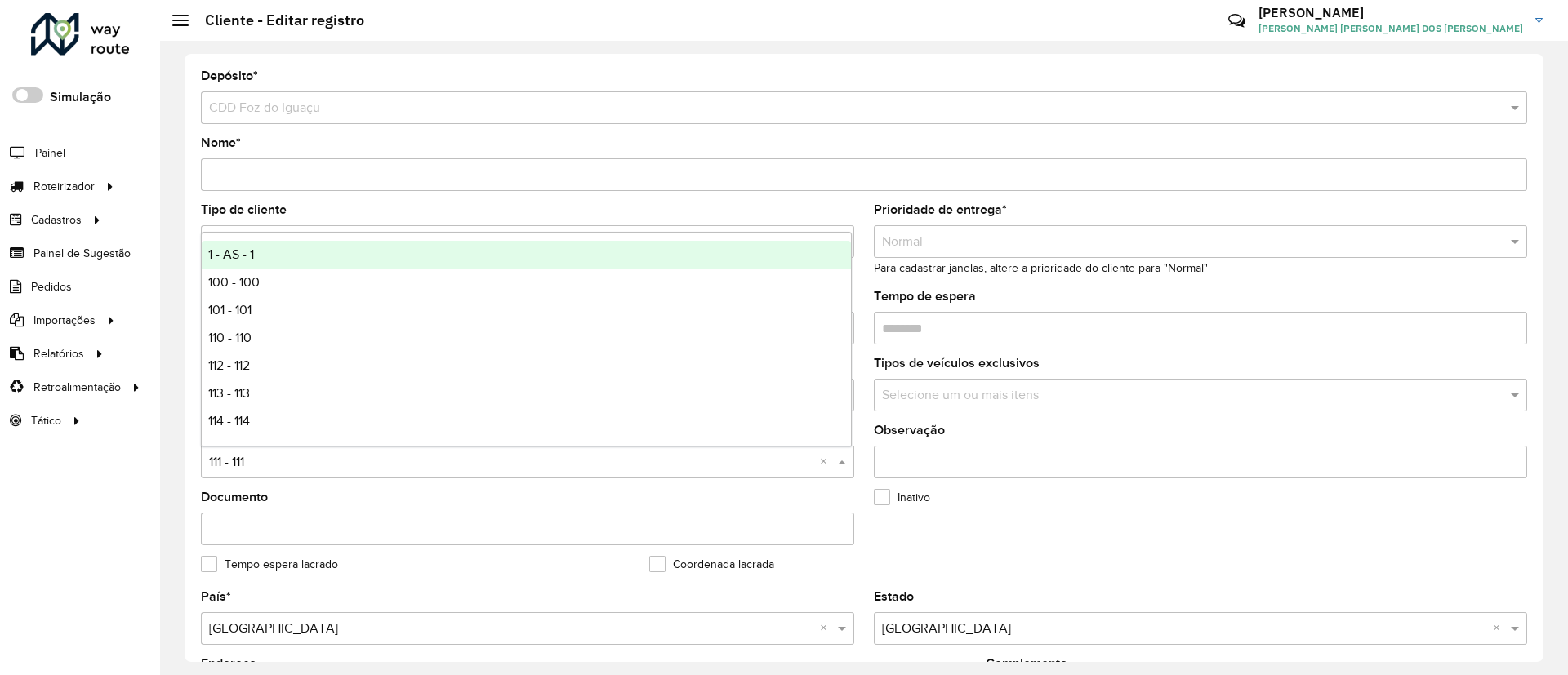
click at [417, 457] on input "text" at bounding box center [511, 463] width 604 height 20
type input "*"
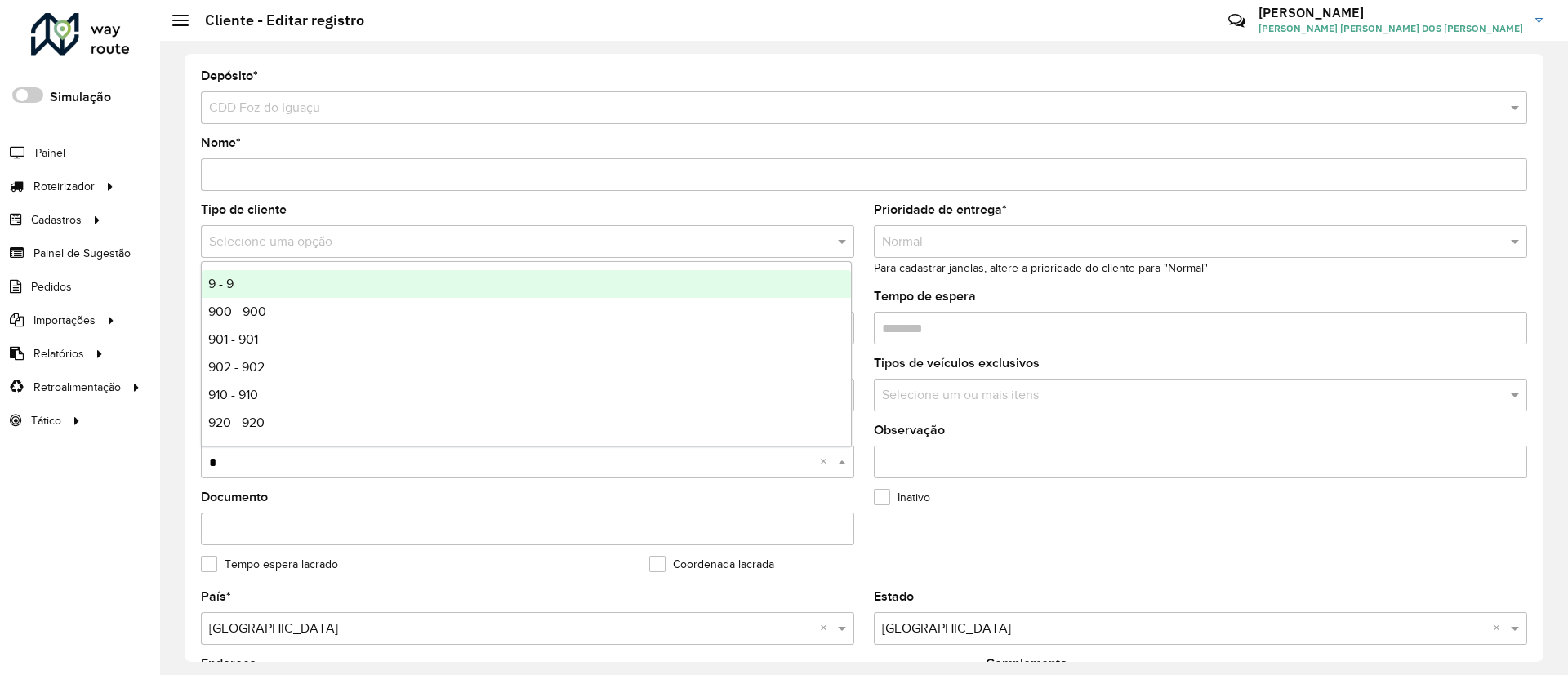
click at [405, 288] on div "9 - 9" at bounding box center [526, 285] width 650 height 28
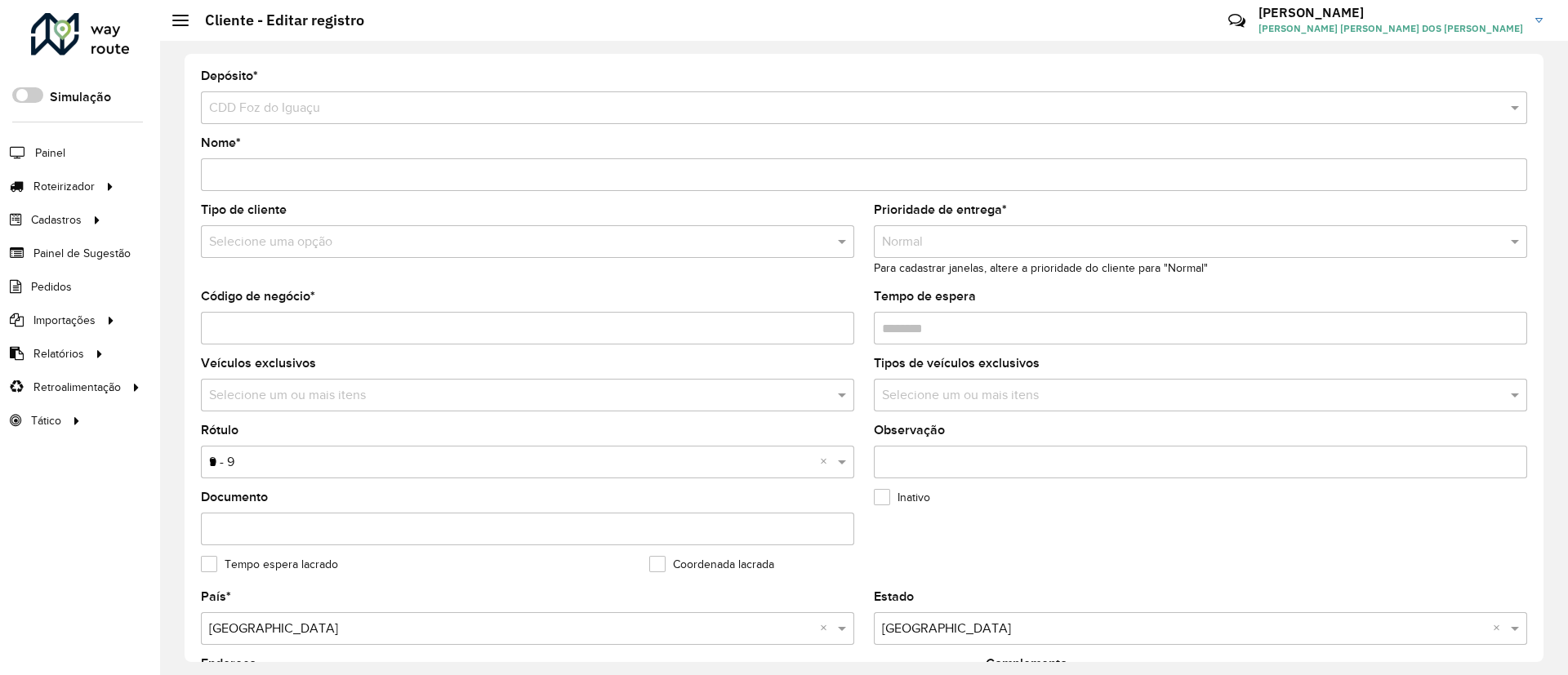
click at [420, 234] on input "text" at bounding box center [511, 243] width 604 height 20
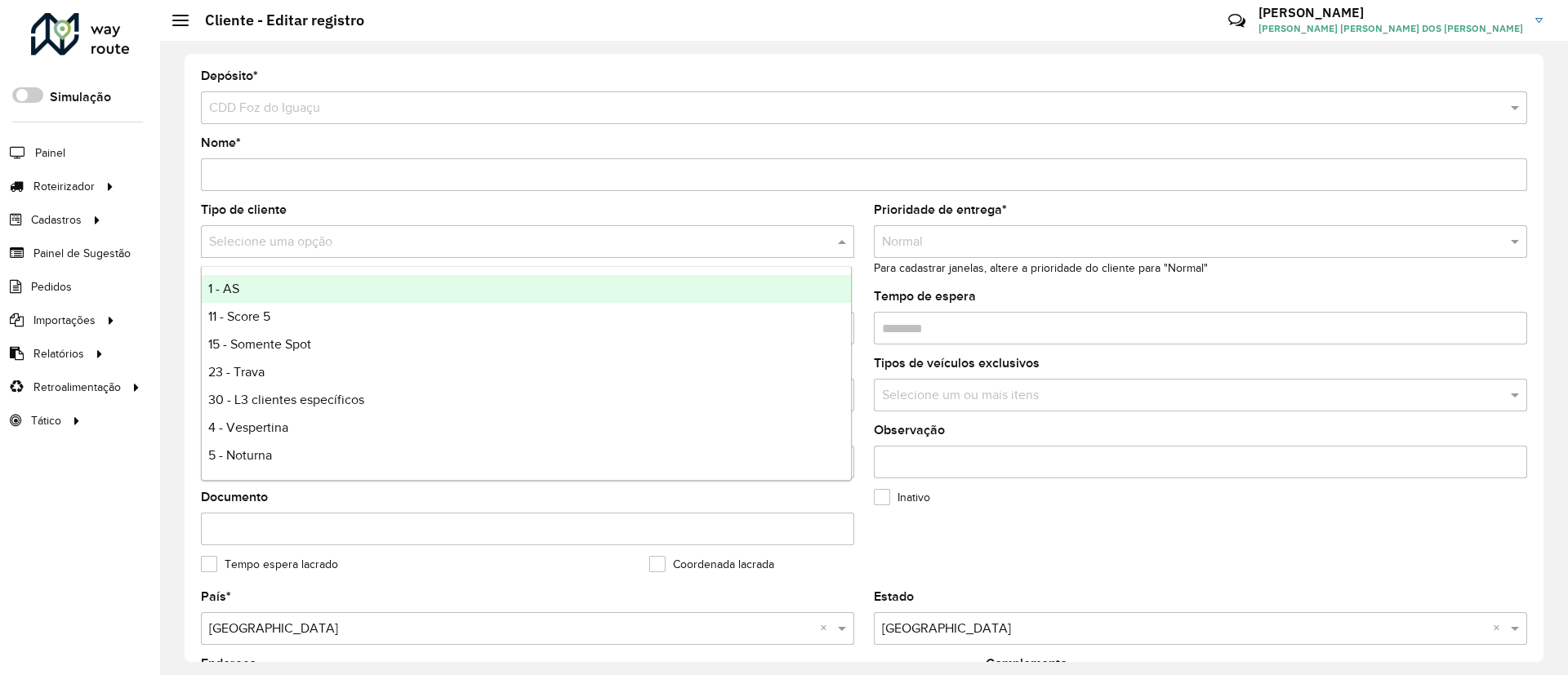
type input "*"
click at [417, 290] on div "9 - Difícil acesso" at bounding box center [526, 290] width 650 height 28
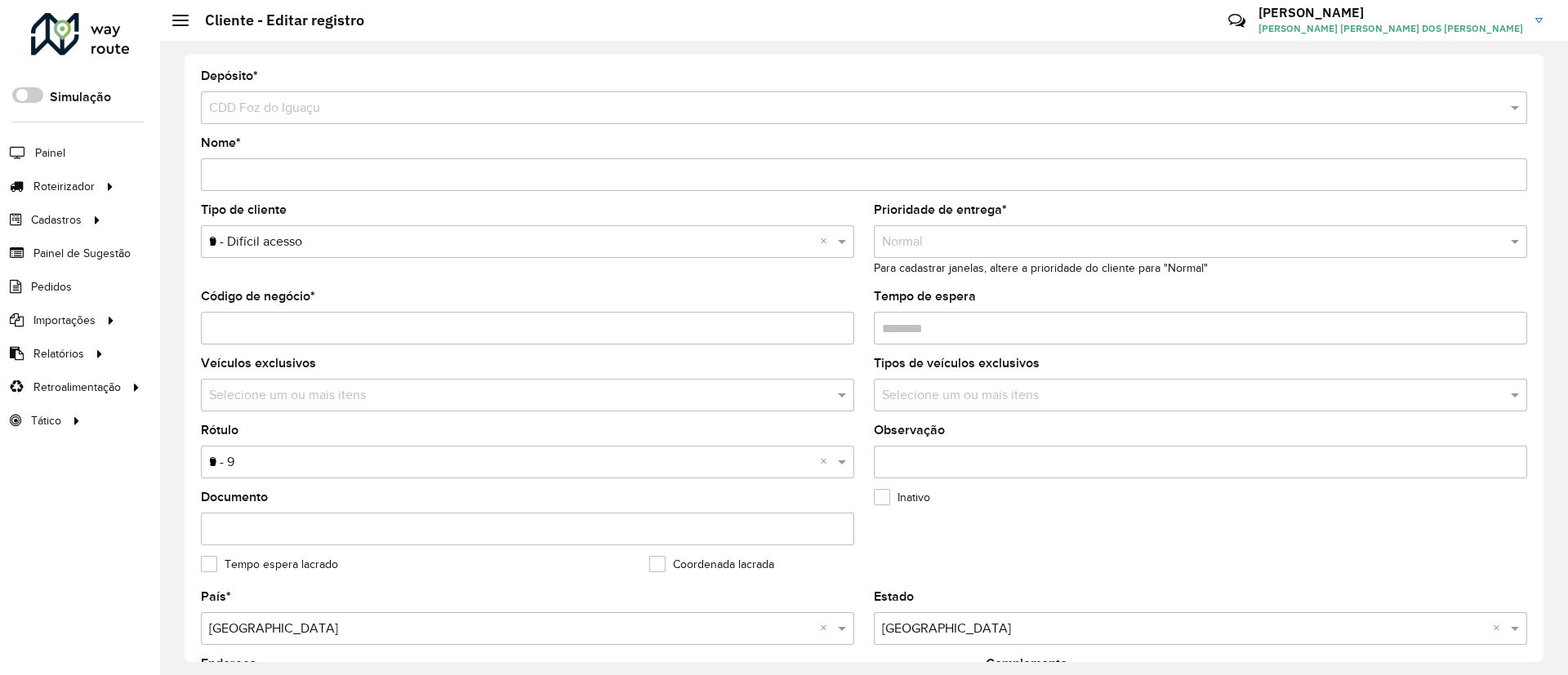
click at [859, 376] on formly-field "Veículos exclusivos Selecione um ou mais itens" at bounding box center [527, 391] width 672 height 67
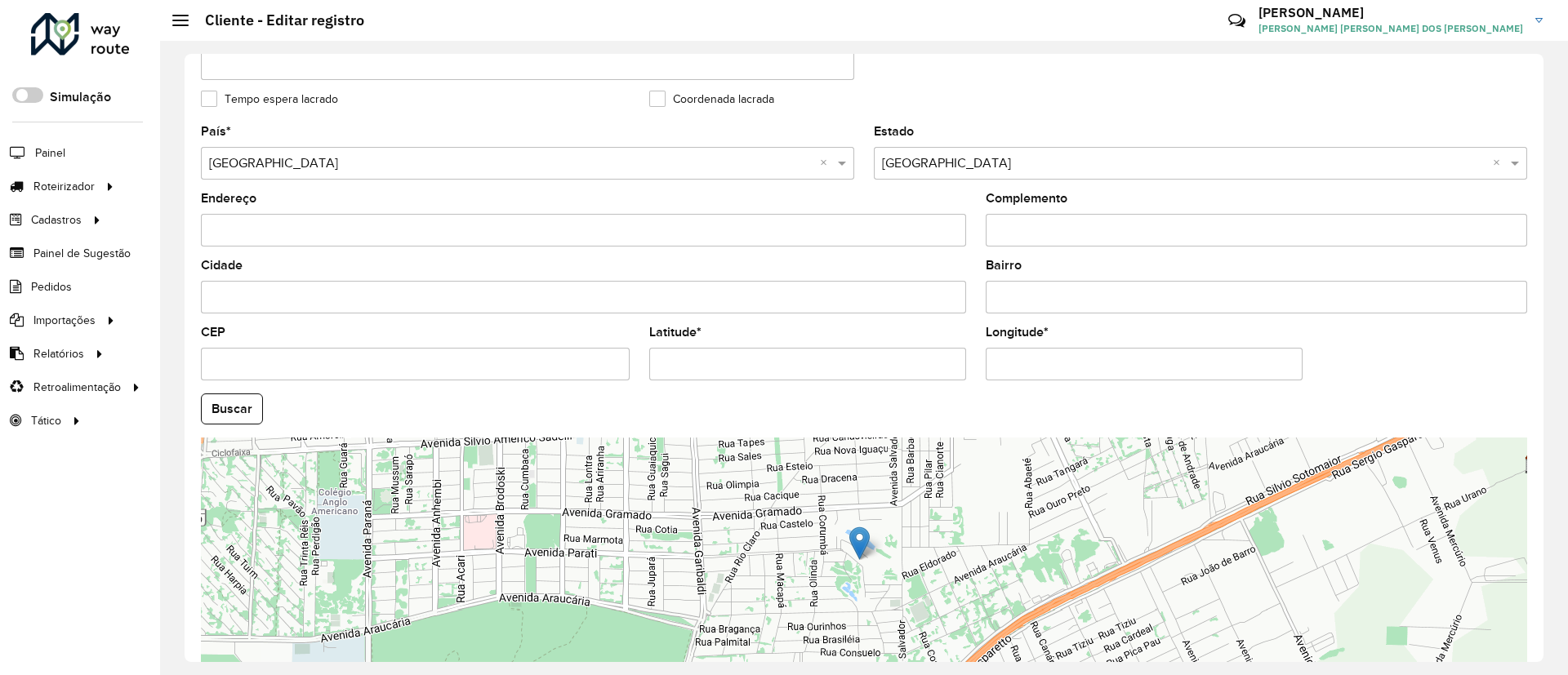
scroll to position [559, 0]
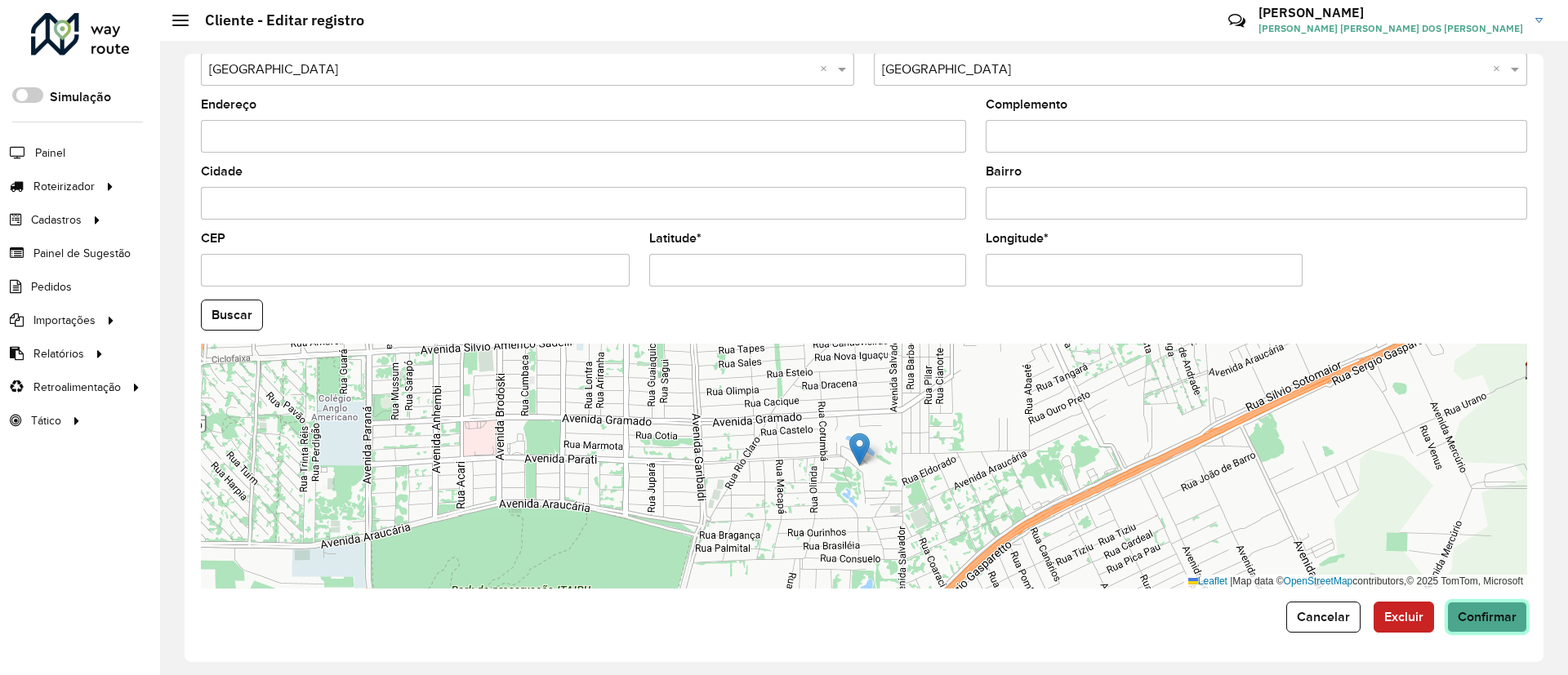
click at [1475, 618] on span "Confirmar" at bounding box center [1487, 617] width 59 height 14
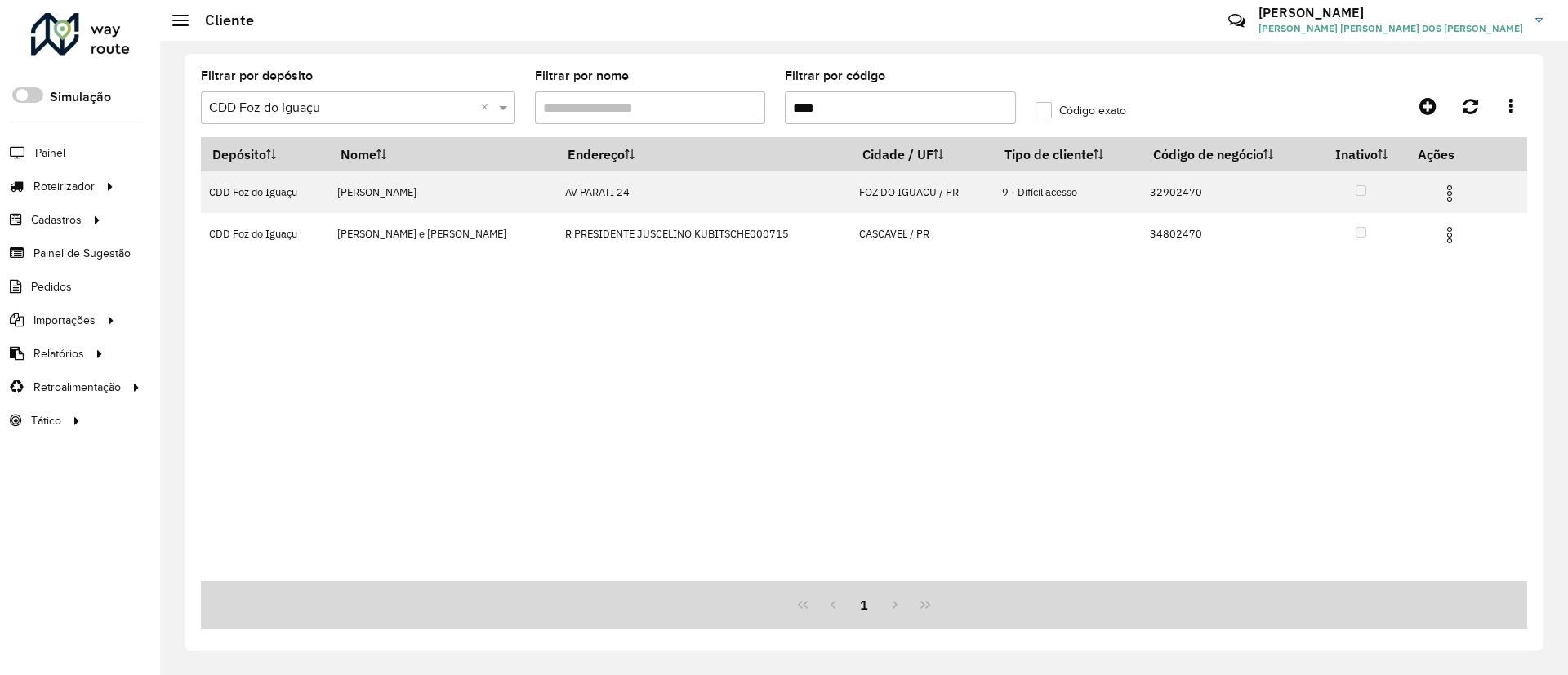
drag, startPoint x: 848, startPoint y: 108, endPoint x: 727, endPoint y: 117, distance: 121.3
click at [727, 117] on formly-group "Filtrar por depósito Selecione um depósito × CDD Foz do Iguaçu × Filtrar por no…" at bounding box center [691, 104] width 1001 height 67
paste input "text"
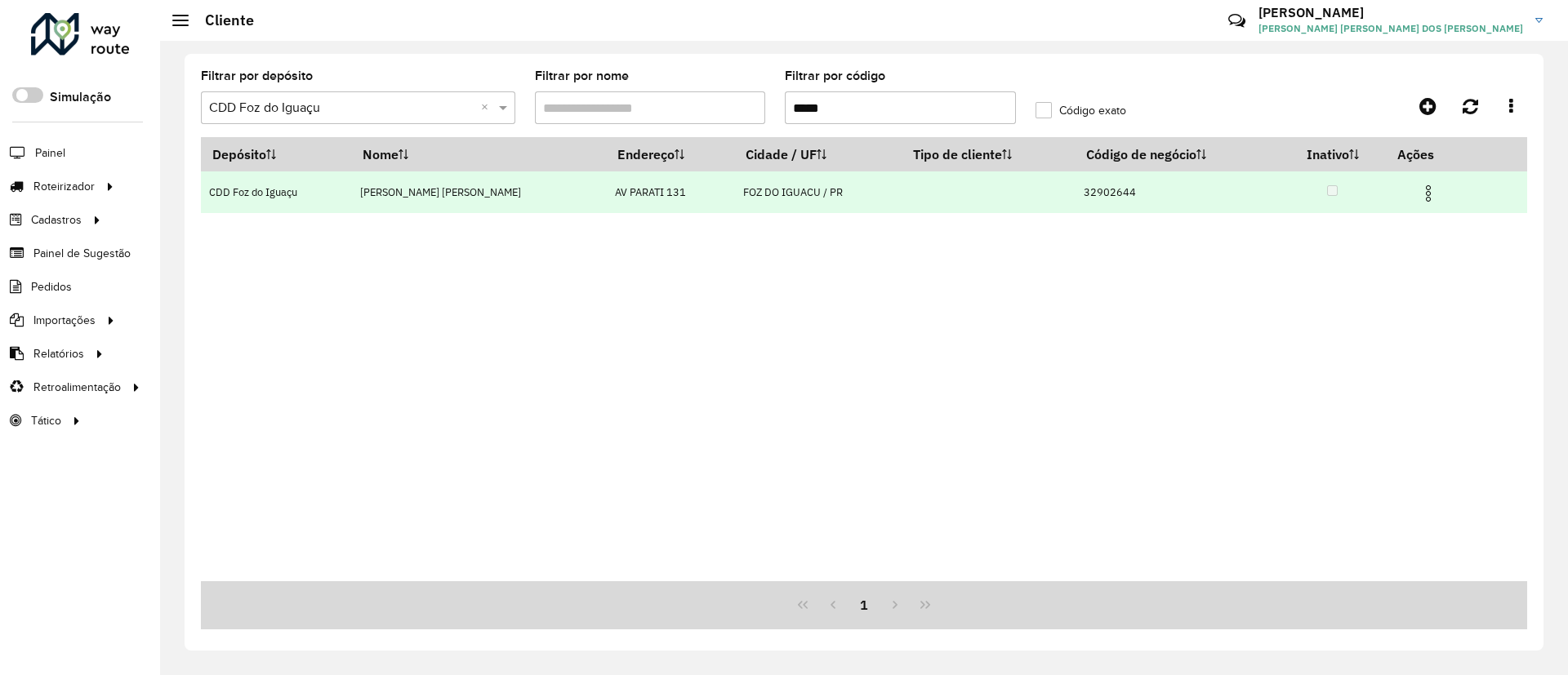
type input "*****"
click at [1419, 196] on img at bounding box center [1429, 194] width 20 height 20
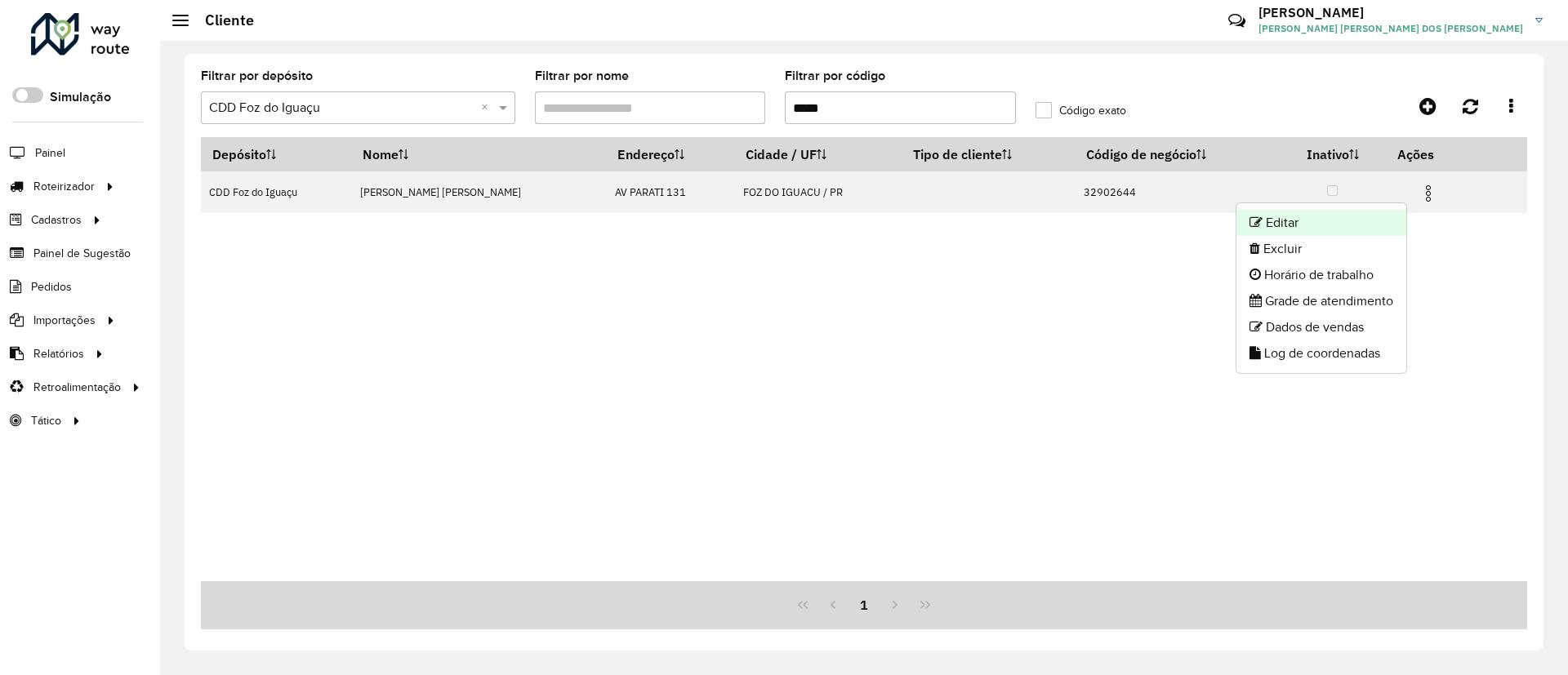
click at [1361, 224] on li "Editar" at bounding box center [1321, 223] width 170 height 26
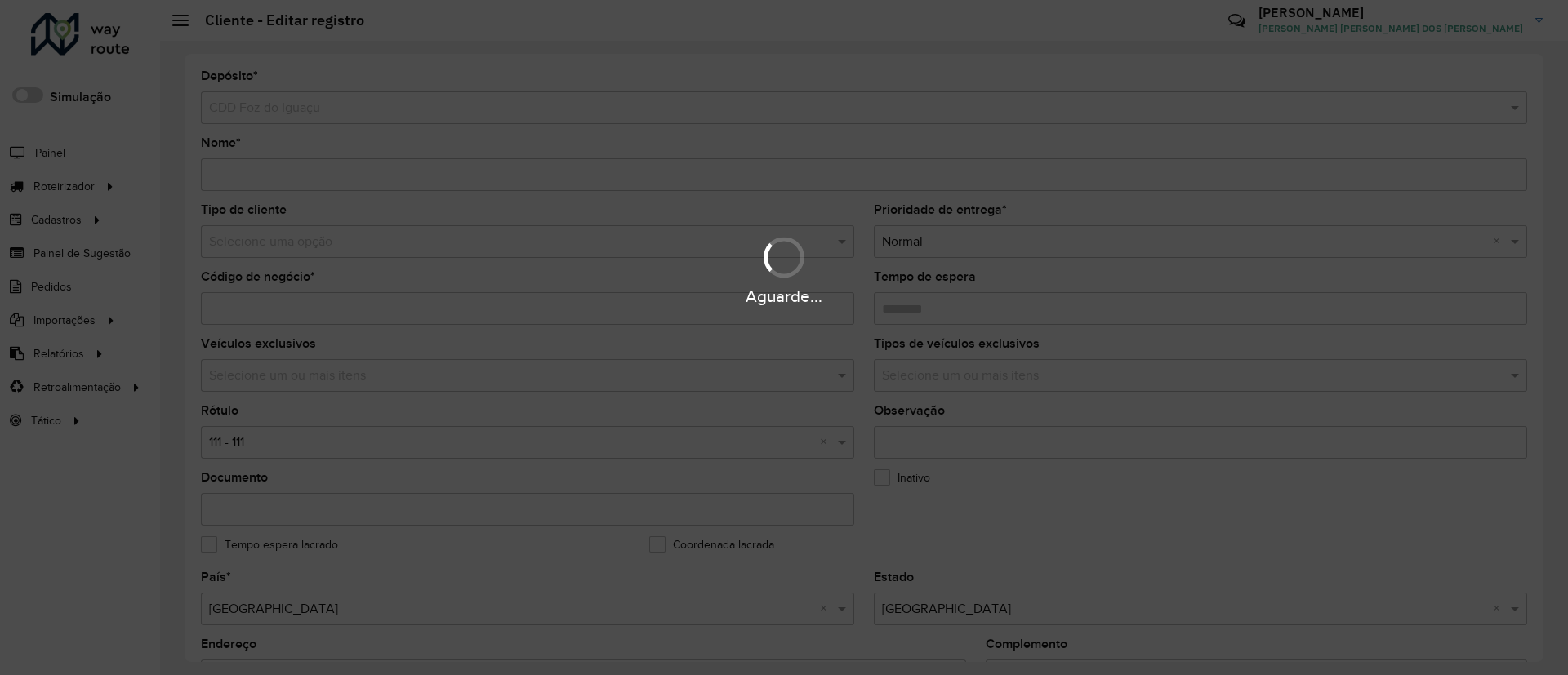
click at [475, 233] on div "Aguarde..." at bounding box center [784, 270] width 1568 height 78
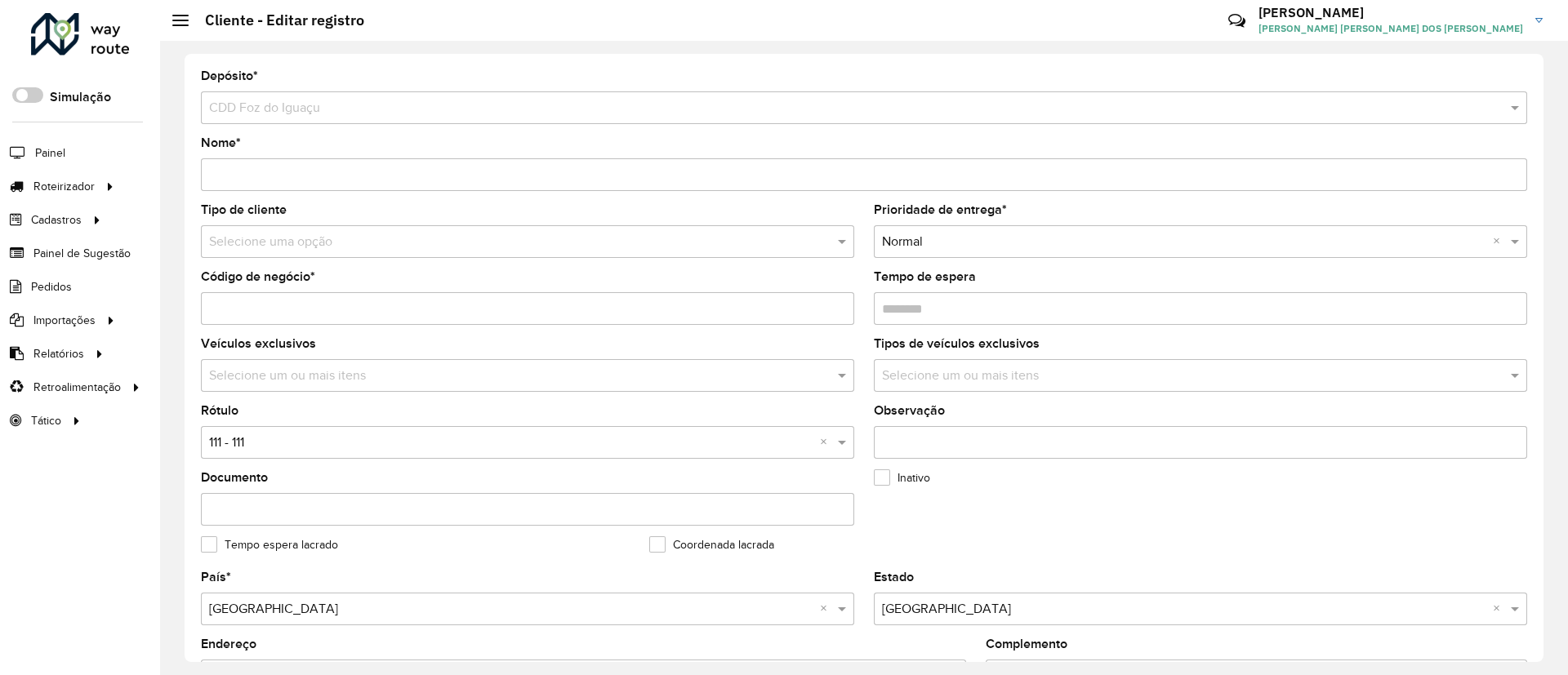
click at [475, 233] on input "text" at bounding box center [511, 243] width 604 height 20
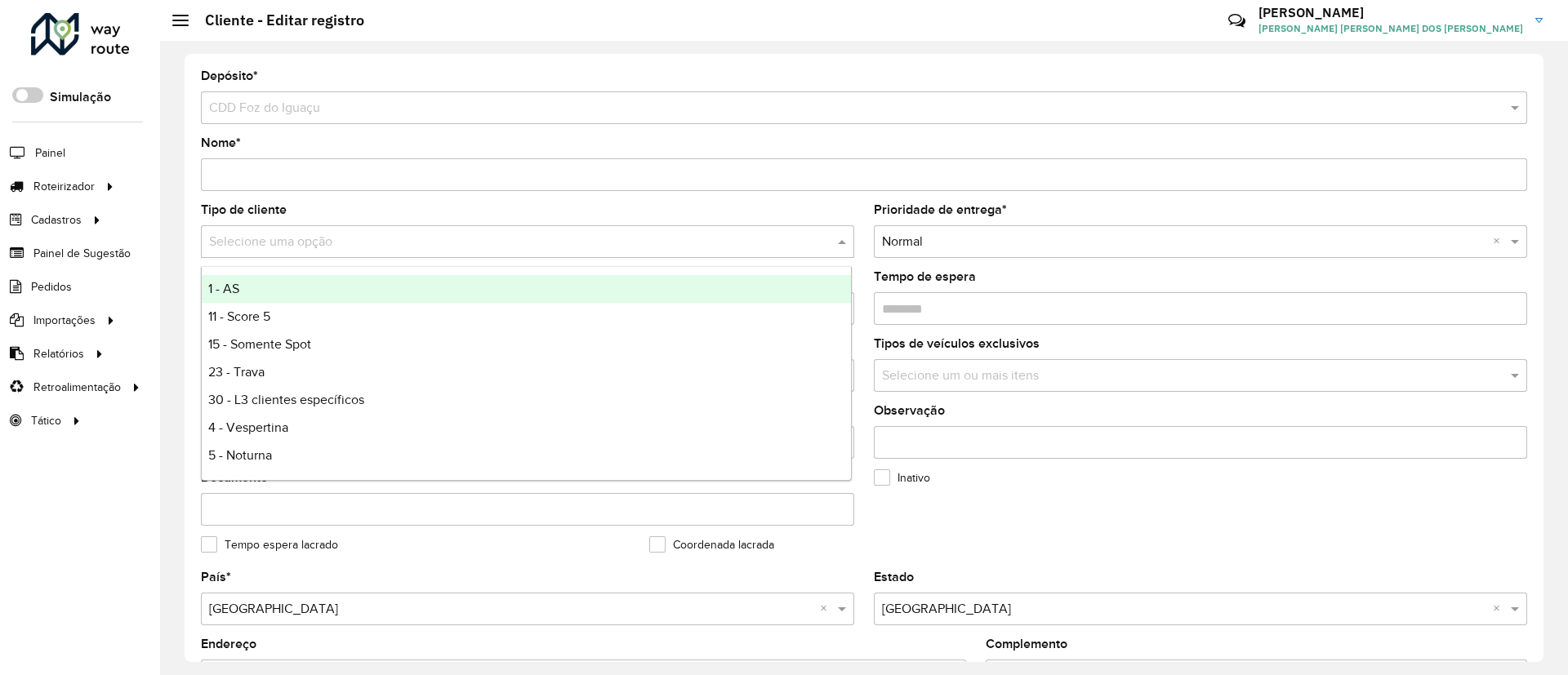
type input "*"
click at [440, 283] on div "9 - Difícil acesso" at bounding box center [526, 290] width 650 height 28
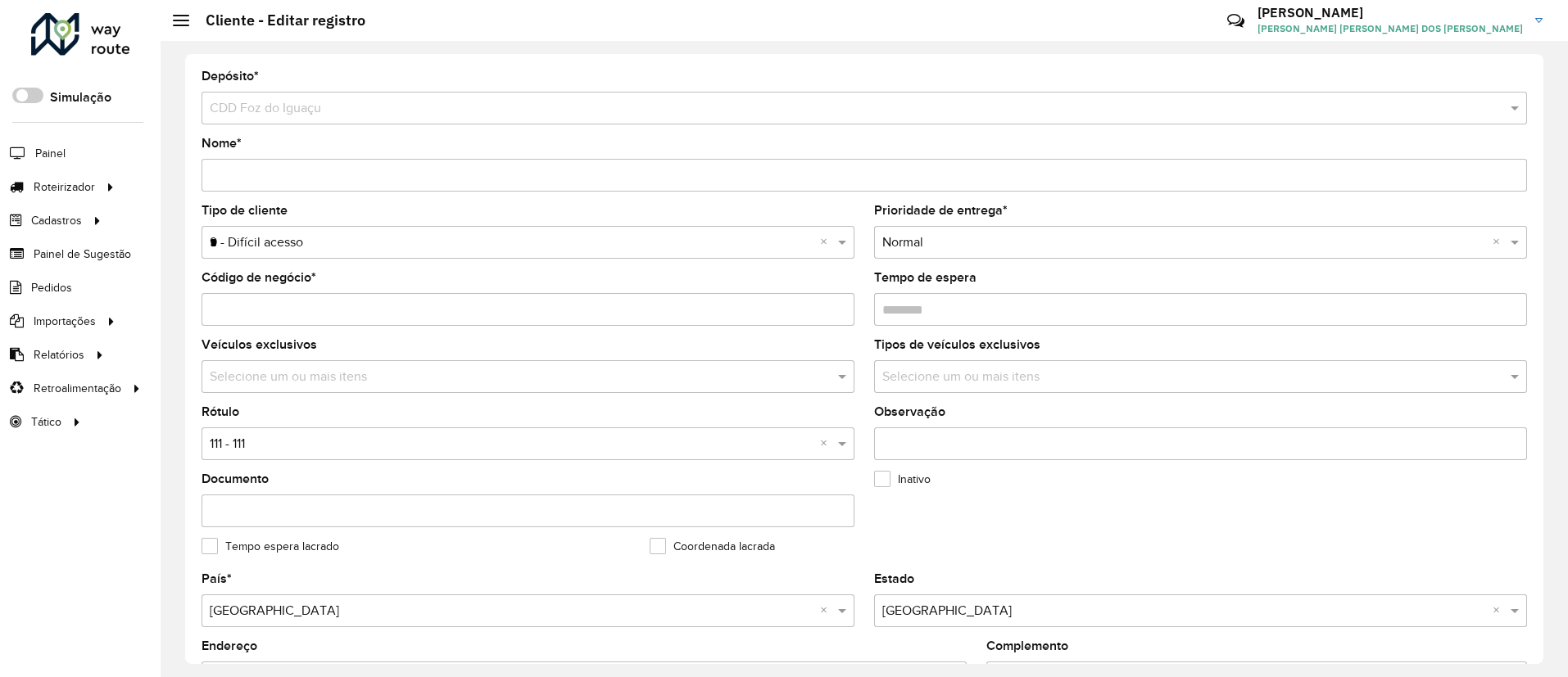
click at [366, 438] on input "text" at bounding box center [512, 445] width 604 height 20
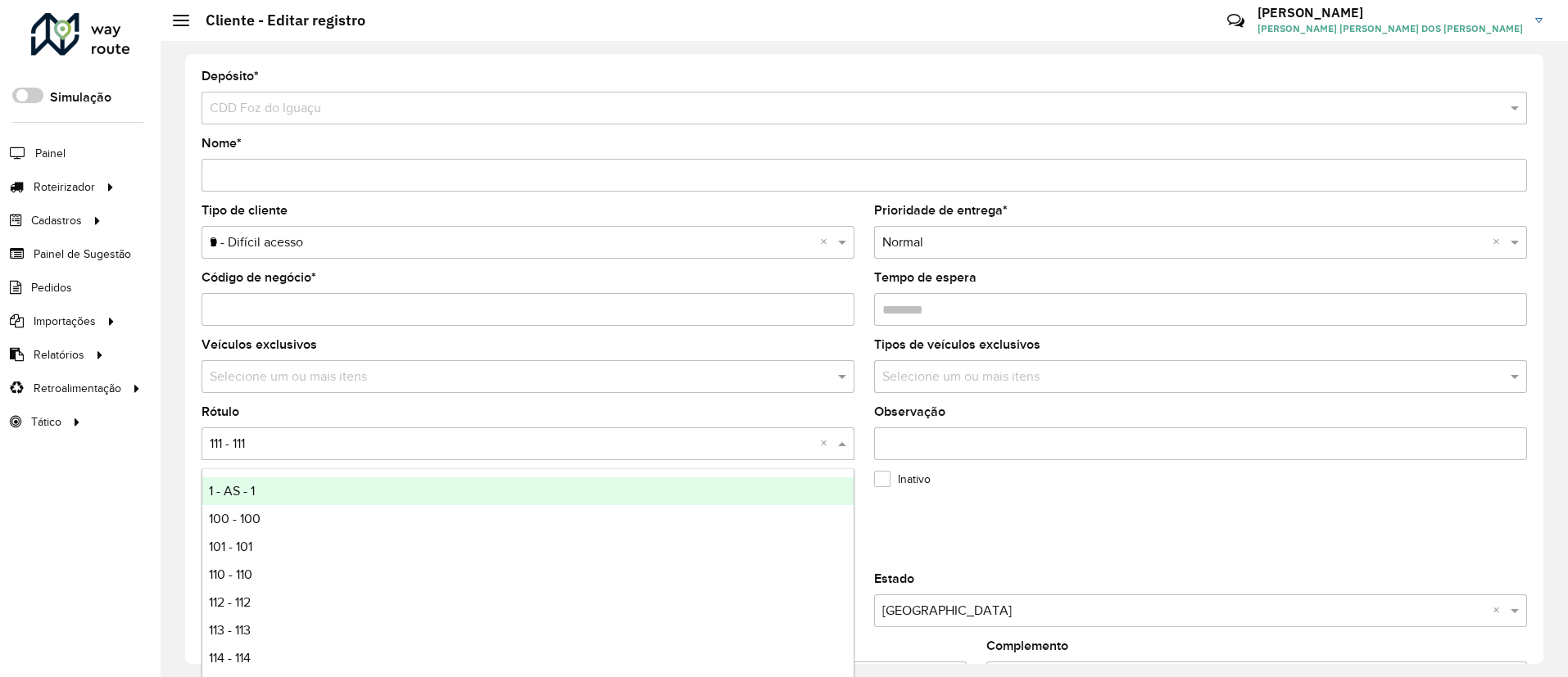
type input "*"
click at [372, 480] on div "9 - 9" at bounding box center [528, 492] width 652 height 28
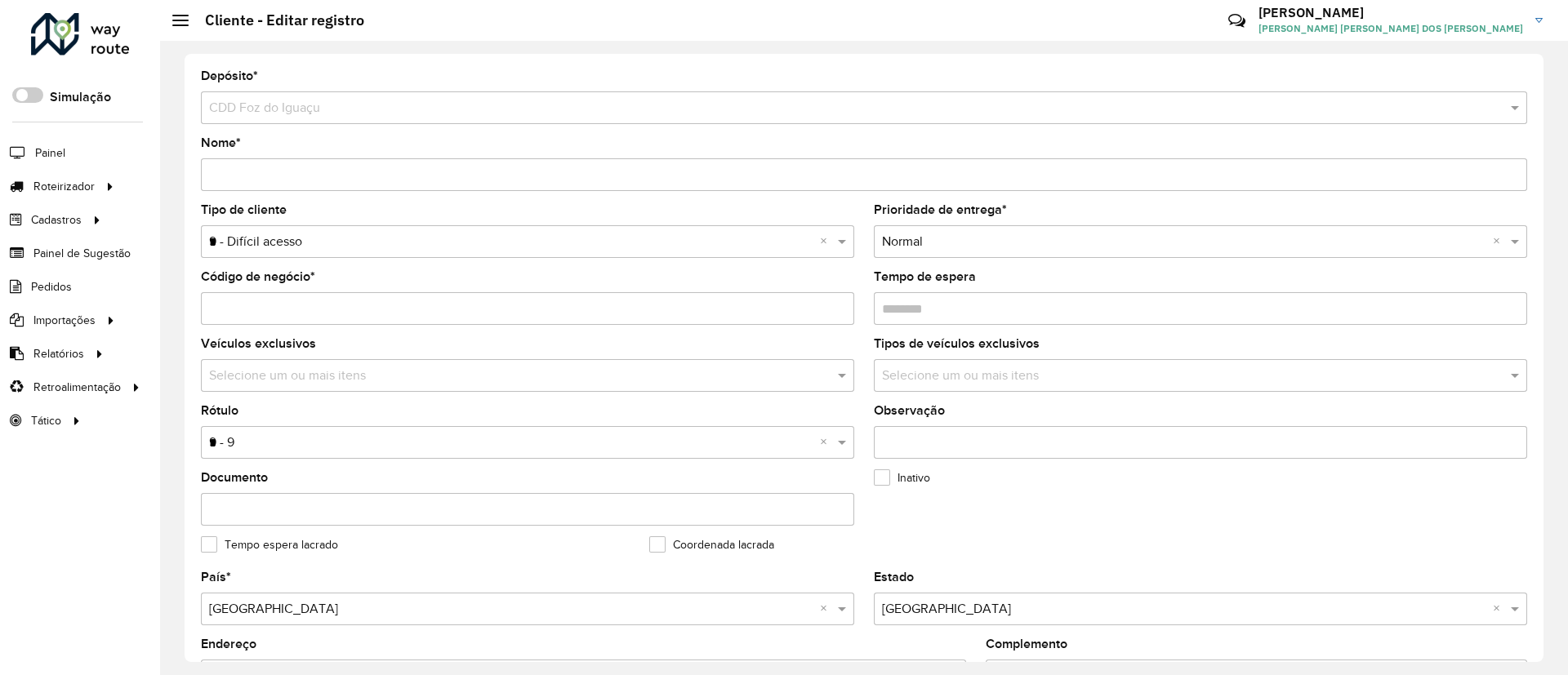
click at [855, 478] on formly-field "Documento" at bounding box center [527, 506] width 672 height 67
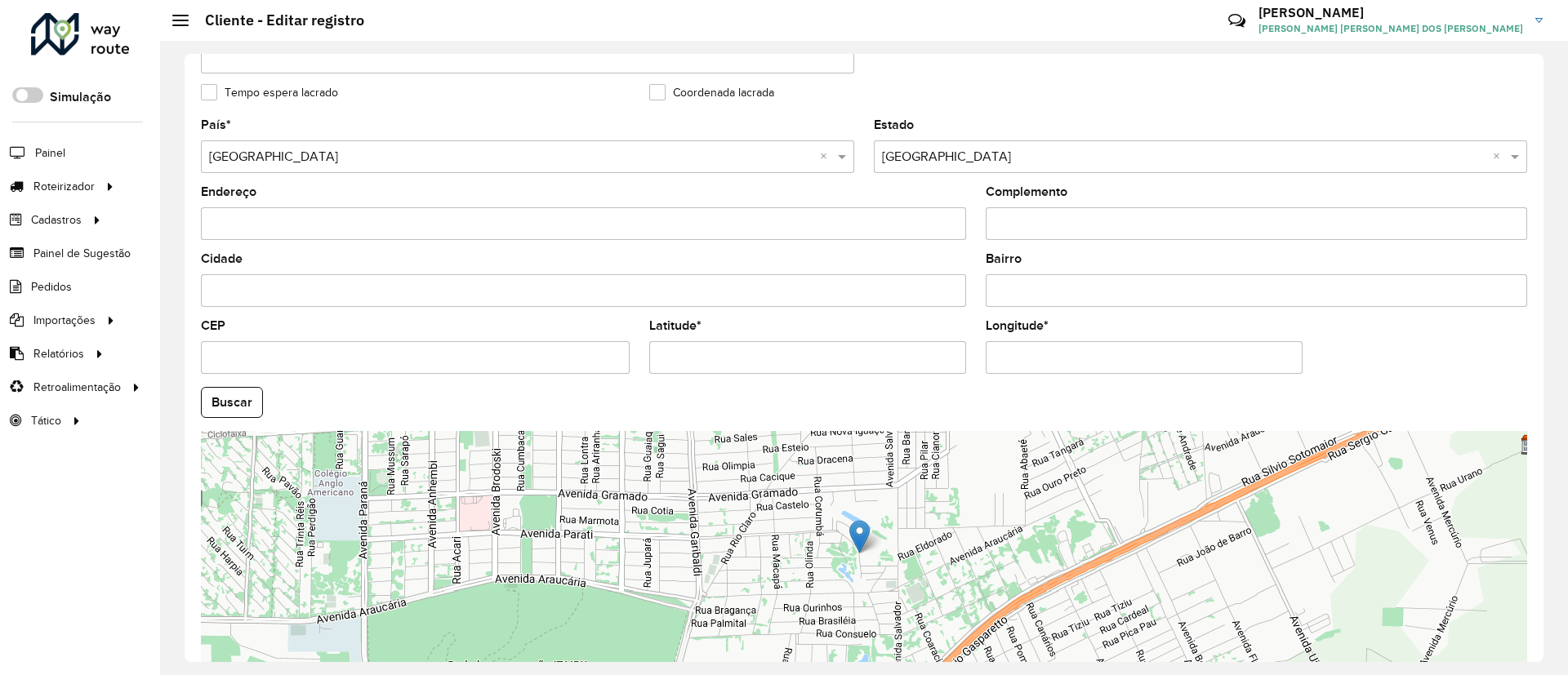
scroll to position [540, 0]
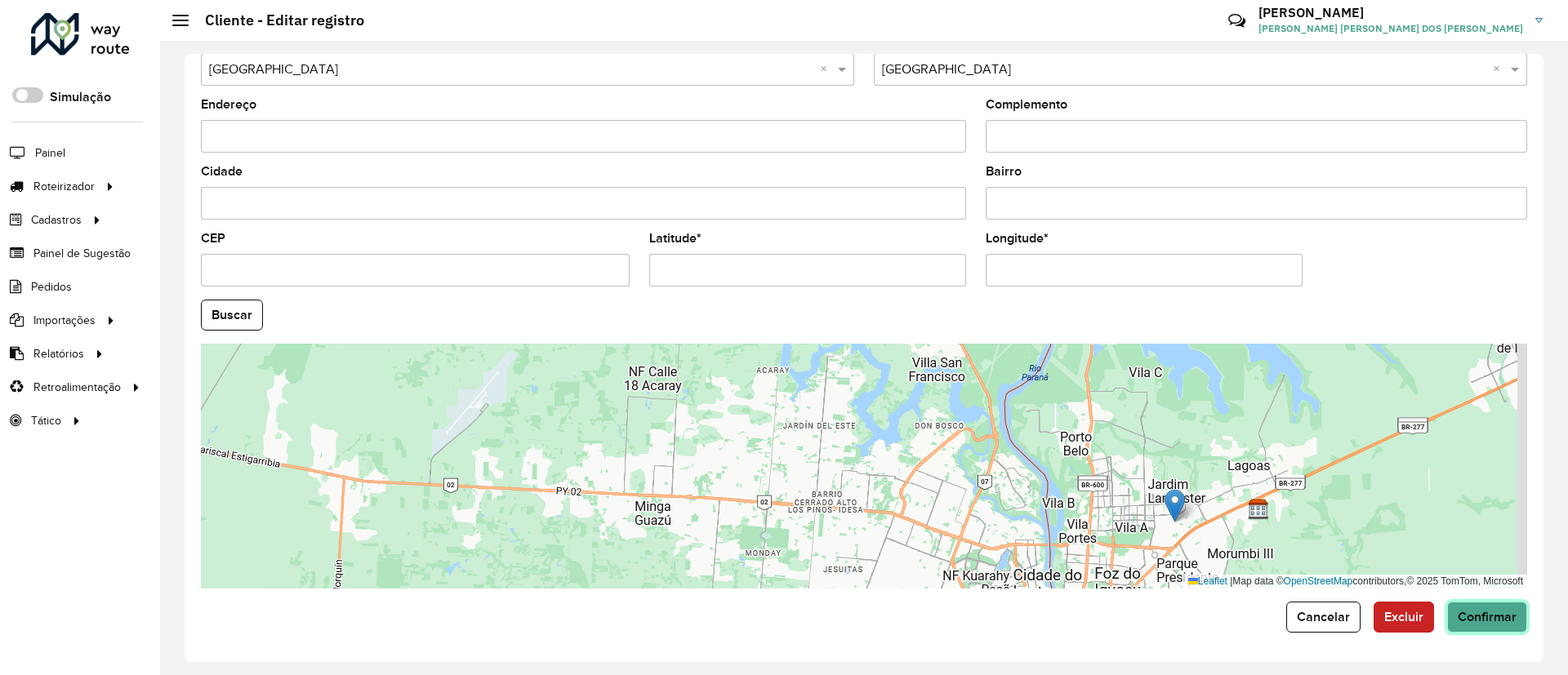
click at [1472, 612] on span "Confirmar" at bounding box center [1487, 617] width 59 height 14
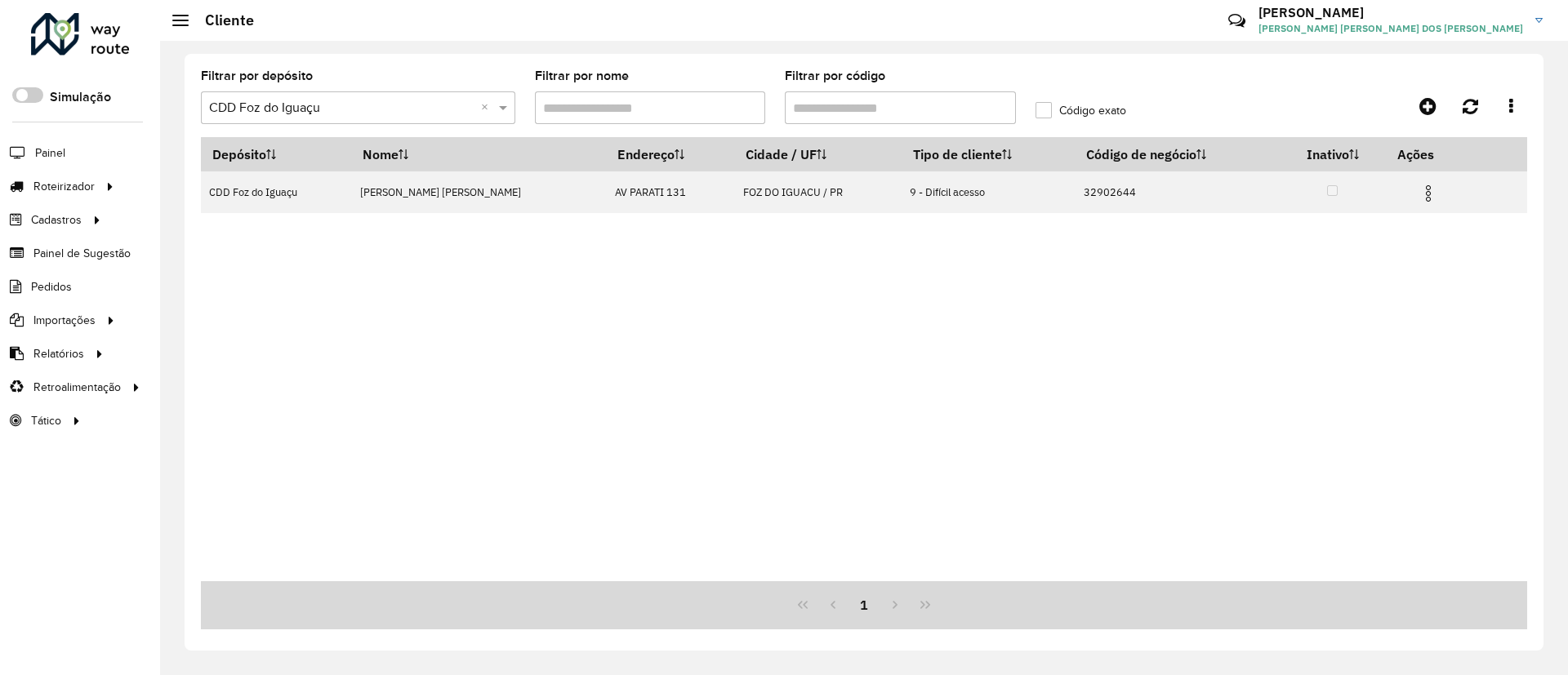
drag, startPoint x: 801, startPoint y: 97, endPoint x: 750, endPoint y: 99, distance: 51.0
click at [750, 99] on formly-group "Filtrar por depósito Selecione um depósito × CDD Foz do Iguaçu × Filtrar por no…" at bounding box center [691, 104] width 1001 height 67
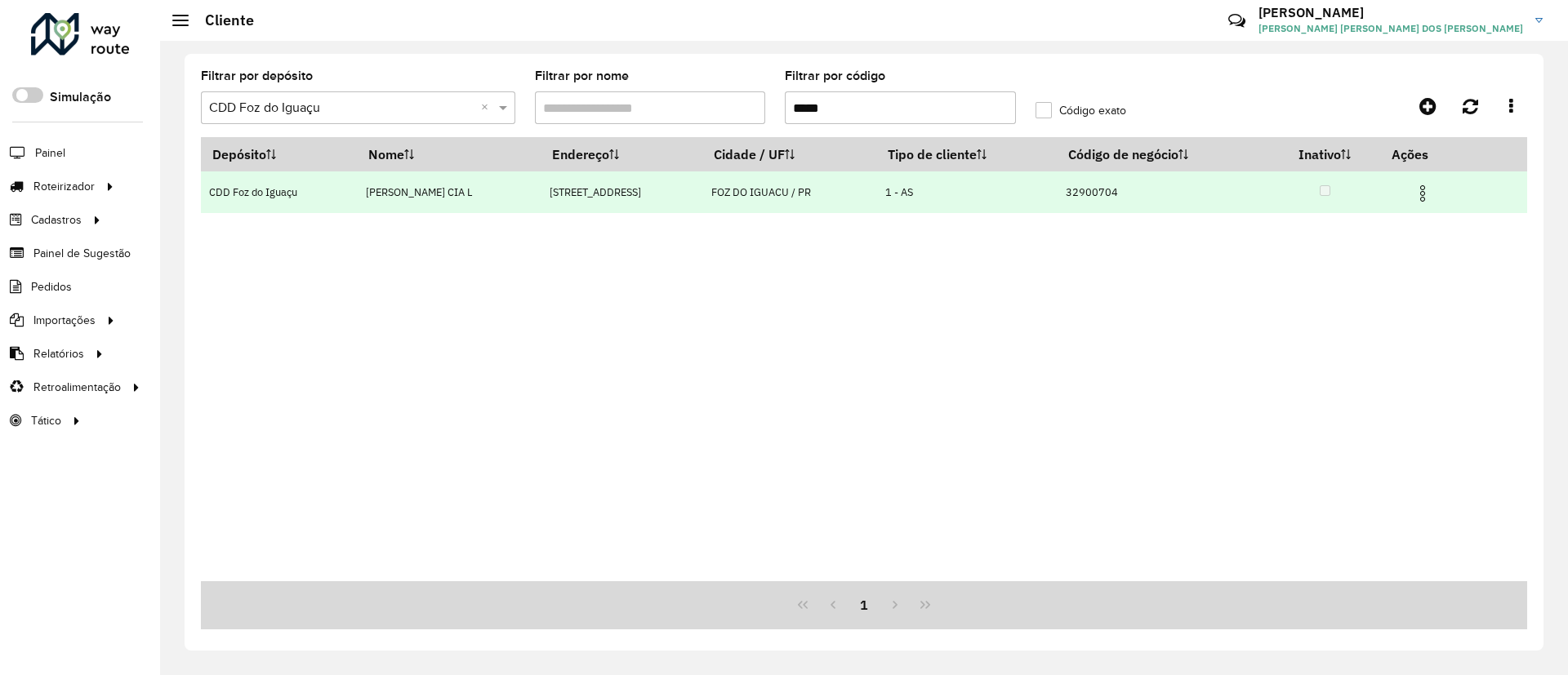
type input "*****"
click at [1425, 191] on img at bounding box center [1423, 194] width 20 height 20
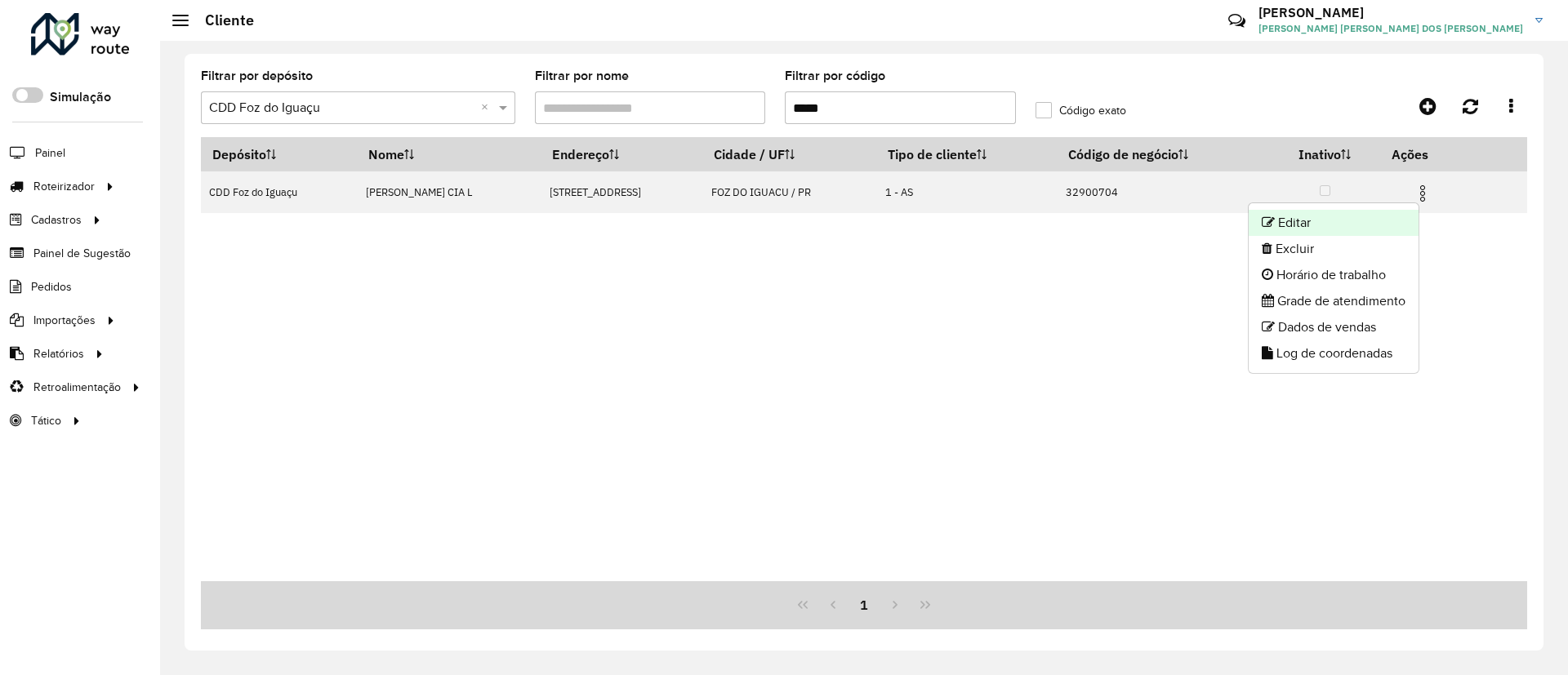
click at [1350, 224] on li "Editar" at bounding box center [1333, 223] width 170 height 26
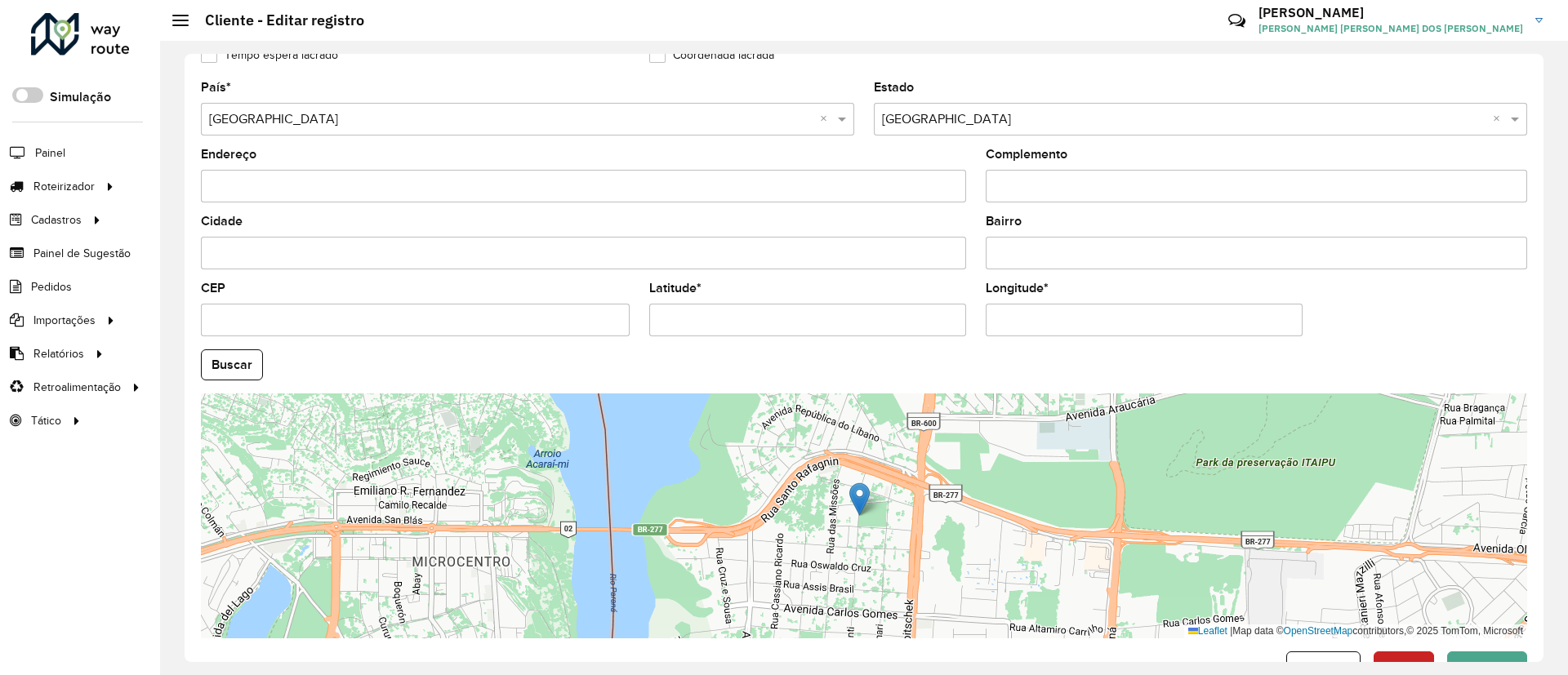
scroll to position [540, 0]
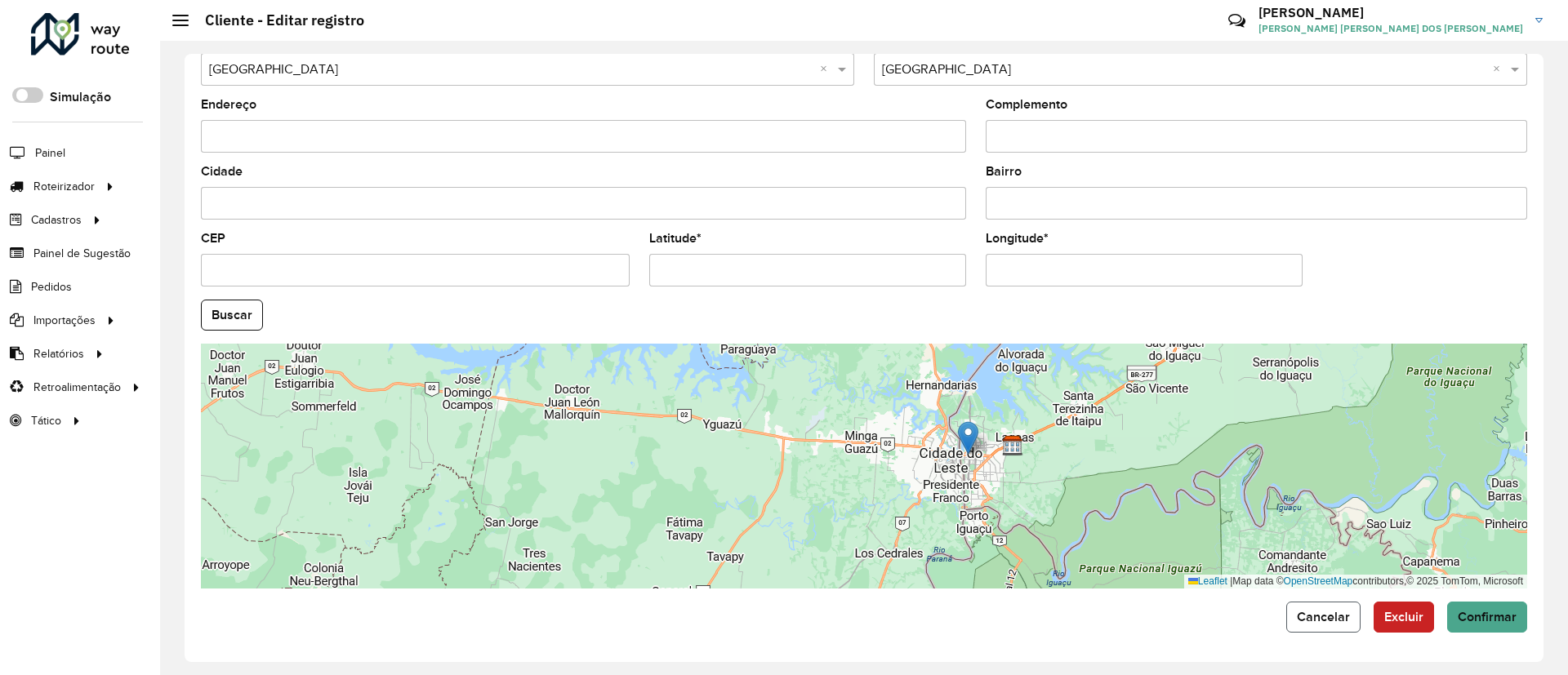
click at [1317, 624] on button "Cancelar" at bounding box center [1323, 618] width 75 height 31
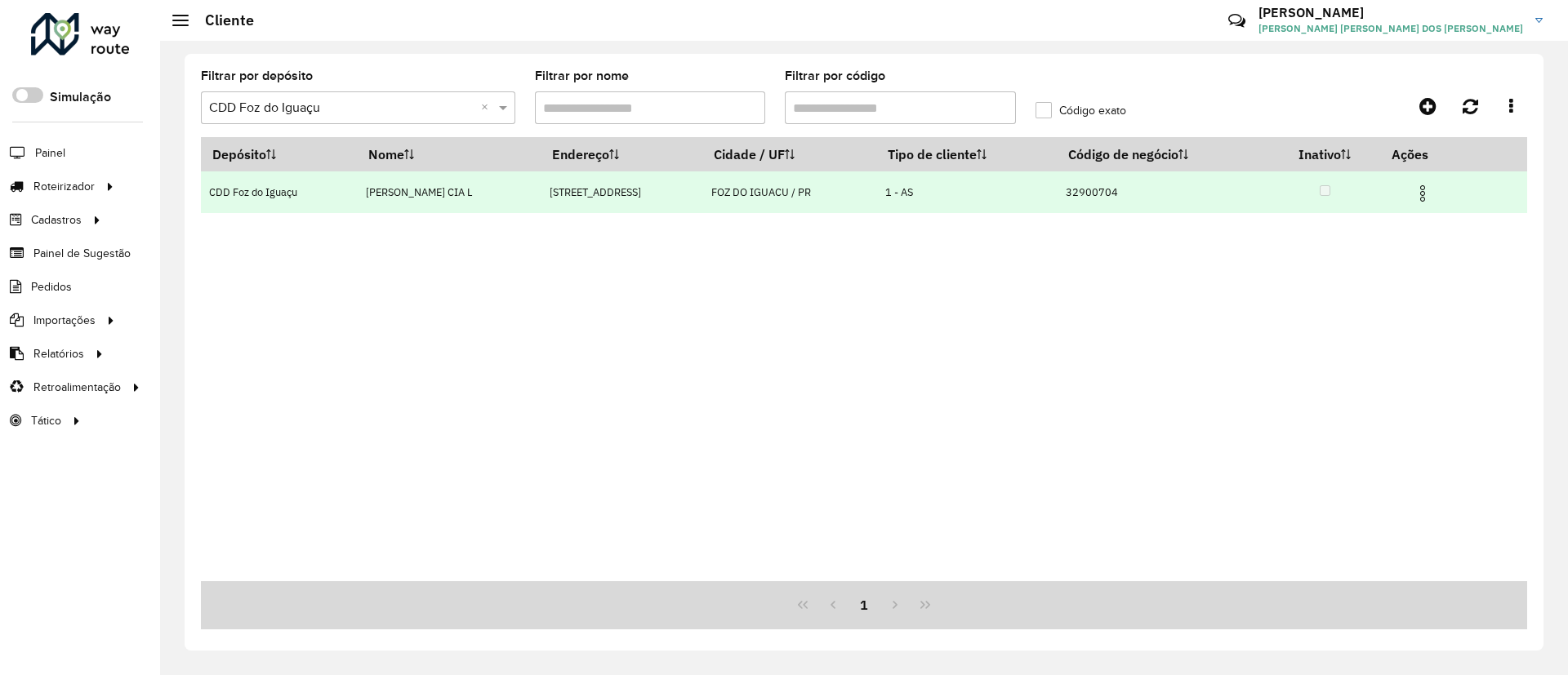
drag, startPoint x: 481, startPoint y: 189, endPoint x: 351, endPoint y: 201, distance: 130.6
click at [357, 201] on td "[PERSON_NAME] CIA L" at bounding box center [449, 192] width 184 height 42
copy td "[PERSON_NAME] CIA L"
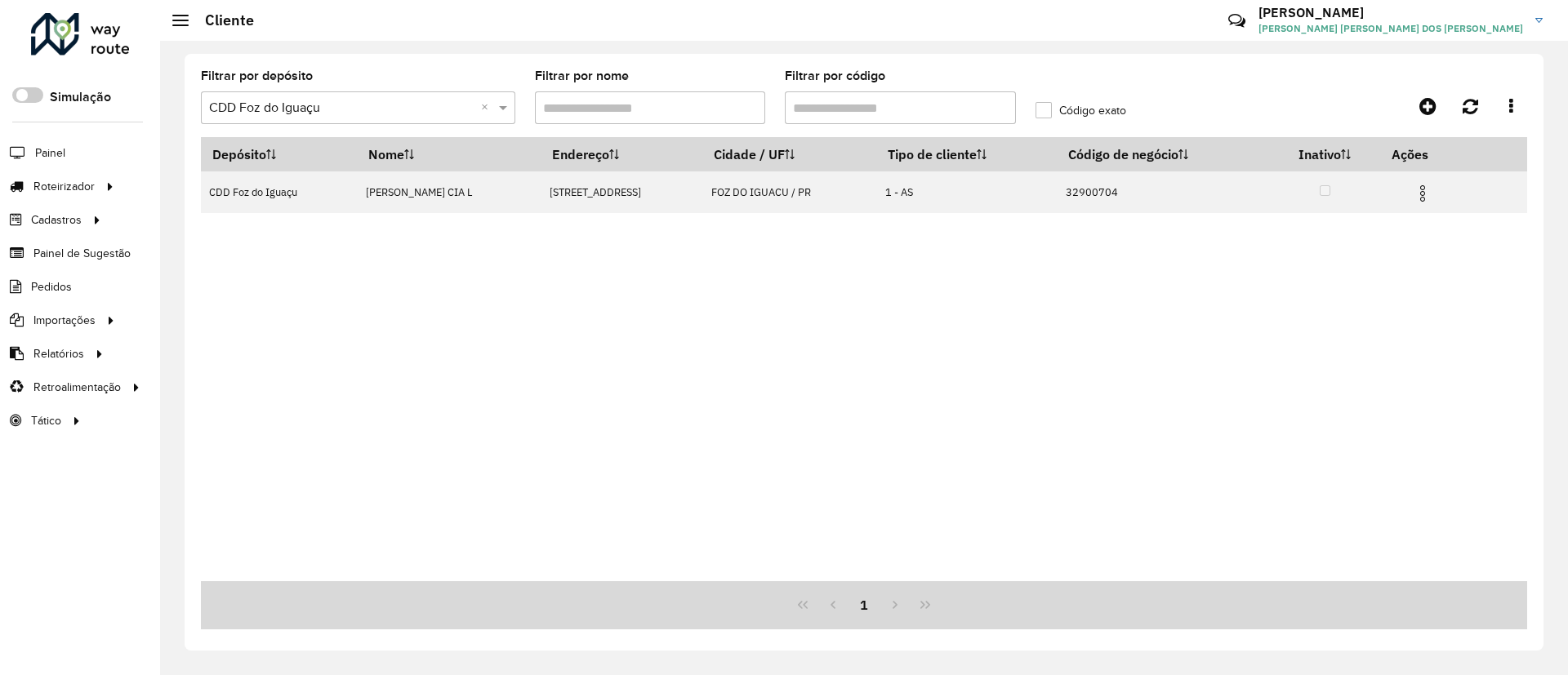
drag, startPoint x: 762, startPoint y: 105, endPoint x: 709, endPoint y: 105, distance: 53.0
click at [709, 105] on formly-group "Filtrar por depósito Selecione um depósito × CDD Foz do Iguaçu × Filtrar por no…" at bounding box center [691, 104] width 1001 height 67
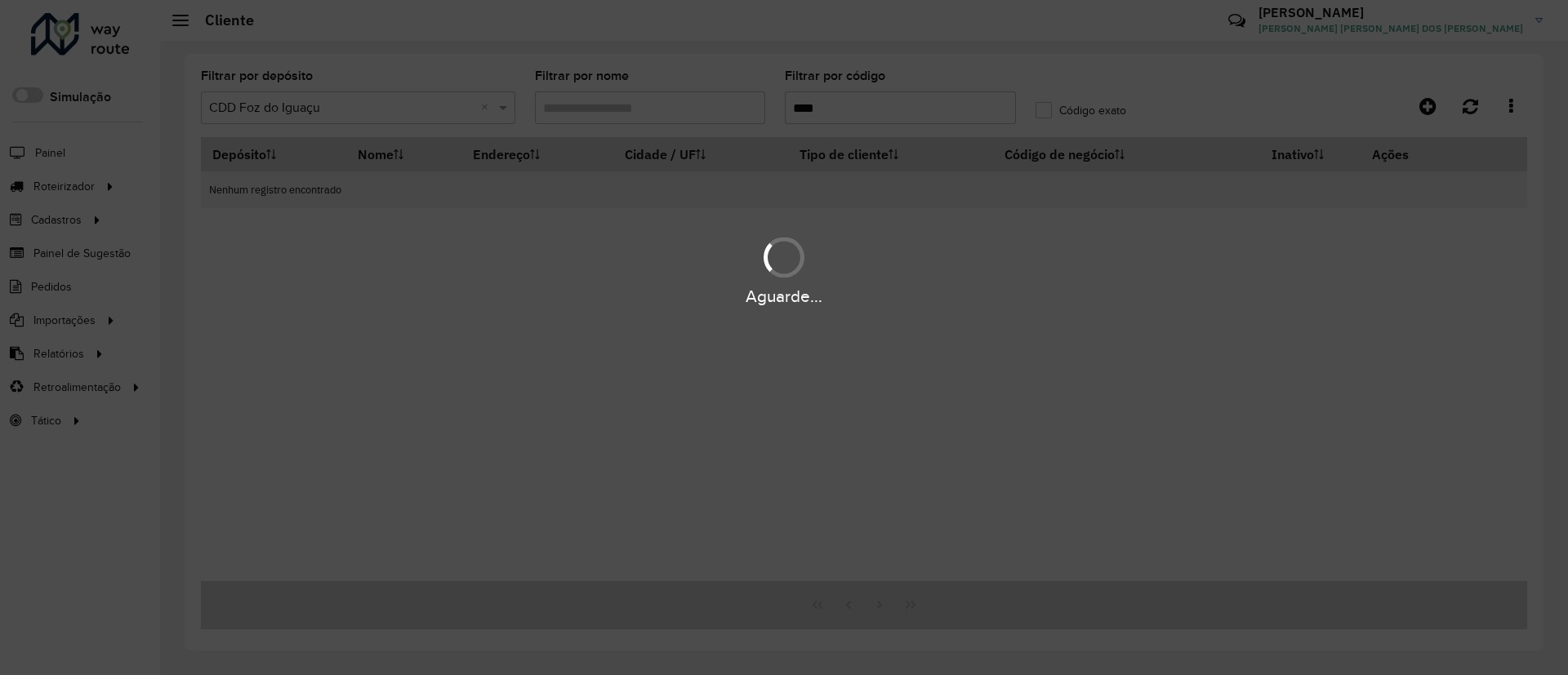
click at [799, 108] on div "Aguarde..." at bounding box center [784, 337] width 1568 height 675
click at [799, 108] on hb-app "Aguarde... Pop-up bloqueado! Seu navegador bloqueou automáticamente a abertura …" at bounding box center [784, 337] width 1568 height 675
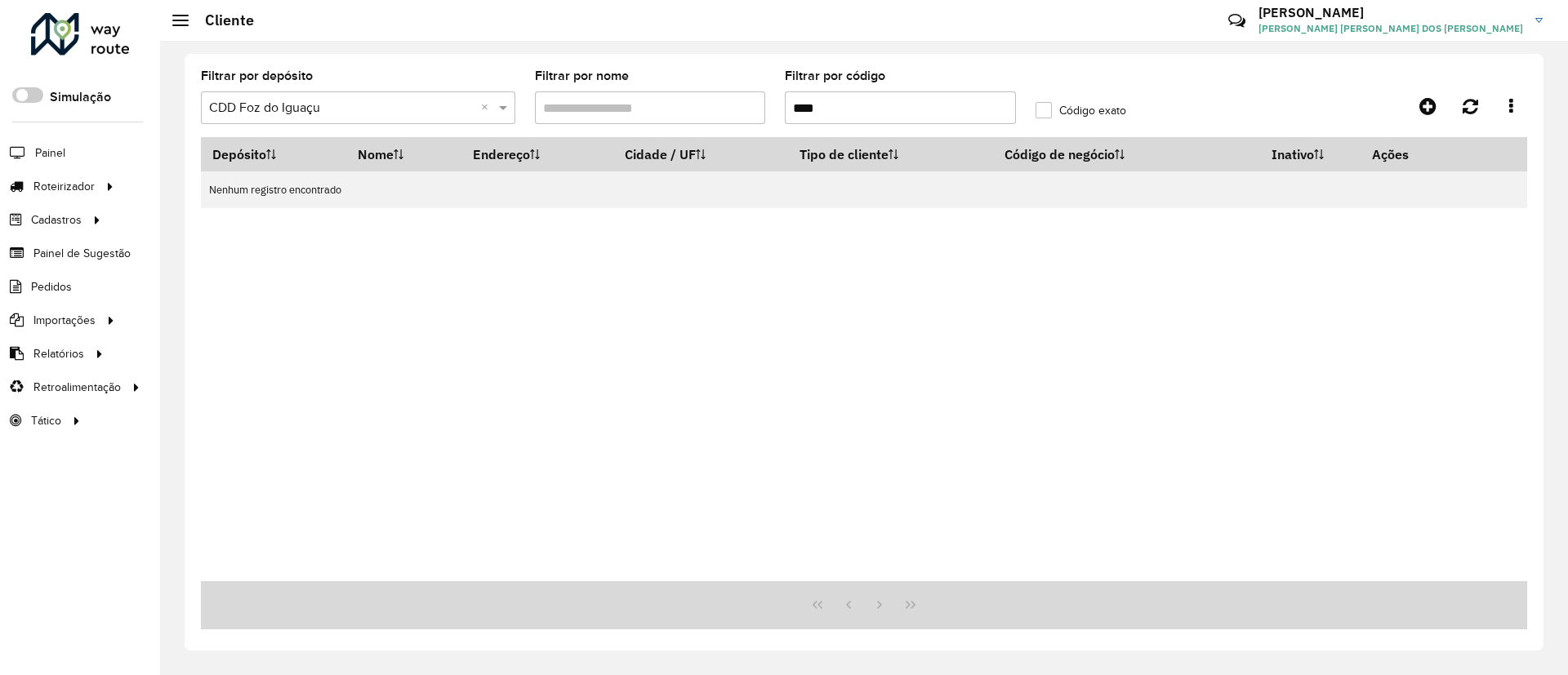
click at [824, 95] on input "****" at bounding box center [900, 108] width 231 height 33
type input "*"
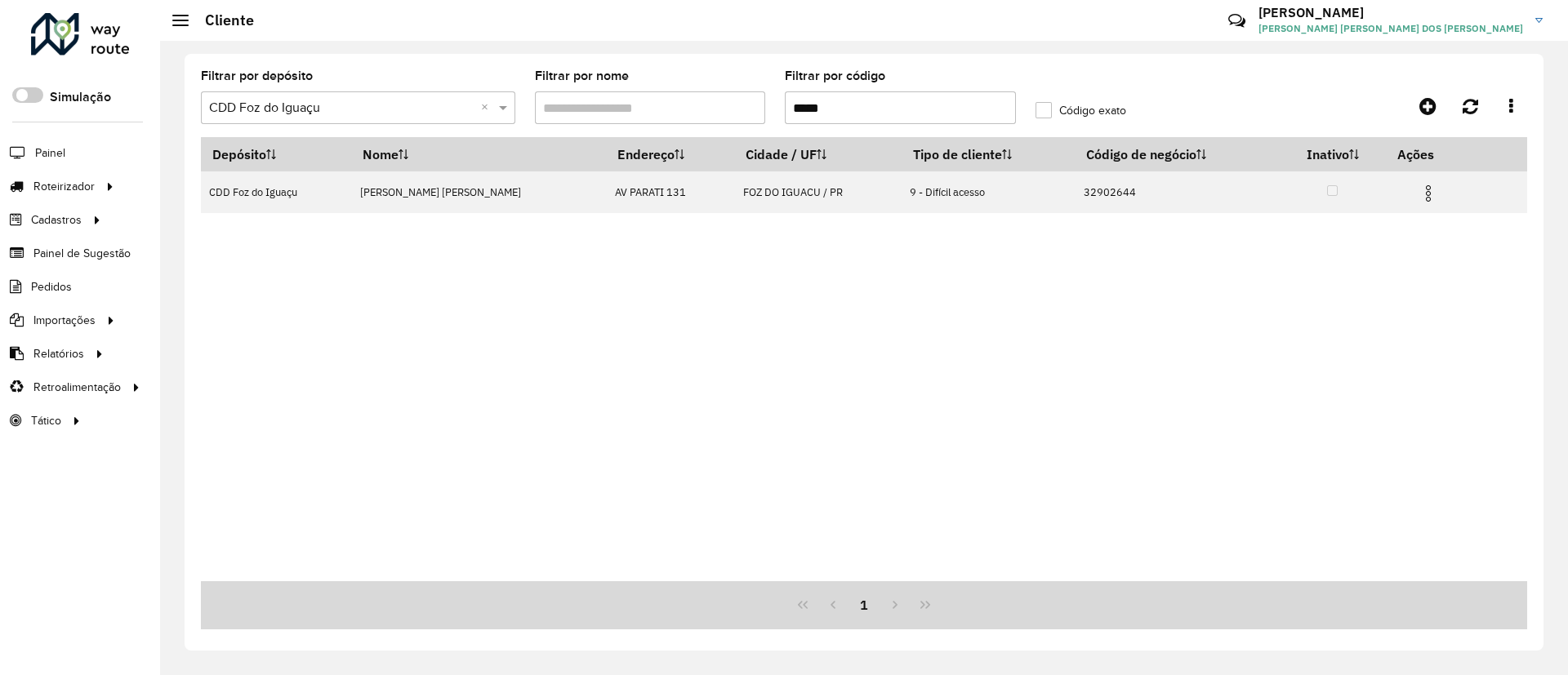
type input "*****"
click at [110, 27] on div at bounding box center [80, 34] width 98 height 43
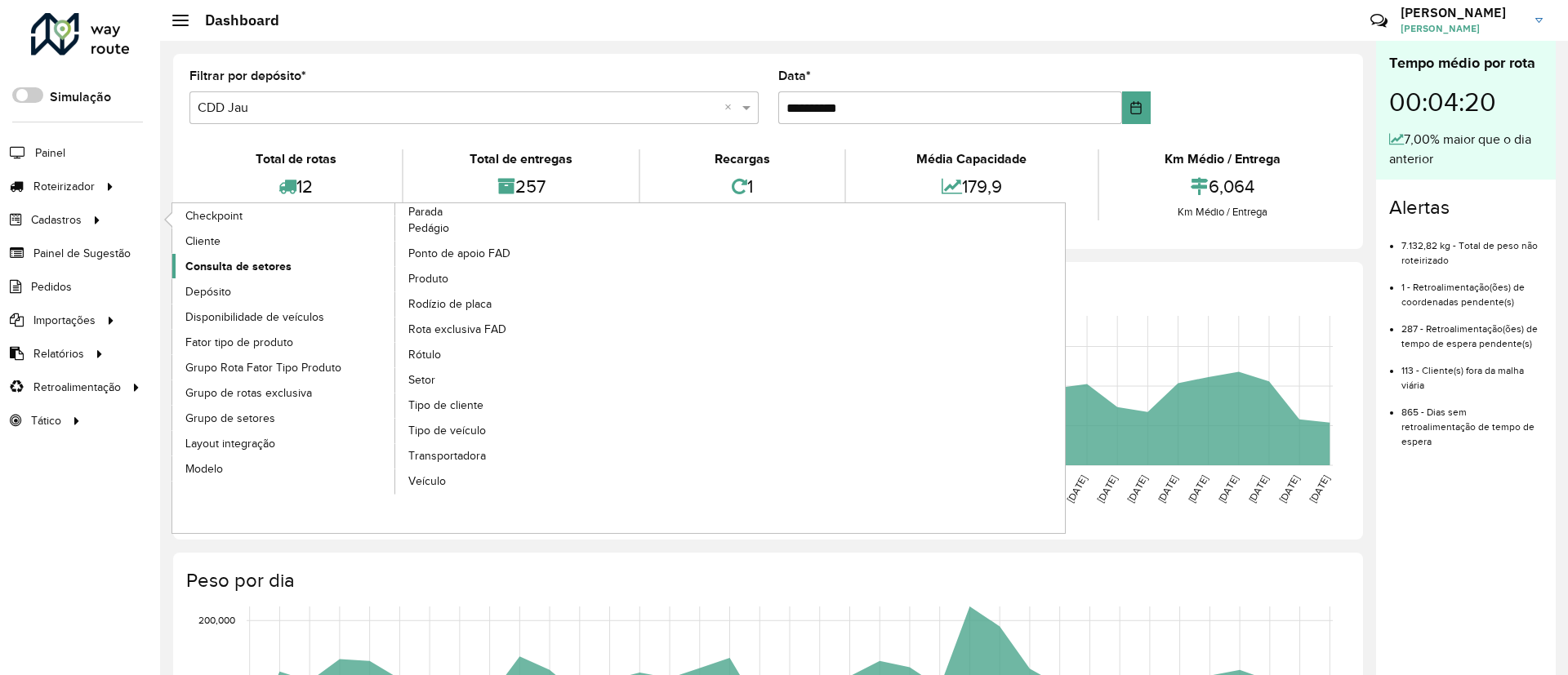
click at [226, 262] on span "Consulta de setores" at bounding box center [238, 267] width 106 height 17
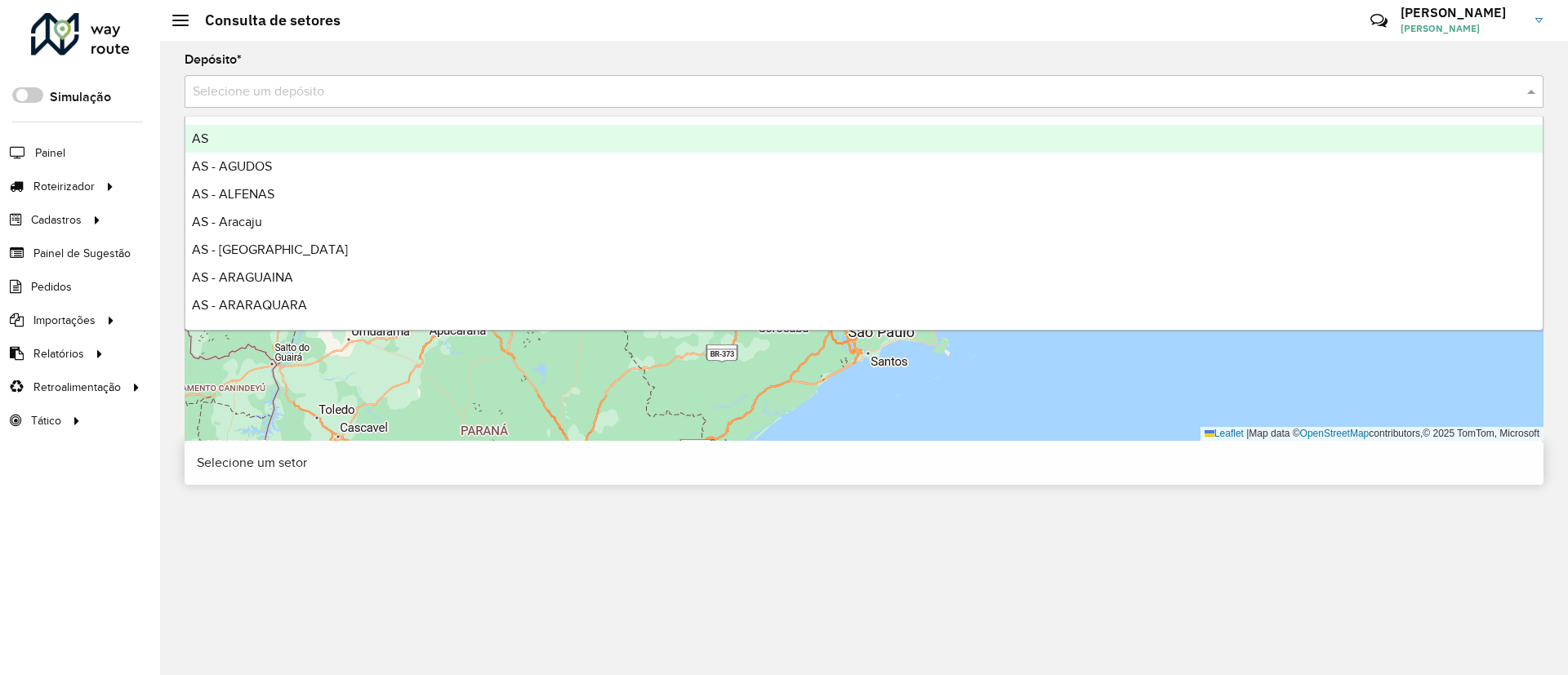
click at [354, 89] on input "text" at bounding box center [847, 93] width 1310 height 20
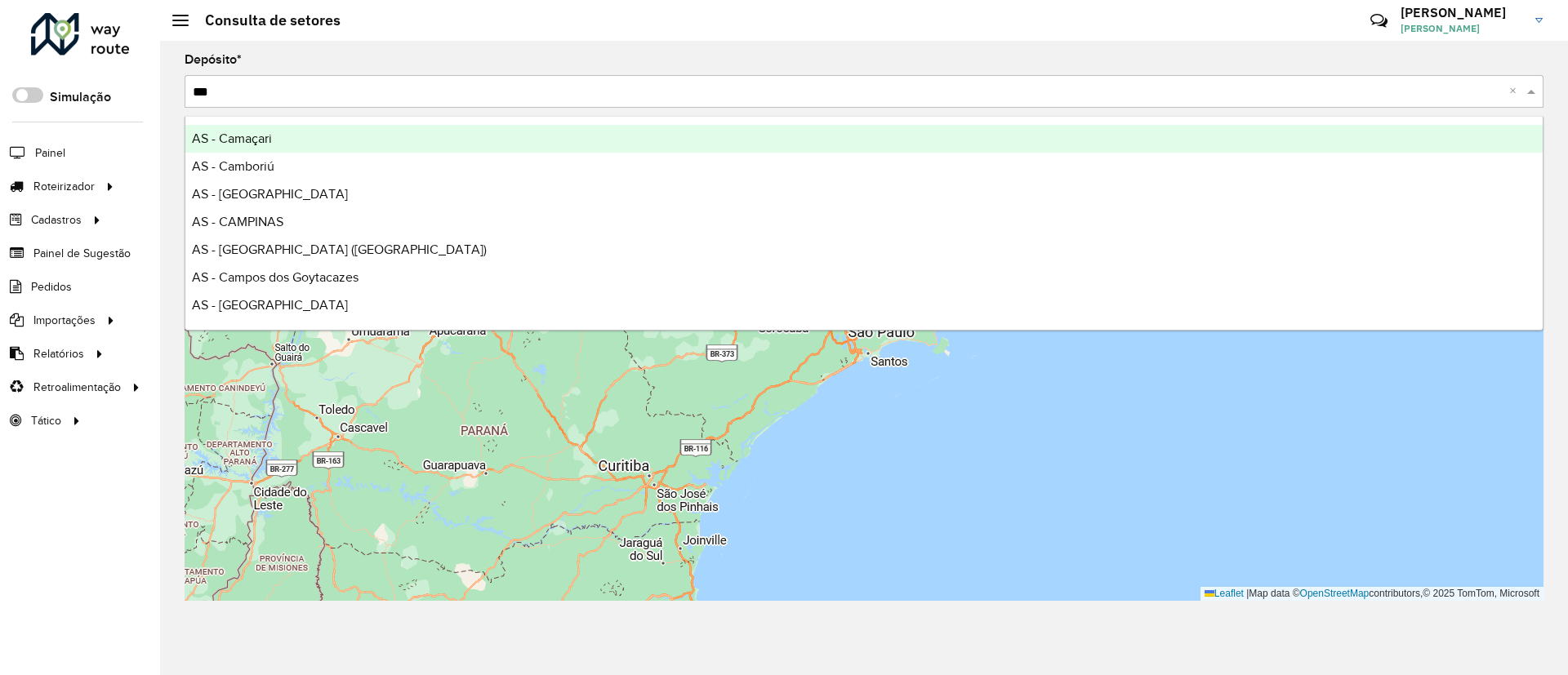
type input "****"
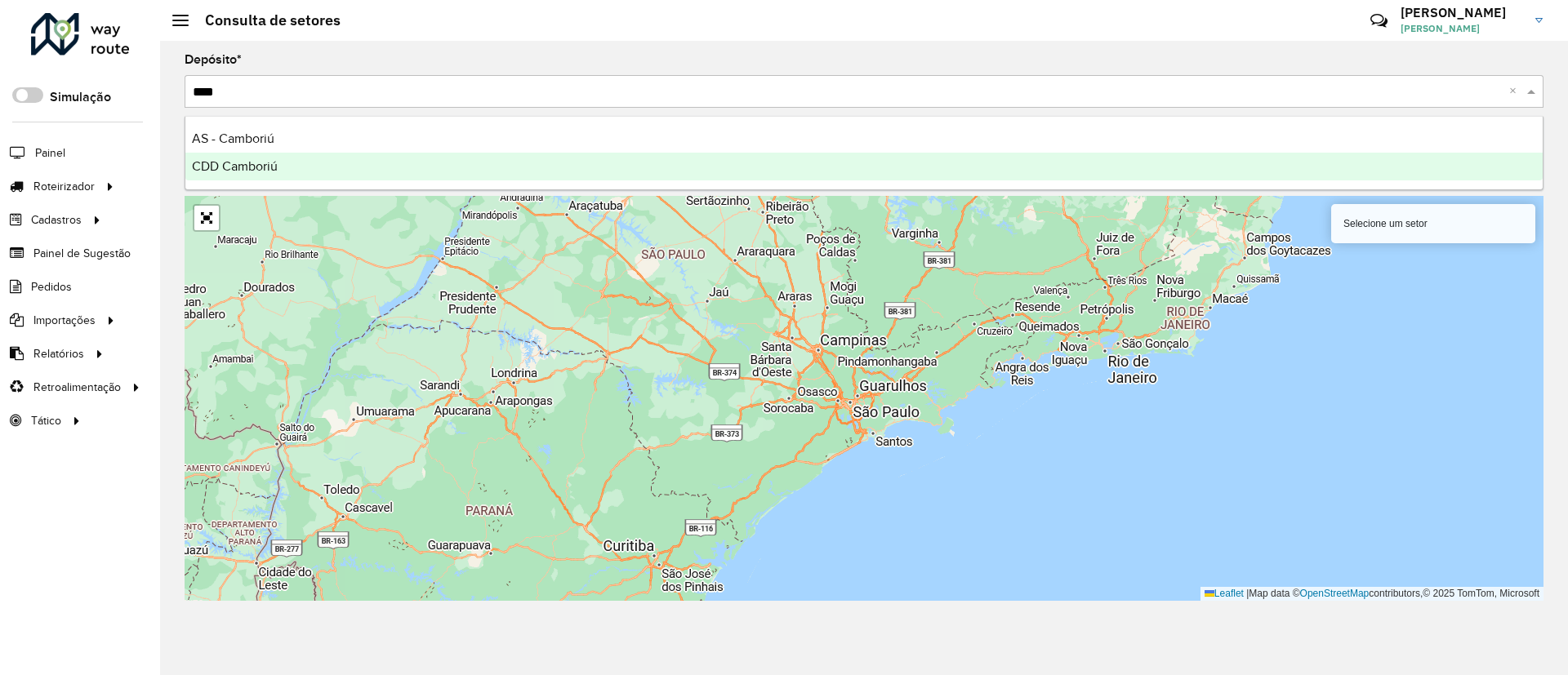
click at [302, 169] on div "CDD Camboriú" at bounding box center [864, 166] width 1357 height 28
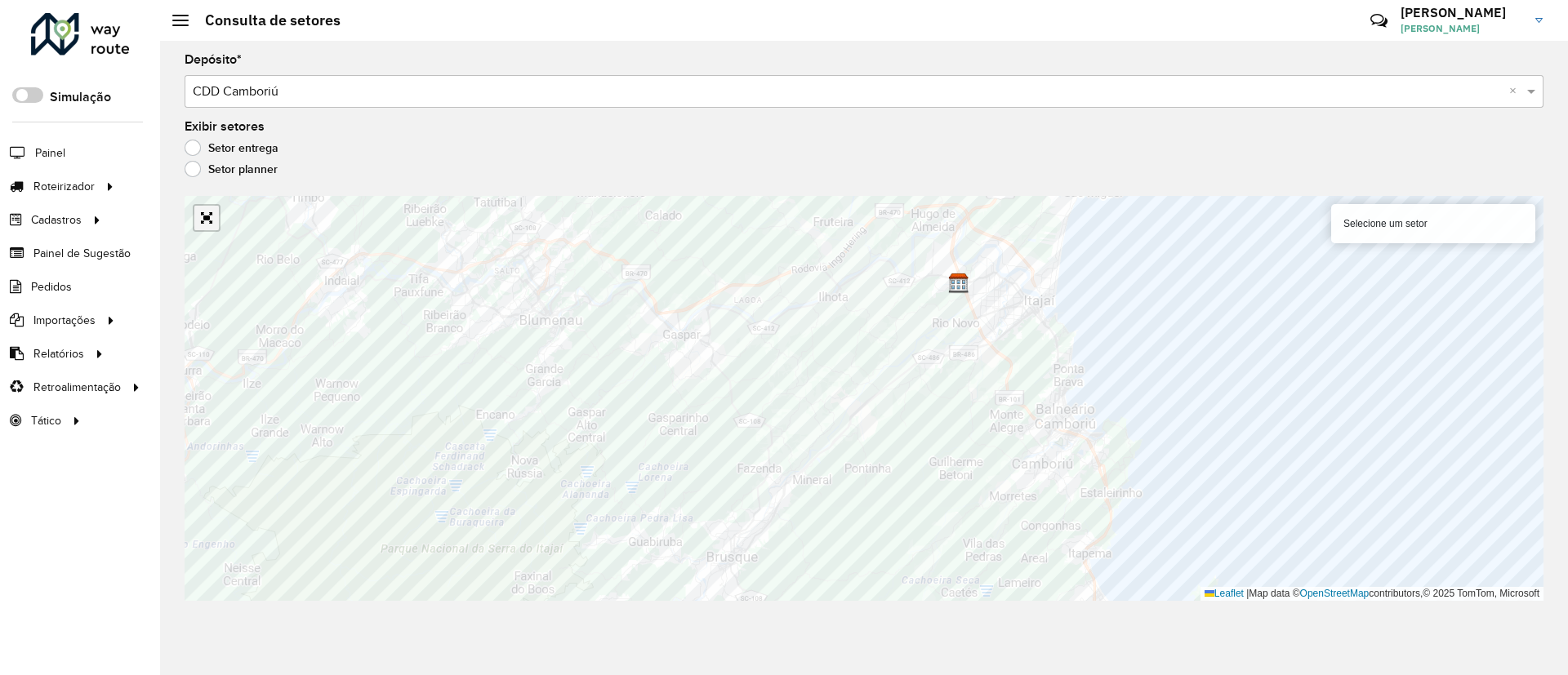
click at [210, 226] on link "Abrir mapa em tela cheia" at bounding box center [207, 218] width 25 height 25
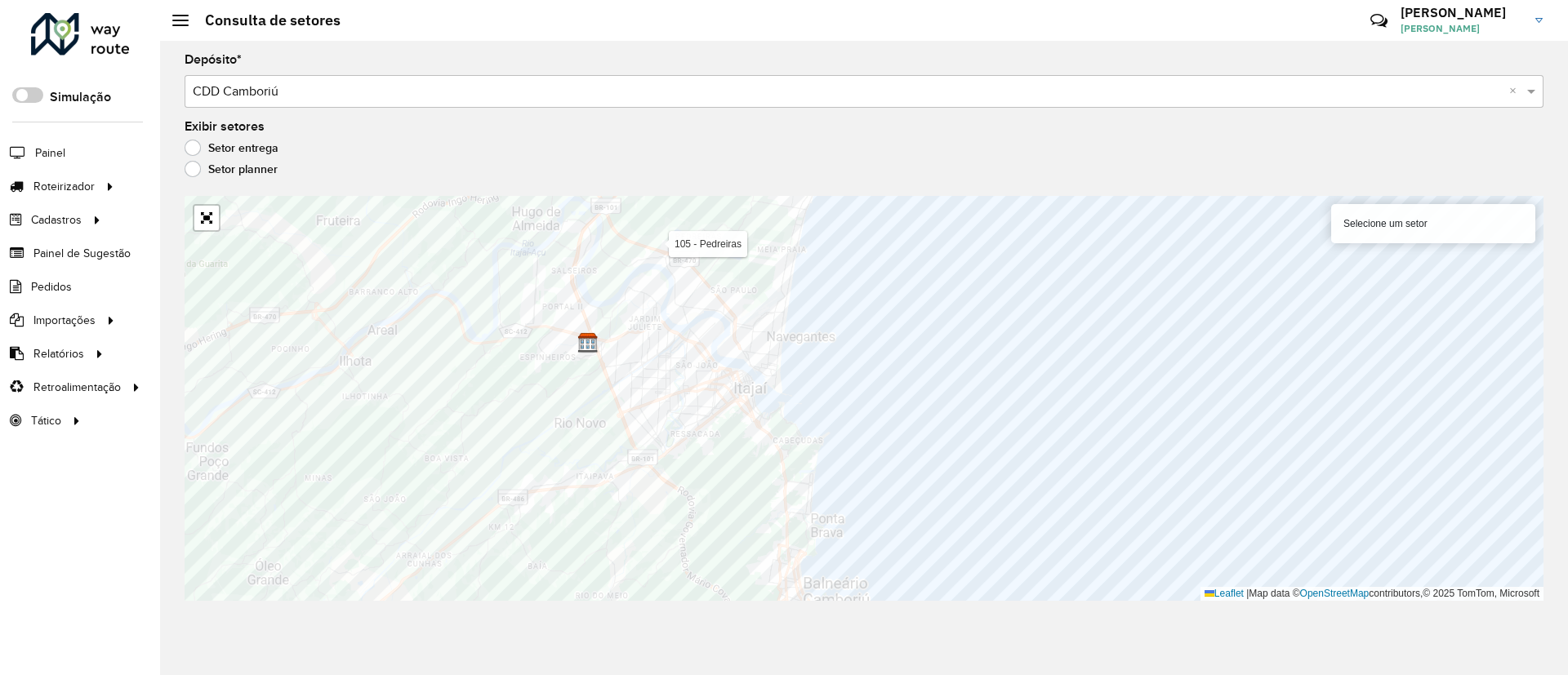
click at [87, 35] on div at bounding box center [80, 34] width 98 height 43
